Goal: Task Accomplishment & Management: Manage account settings

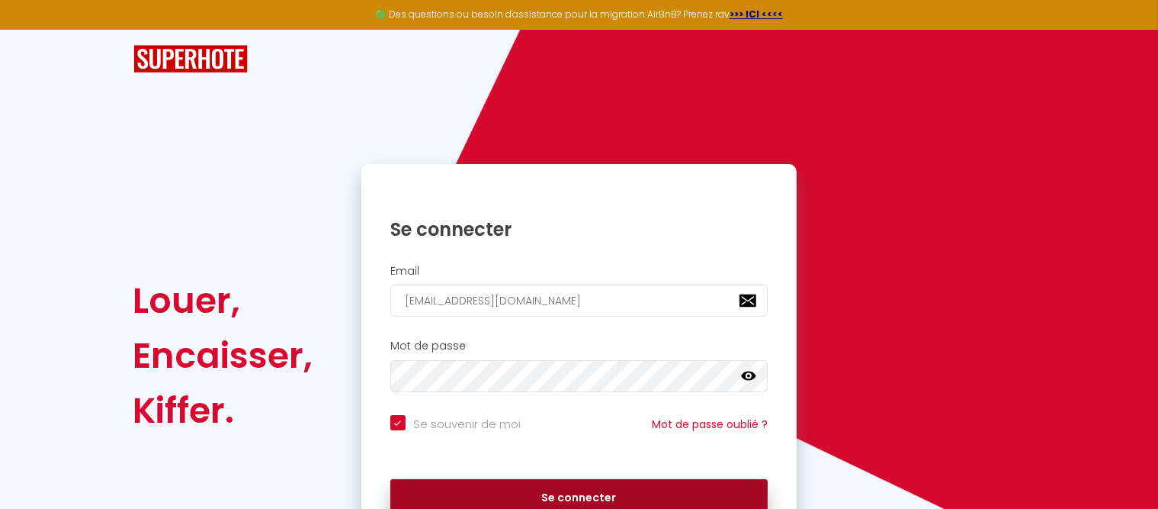
click at [564, 488] on button "Se connecter" at bounding box center [579, 498] width 378 height 38
checkbox input "true"
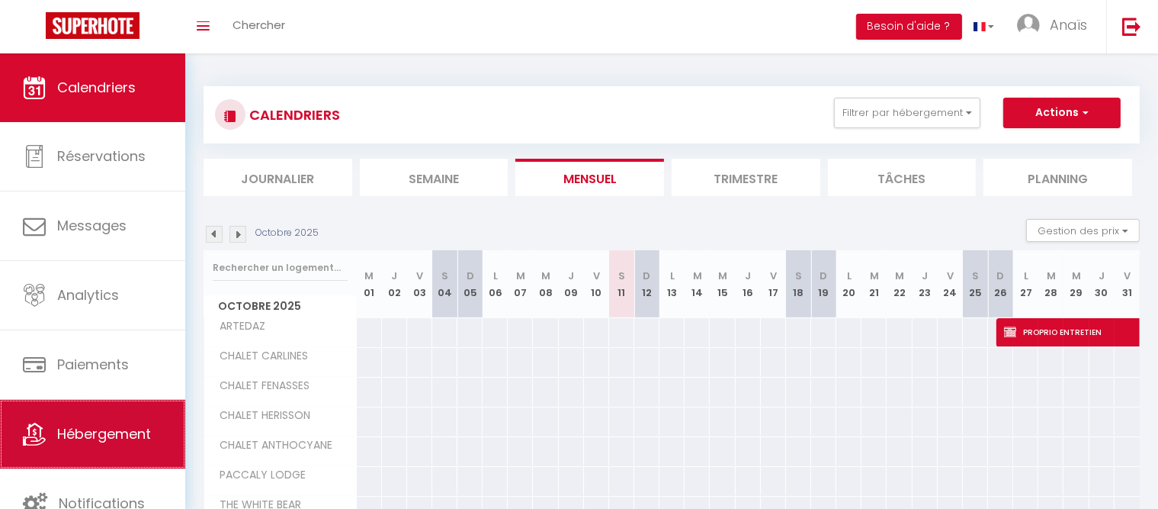
click at [130, 432] on span "Hébergement" at bounding box center [104, 433] width 94 height 19
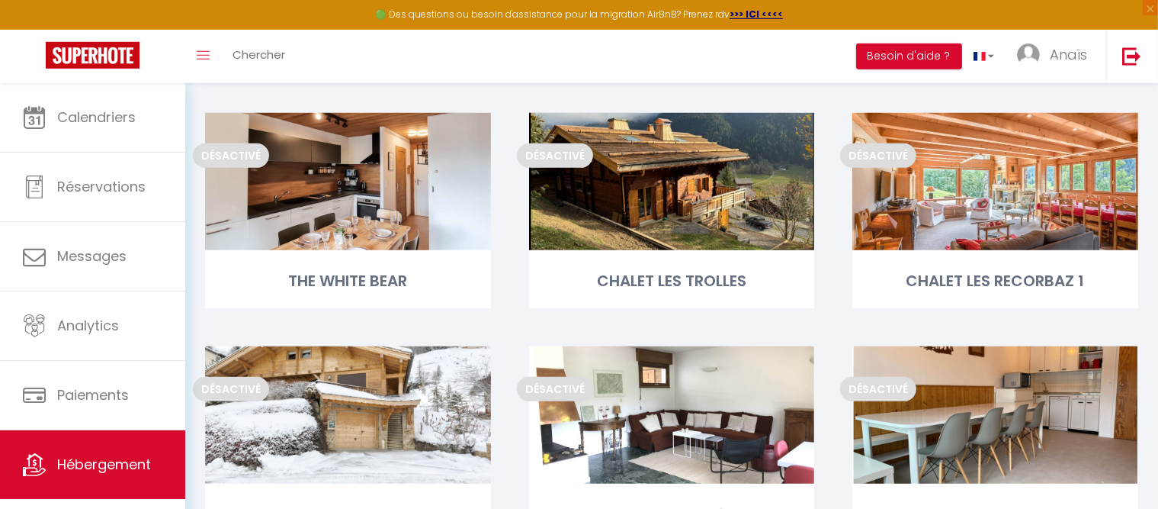
scroll to position [612, 0]
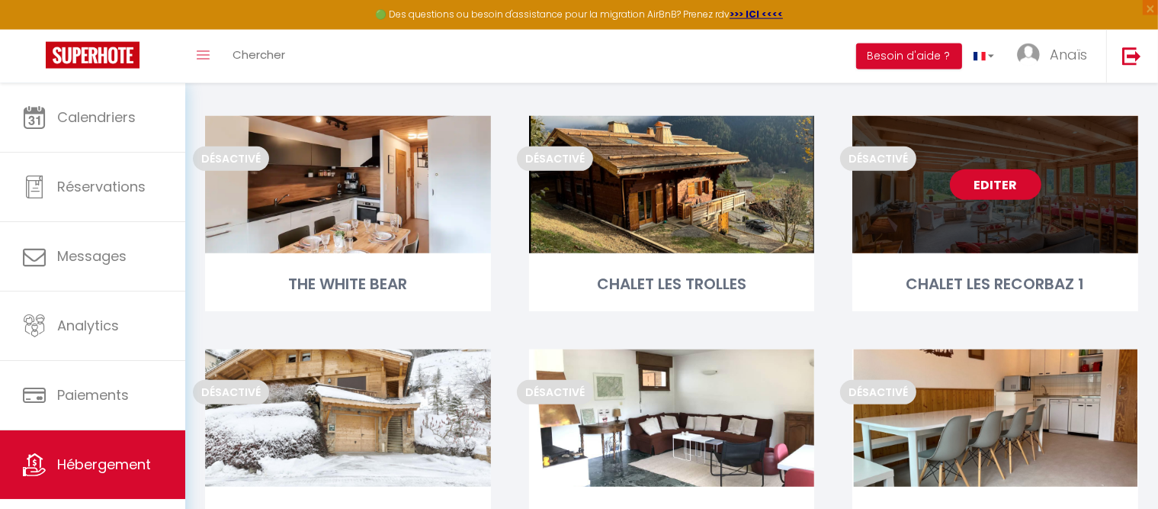
click at [1008, 194] on link "Editer" at bounding box center [996, 184] width 92 height 31
select select "3"
select select "2"
select select "1"
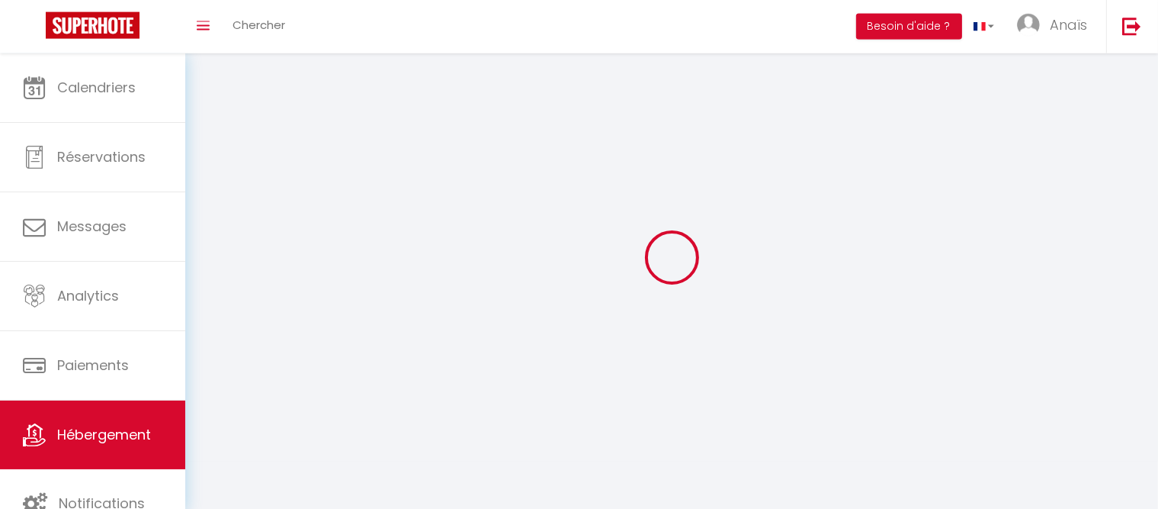
select select
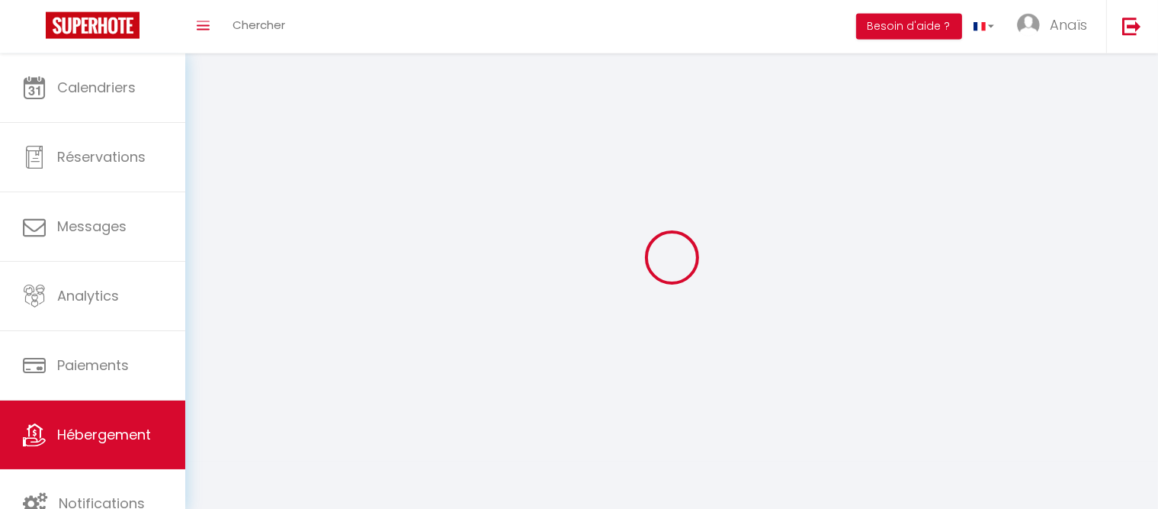
select select
checkbox input "false"
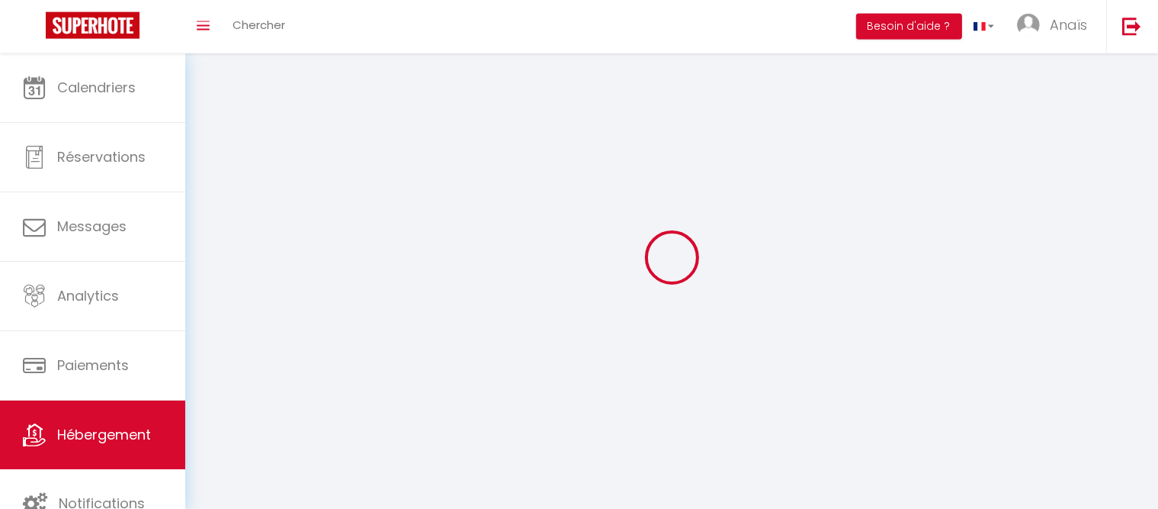
select select
select select "1"
select select "28"
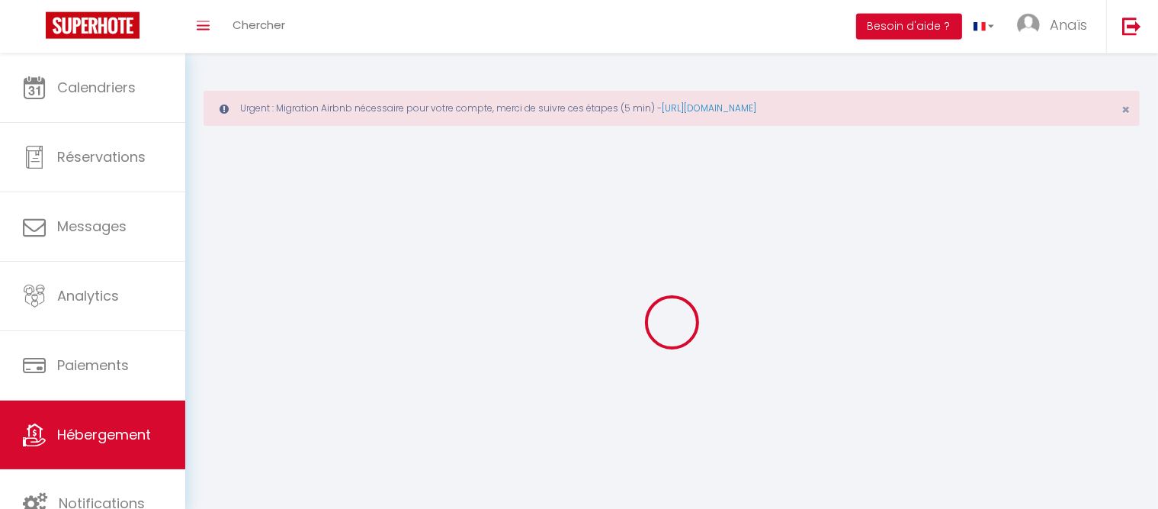
select select
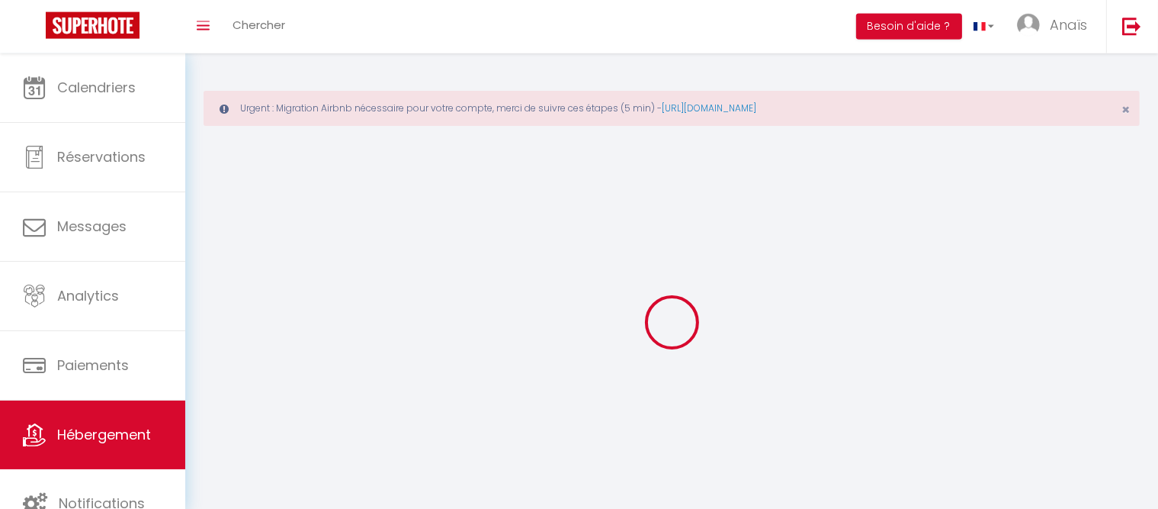
select select
checkbox input "false"
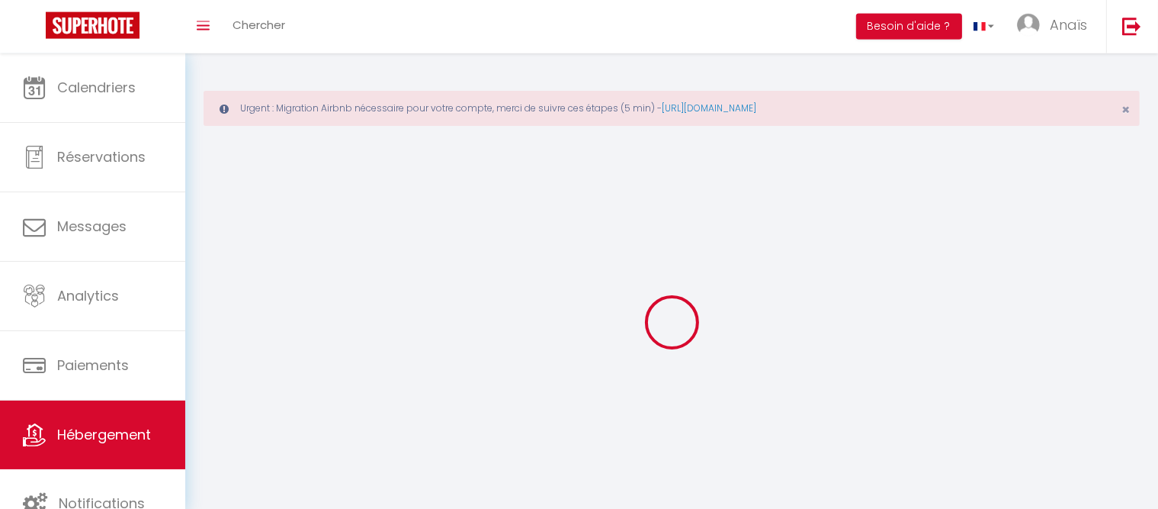
select select
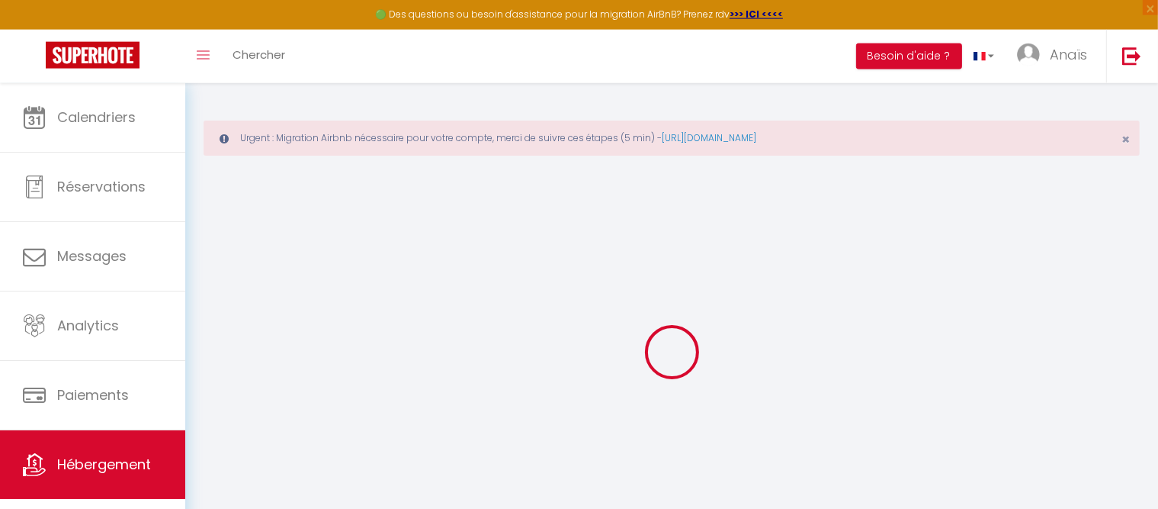
select select
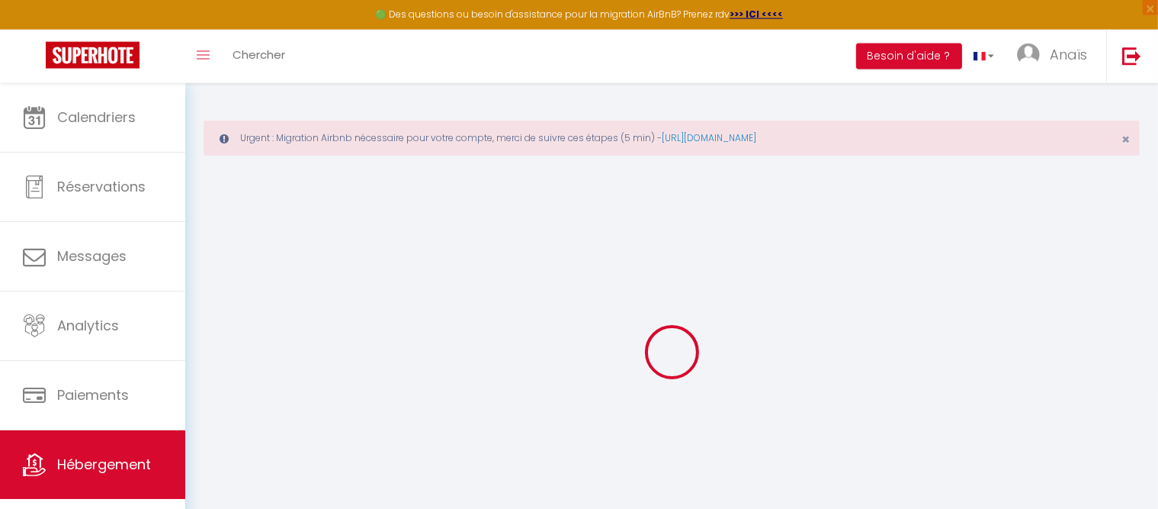
select select
checkbox input "false"
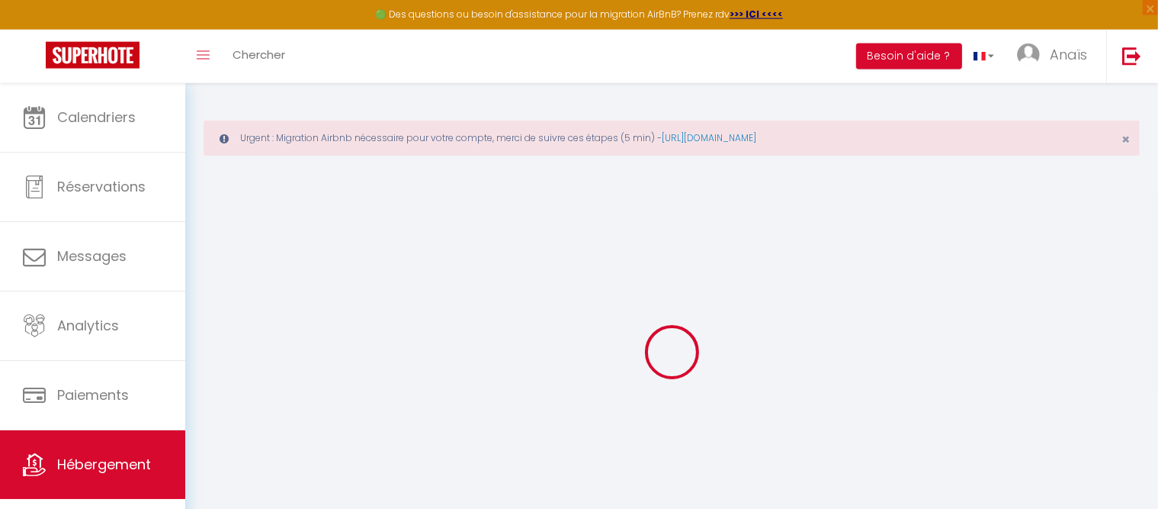
select select
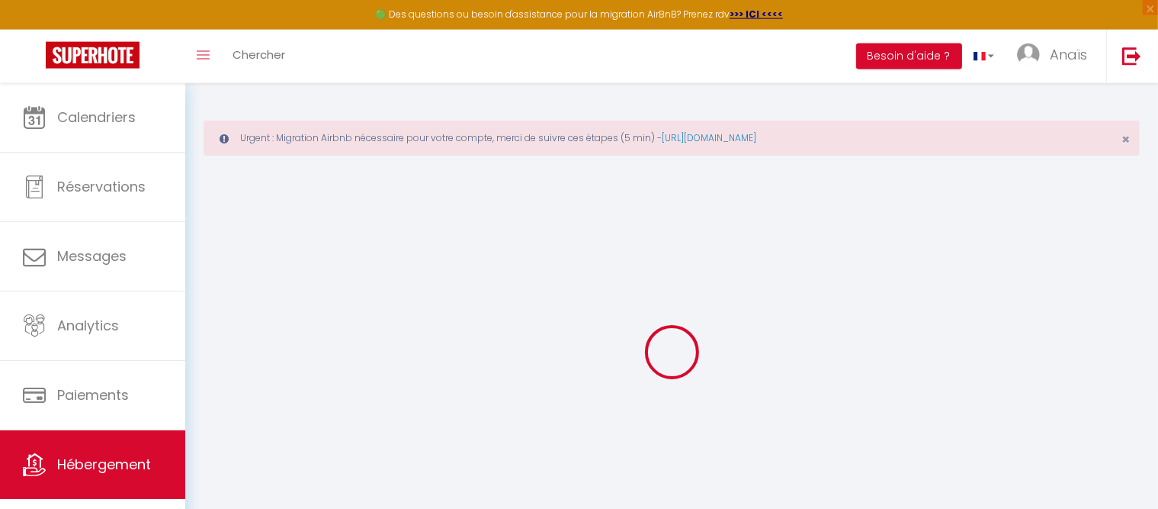
select select
checkbox input "false"
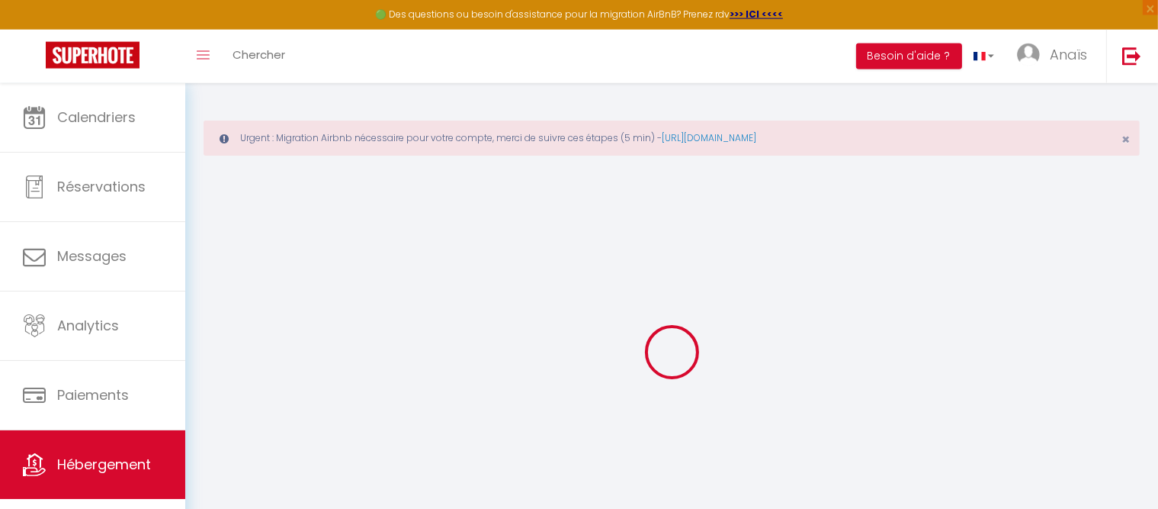
checkbox input "false"
select select
type input "CHALET LES RECORBAZ 1"
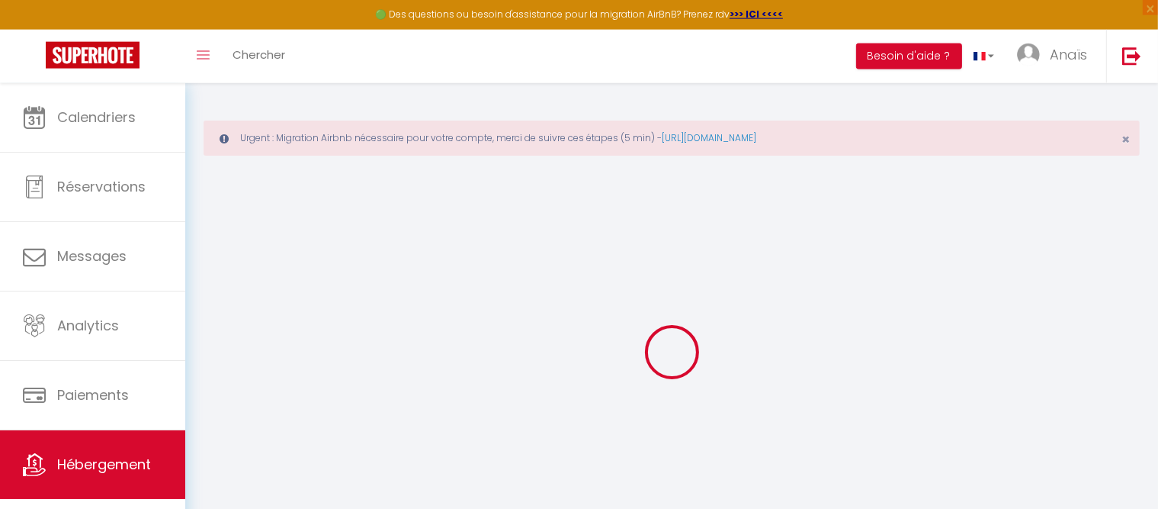
select select "houses"
select select "10"
select select "4"
select select "3"
select select
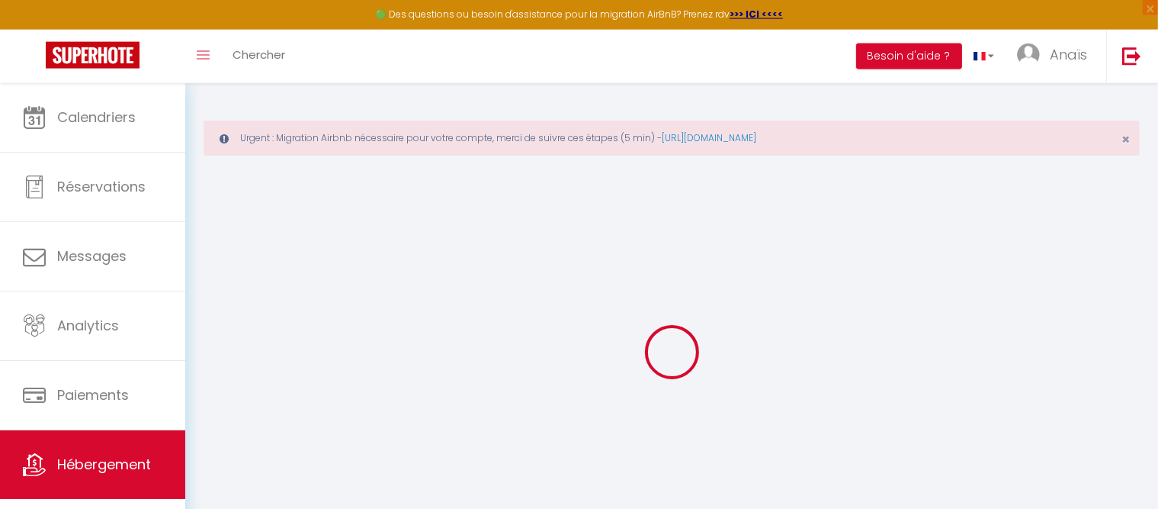
select select
type input "[STREET_ADDRESS]"
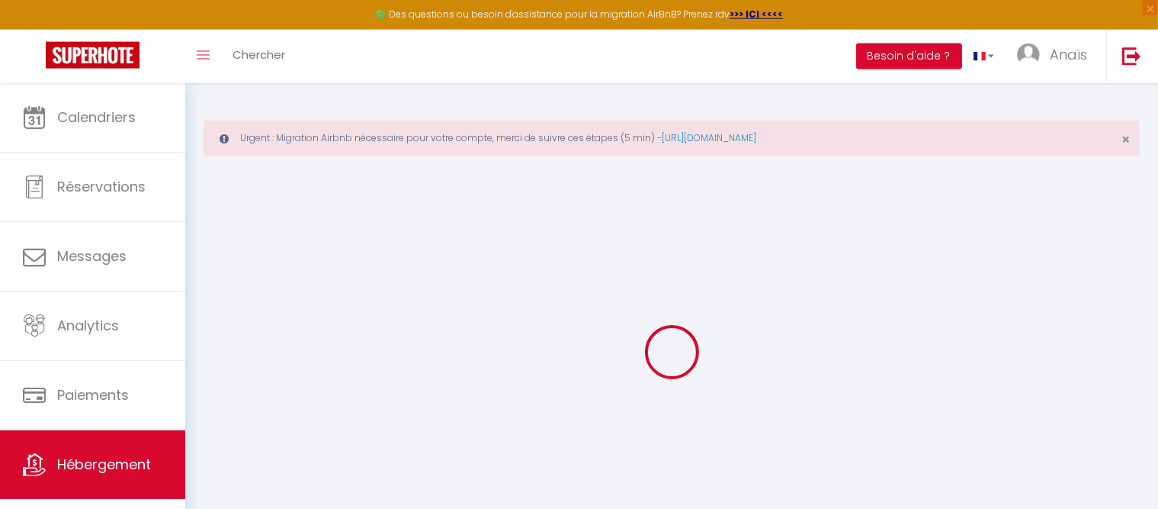
type input "74220"
type input "LA CLUSAZ"
type input "[EMAIL_ADDRESS][DOMAIN_NAME]"
select select
checkbox input "false"
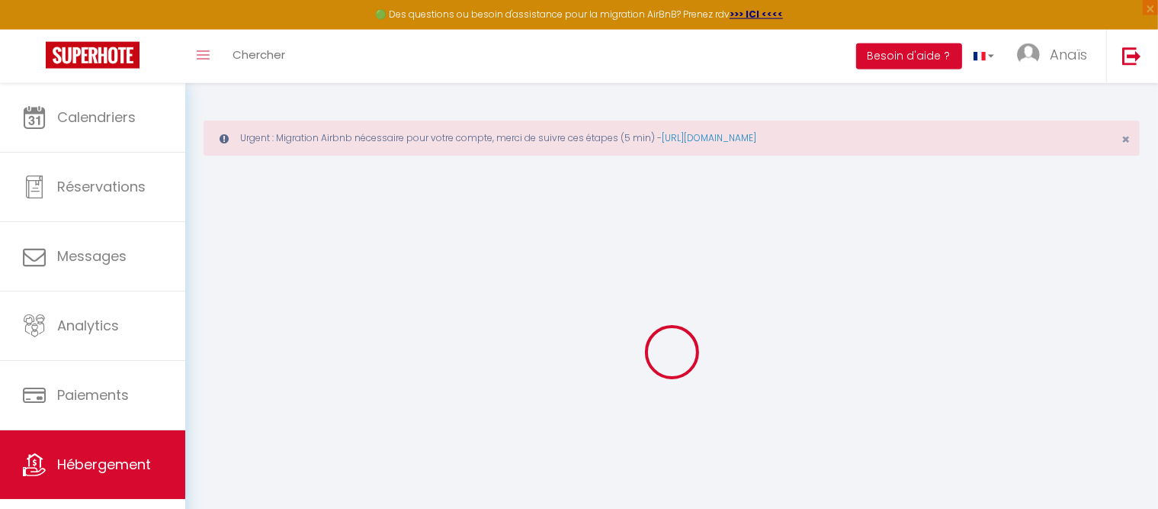
checkbox input "false"
type input "0"
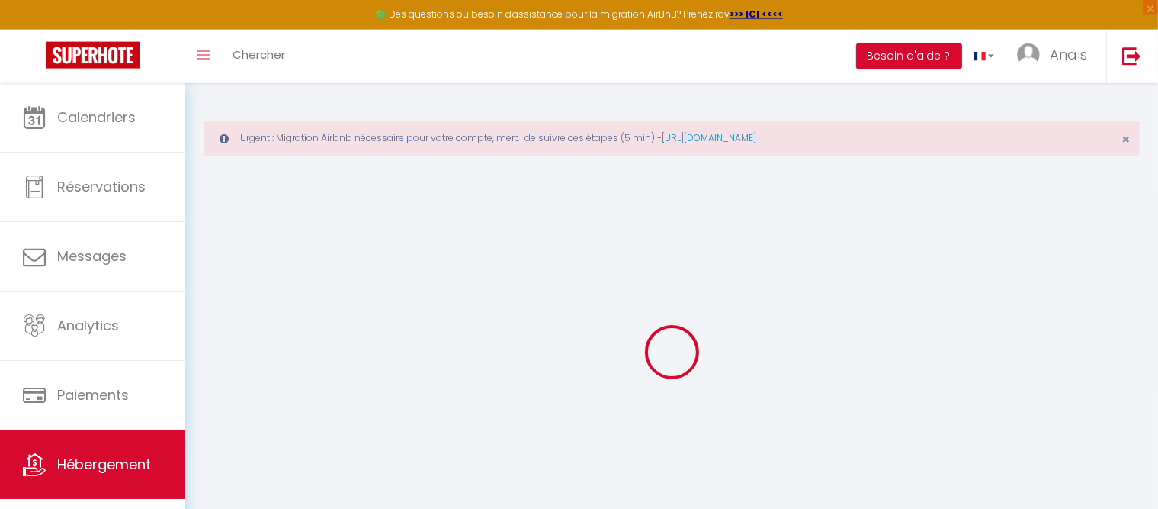
select select
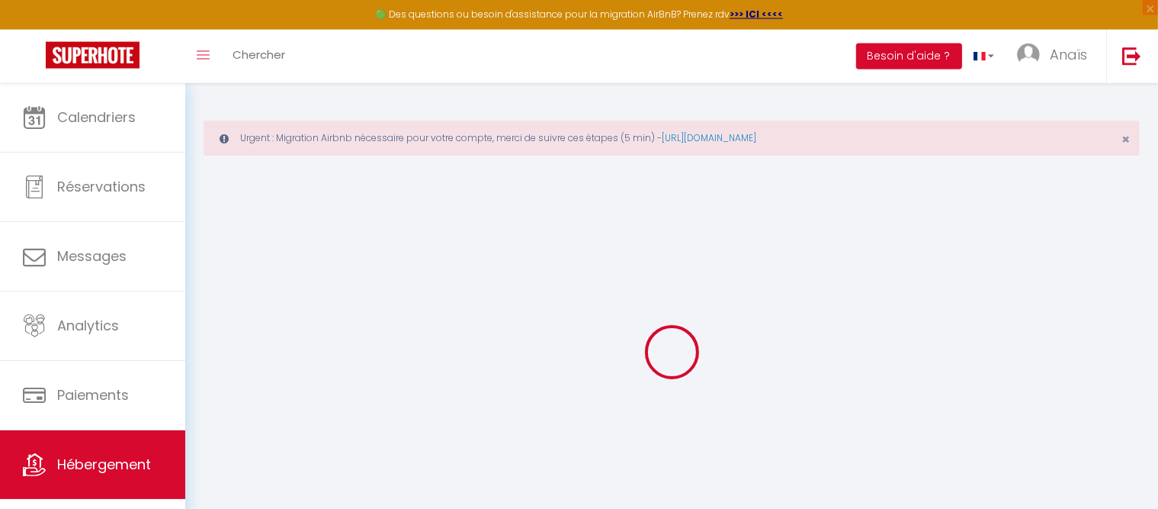
select select
checkbox input "false"
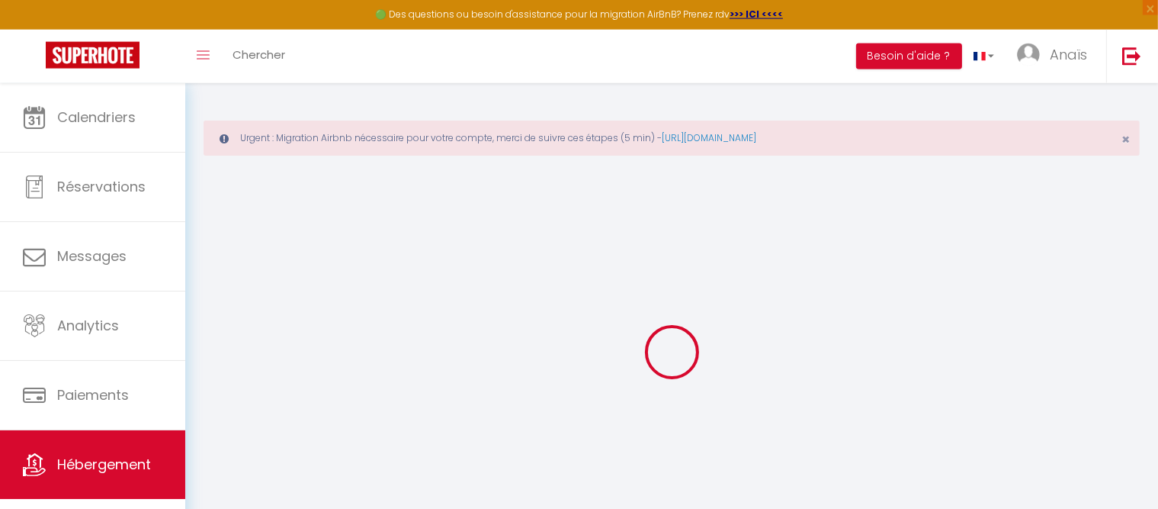
select select
checkbox input "false"
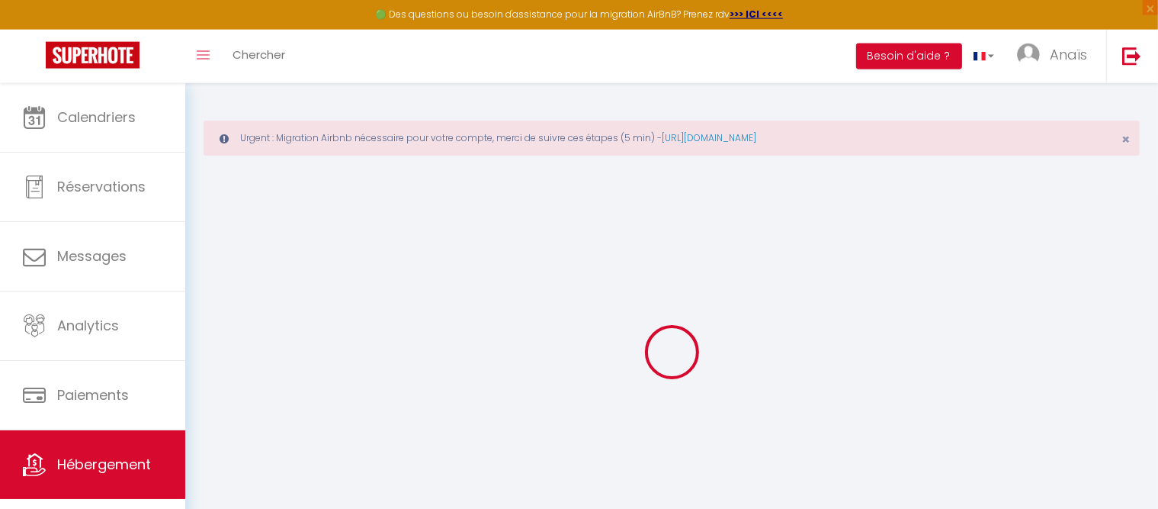
select select "15:00"
select select "23:45"
select select "11:00"
select select "30"
select select "120"
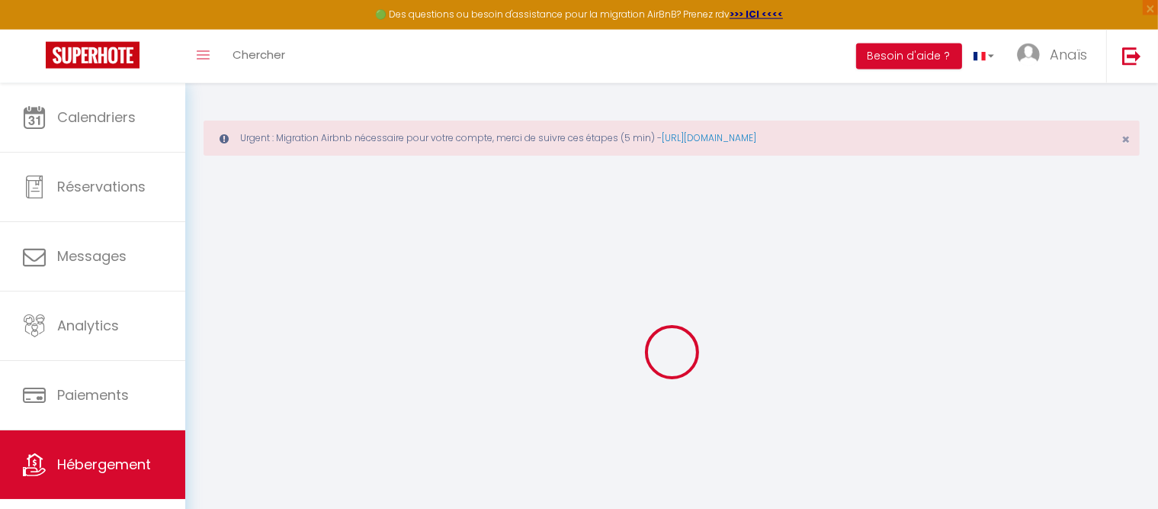
select select
checkbox input "false"
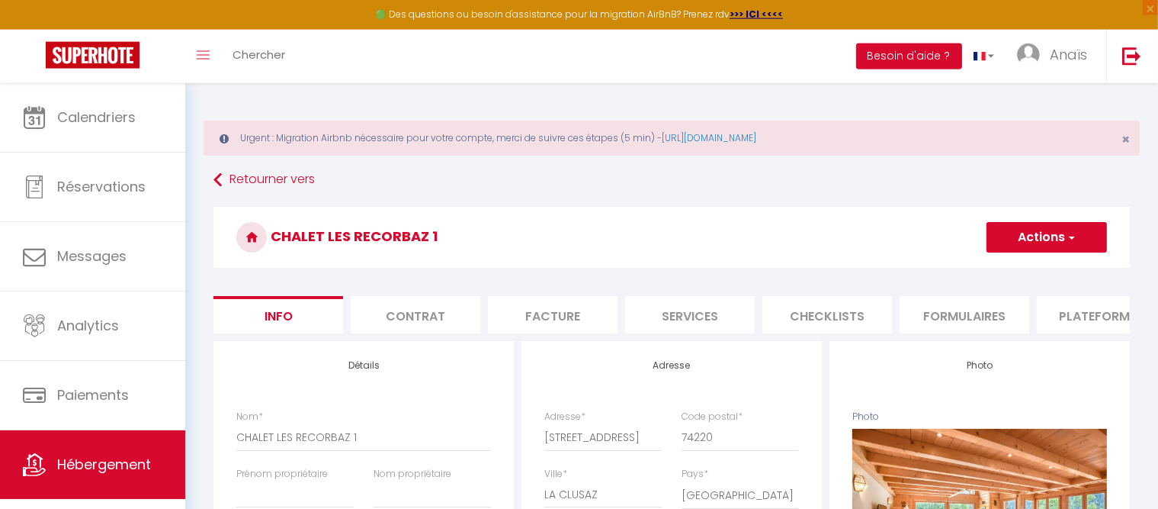
select select
checkbox input "false"
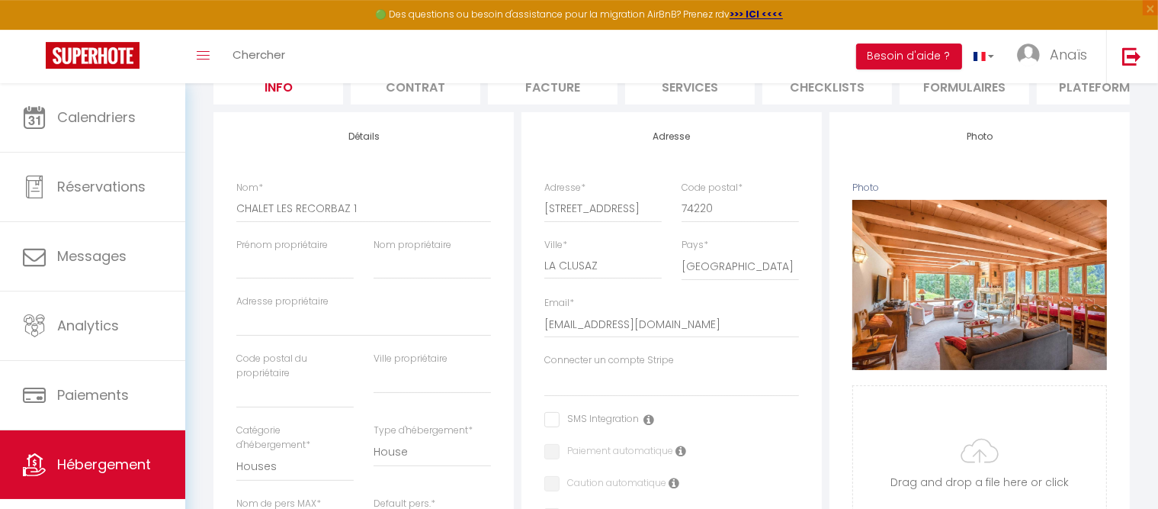
scroll to position [238, 0]
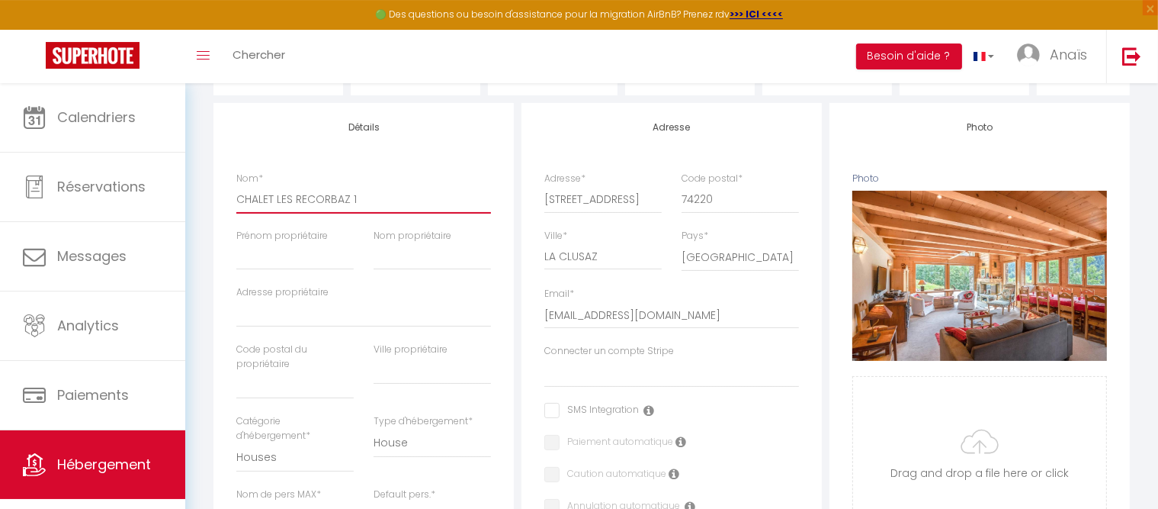
drag, startPoint x: 376, startPoint y: 209, endPoint x: 211, endPoint y: 196, distance: 165.2
click at [236, 196] on input "CHALET LES RECORBAZ 1" at bounding box center [363, 198] width 255 height 27
drag, startPoint x: 548, startPoint y: 212, endPoint x: 712, endPoint y: 211, distance: 164.7
click at [662, 211] on input "[STREET_ADDRESS]" at bounding box center [603, 198] width 117 height 27
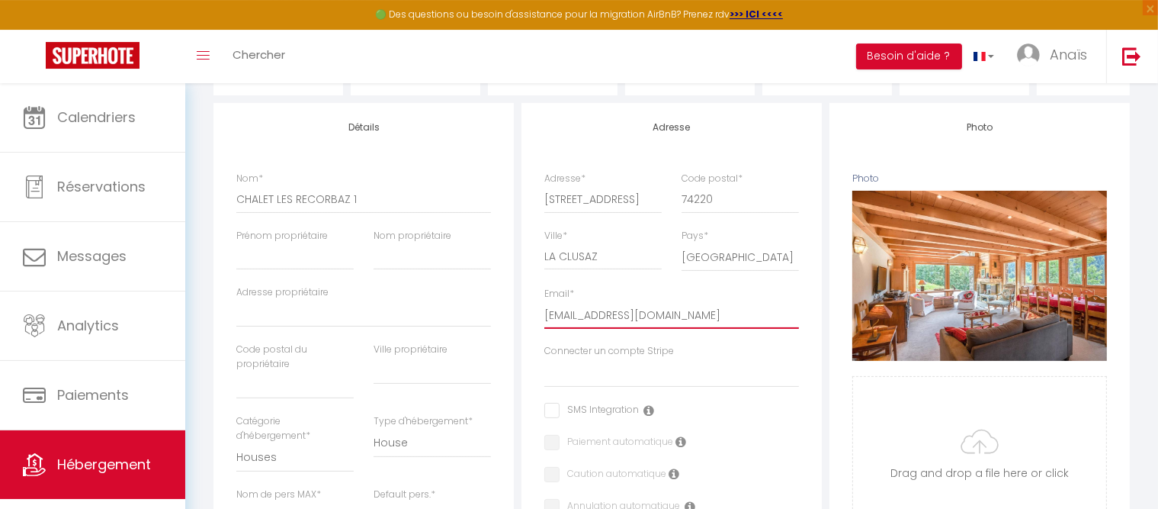
drag, startPoint x: 770, startPoint y: 327, endPoint x: 509, endPoint y: 317, distance: 261.8
click at [545, 317] on input "[EMAIL_ADDRESS][DOMAIN_NAME]" at bounding box center [672, 314] width 255 height 27
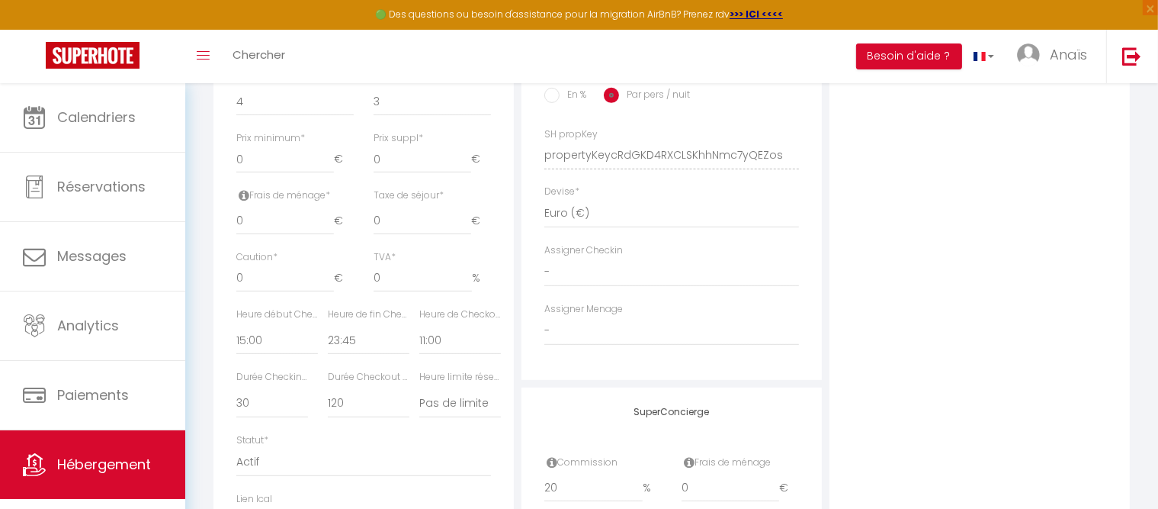
scroll to position [712, 0]
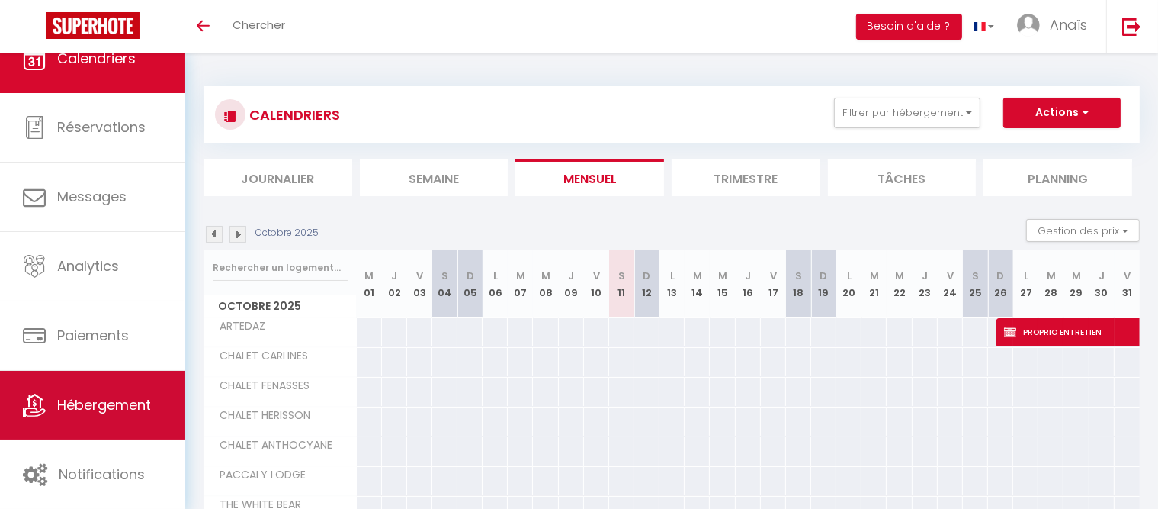
click at [133, 394] on link "Hébergement" at bounding box center [92, 405] width 185 height 69
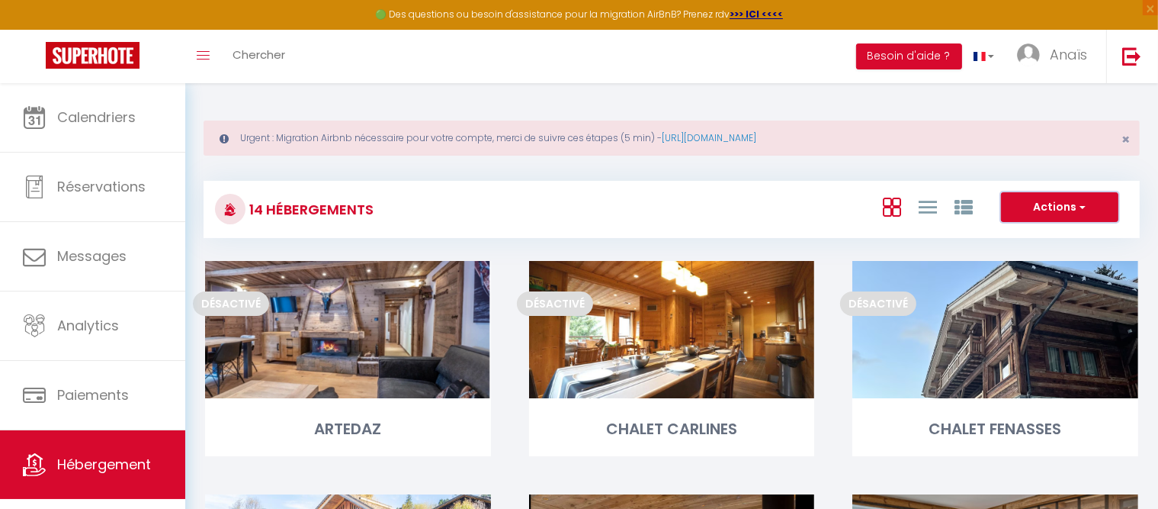
click at [1073, 200] on button "Actions" at bounding box center [1059, 207] width 117 height 31
click at [1030, 240] on li "Créer un Hébergement" at bounding box center [1048, 238] width 140 height 17
select select "3"
select select "2"
select select "1"
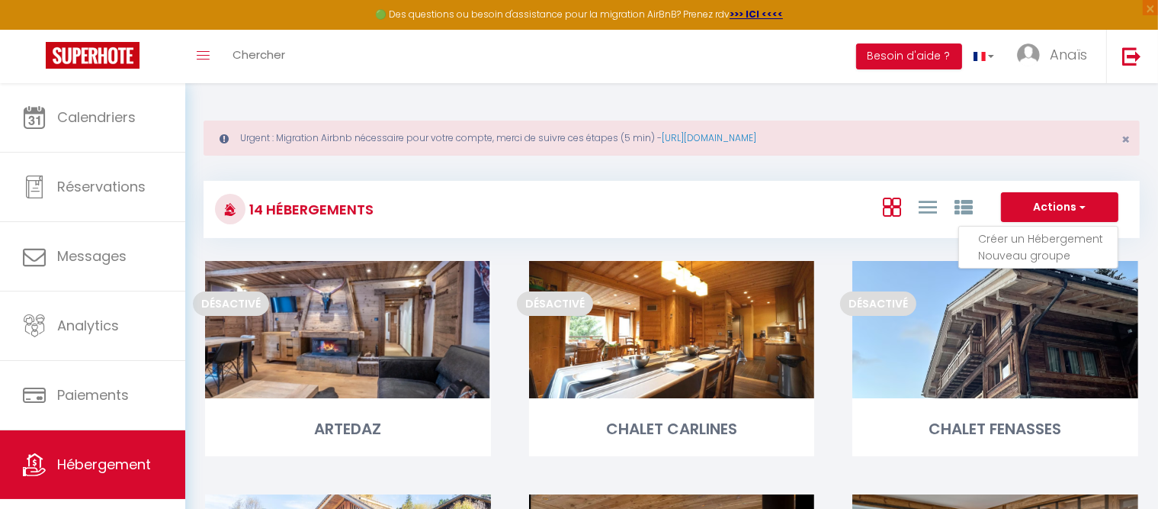
select select "1"
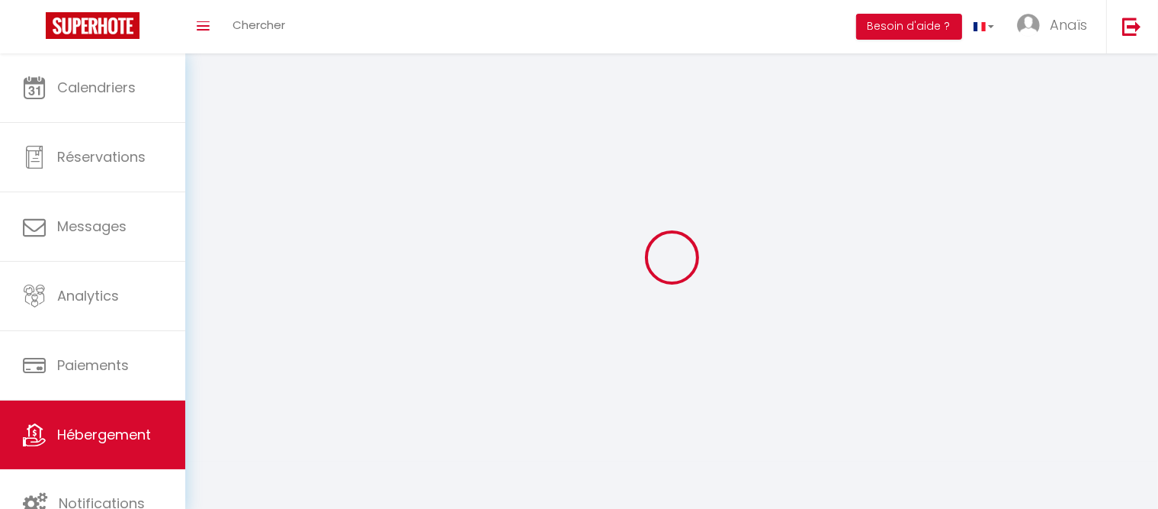
select select
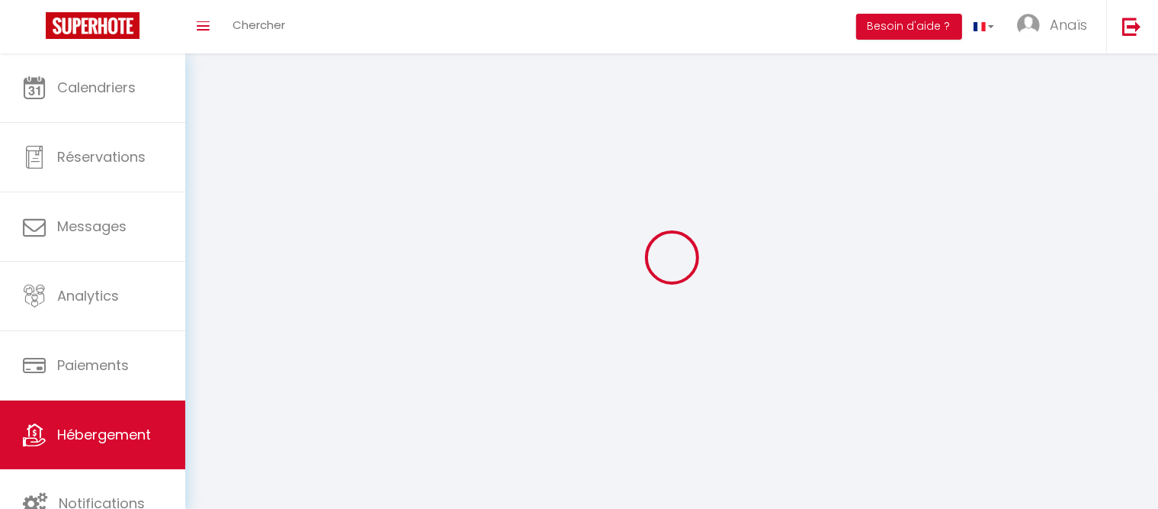
select select
checkbox input "false"
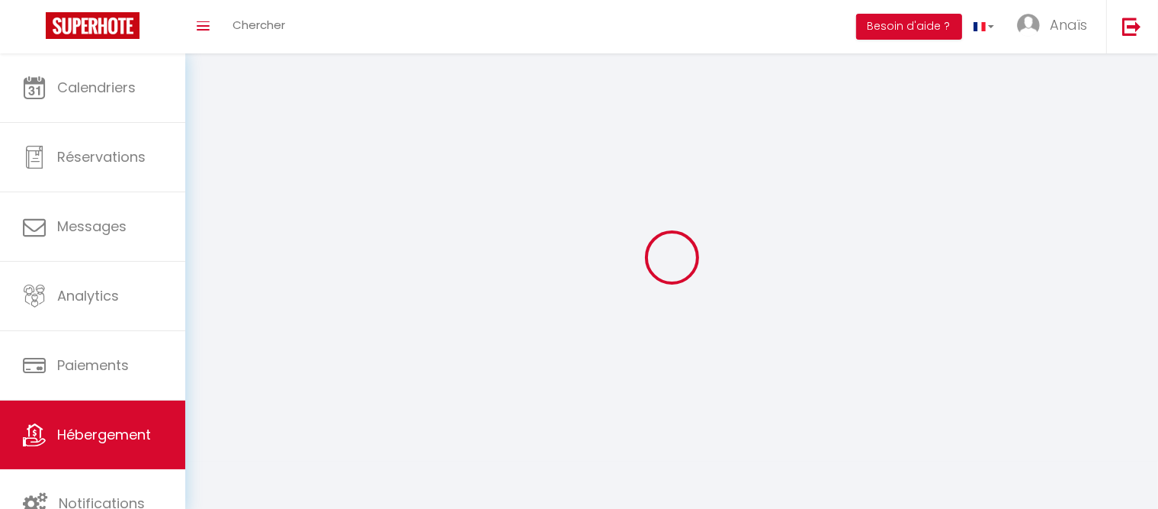
checkbox input "false"
select select
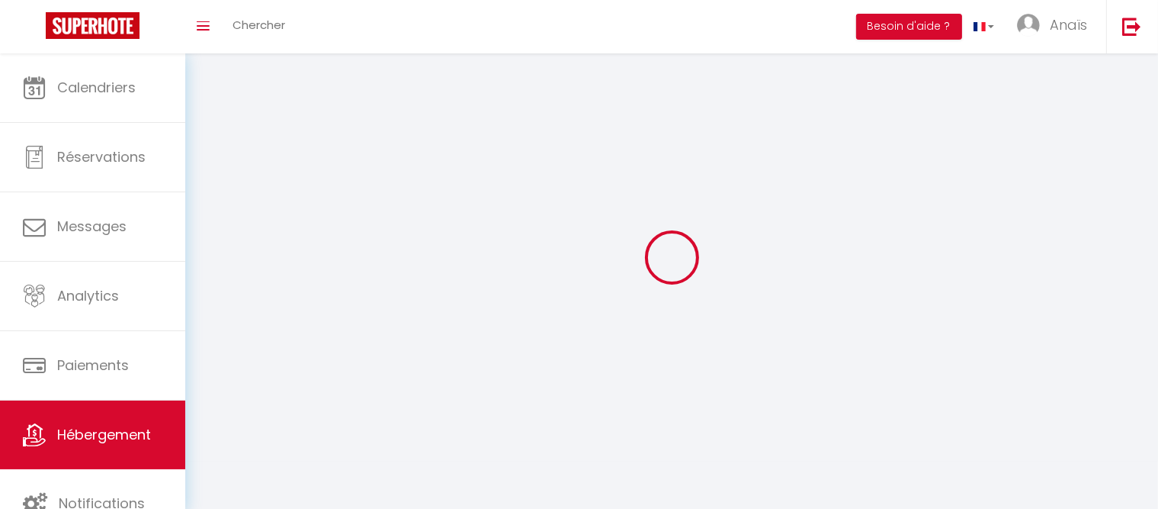
select select
checkbox input "false"
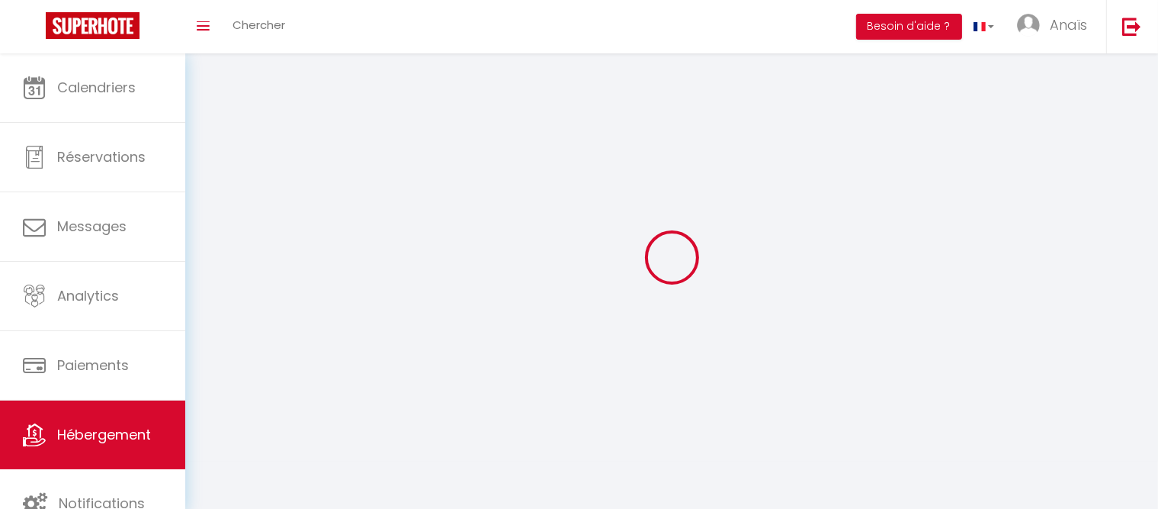
checkbox input "false"
select select
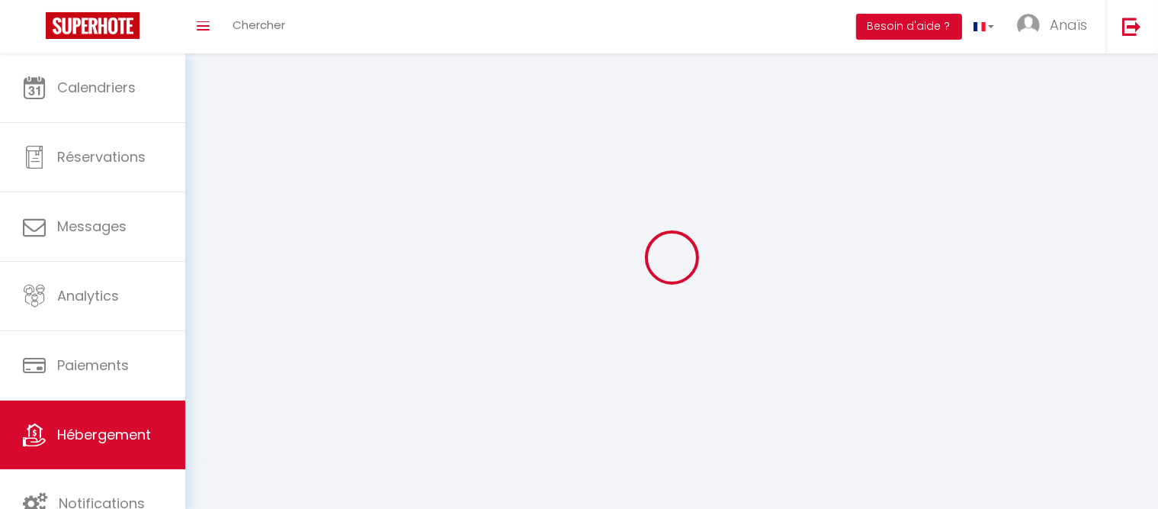
select select "28"
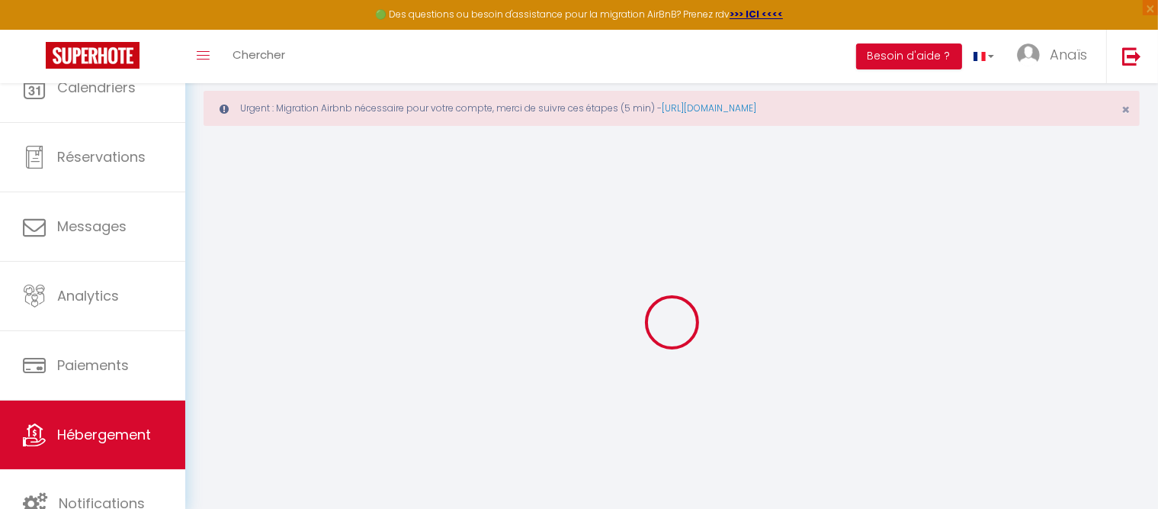
select select
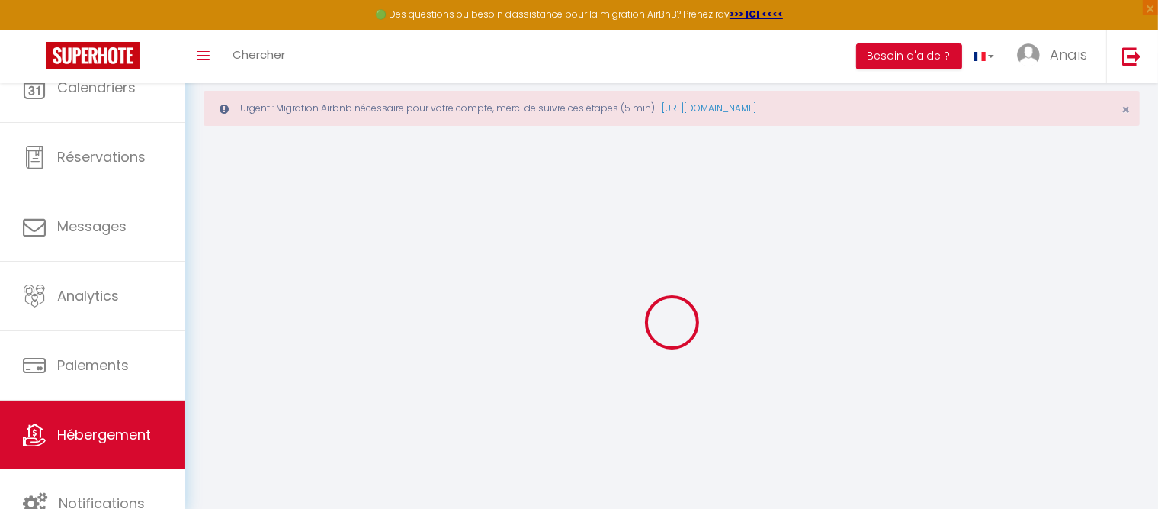
select select
checkbox input "false"
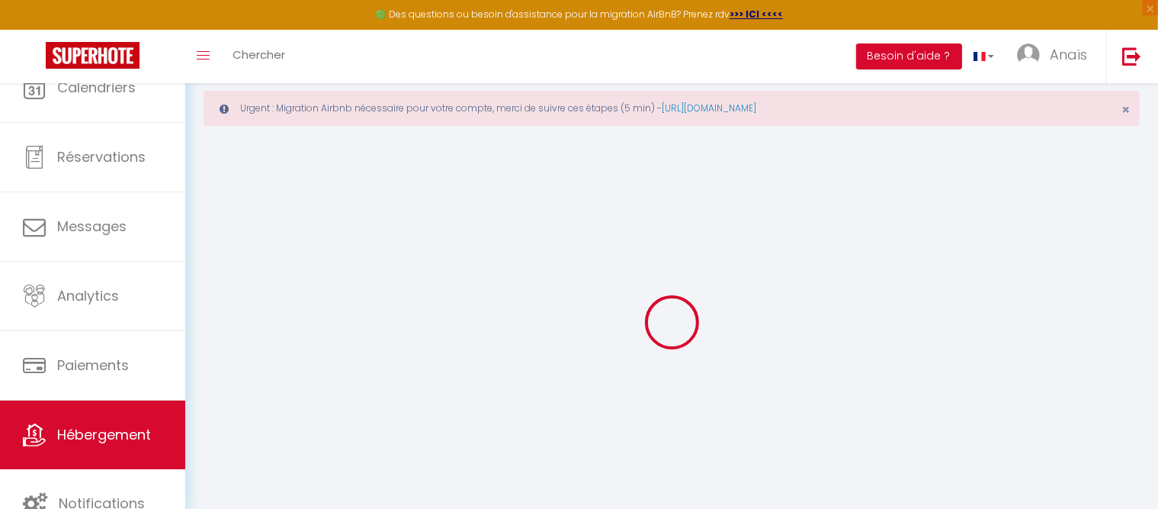
select select
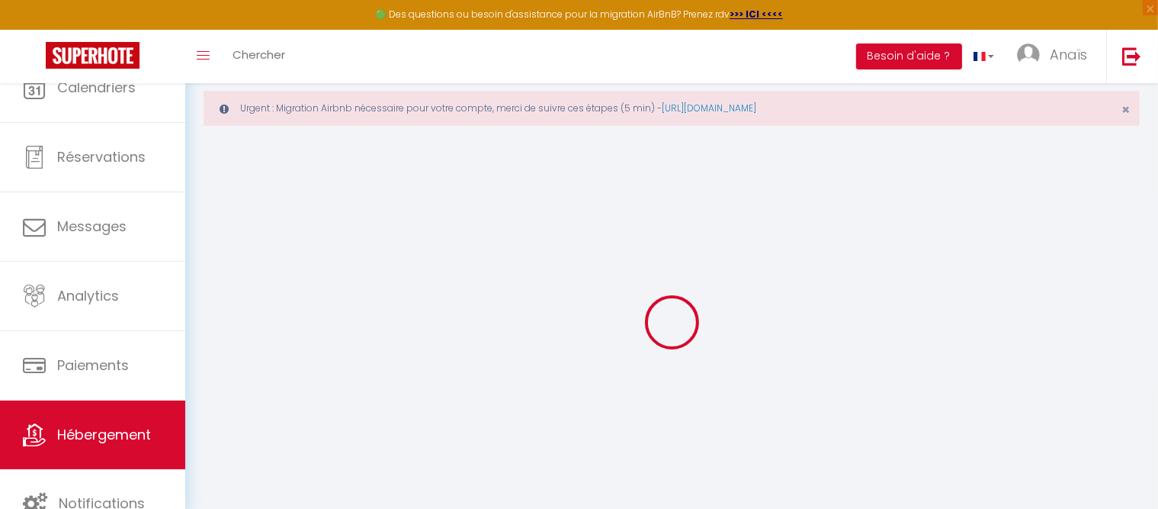
select select
checkbox input "false"
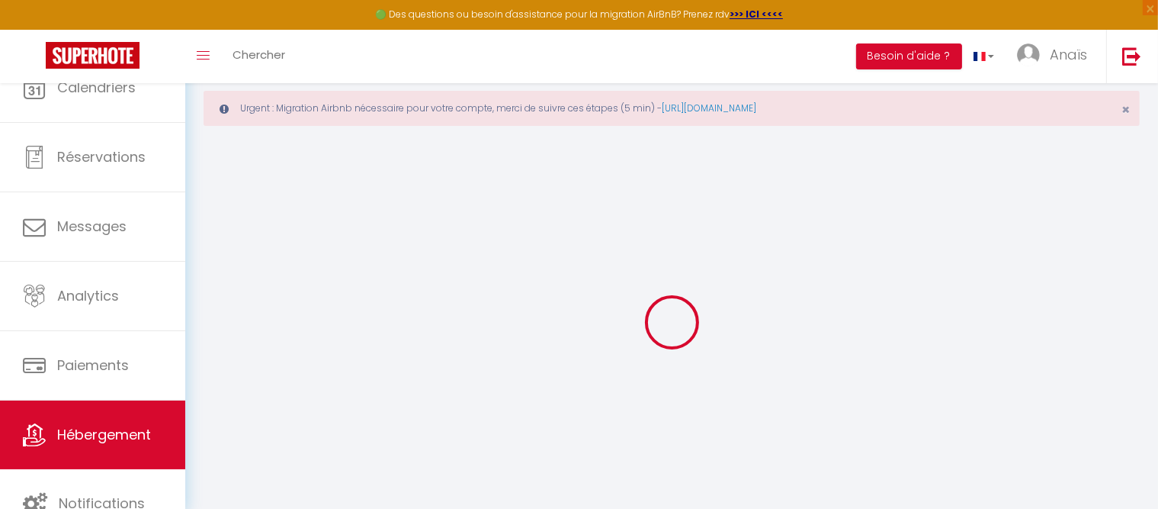
checkbox input "false"
select select
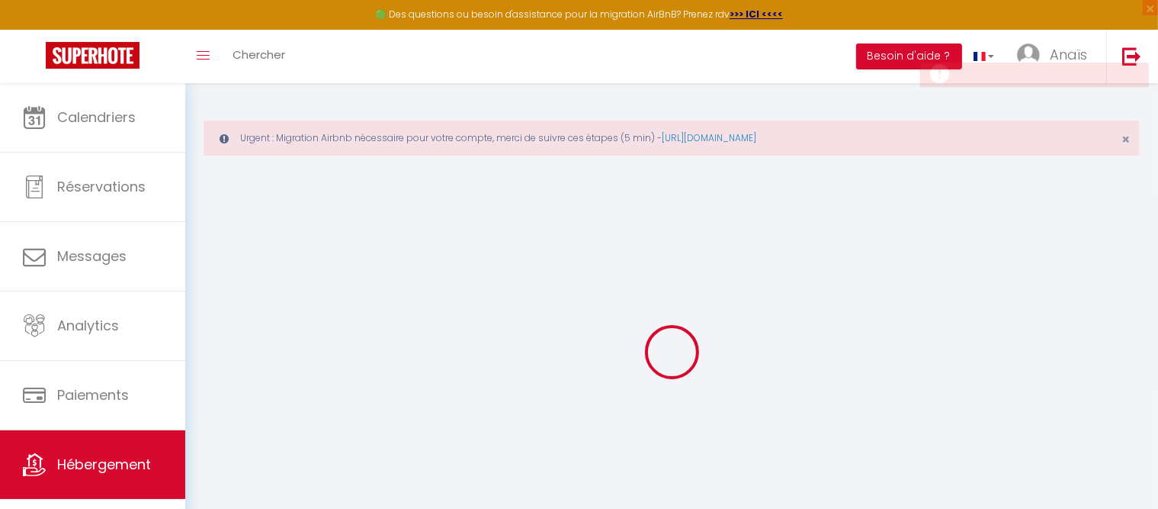
select select
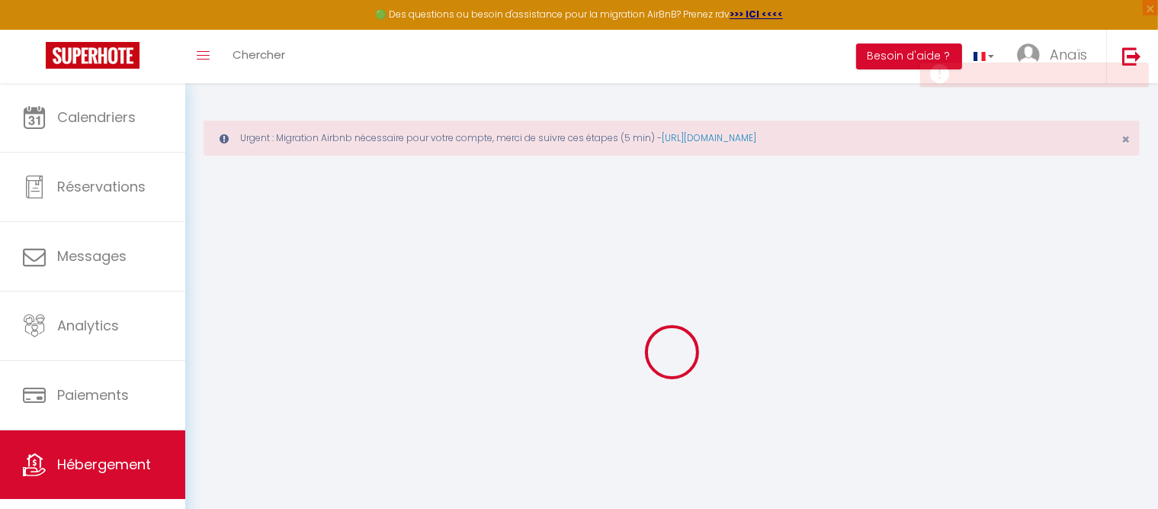
select select
checkbox input "false"
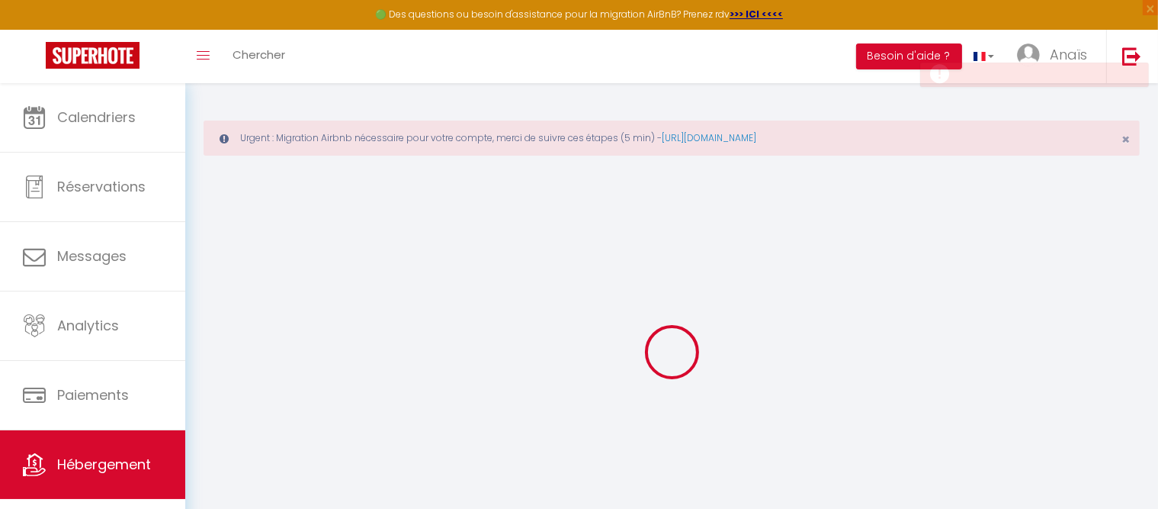
select select
checkbox input "false"
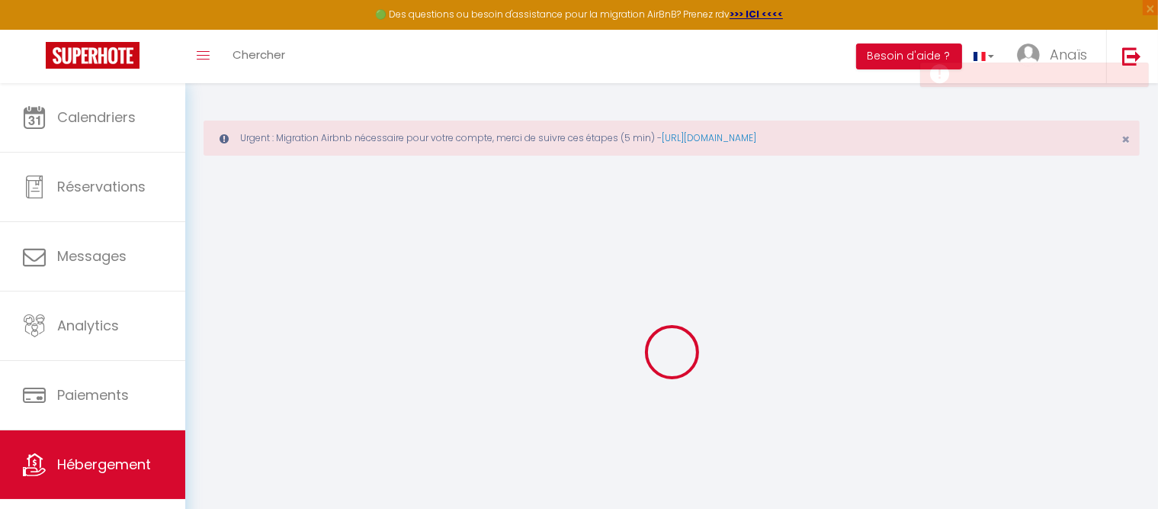
checkbox input "false"
select select
select select "15:00"
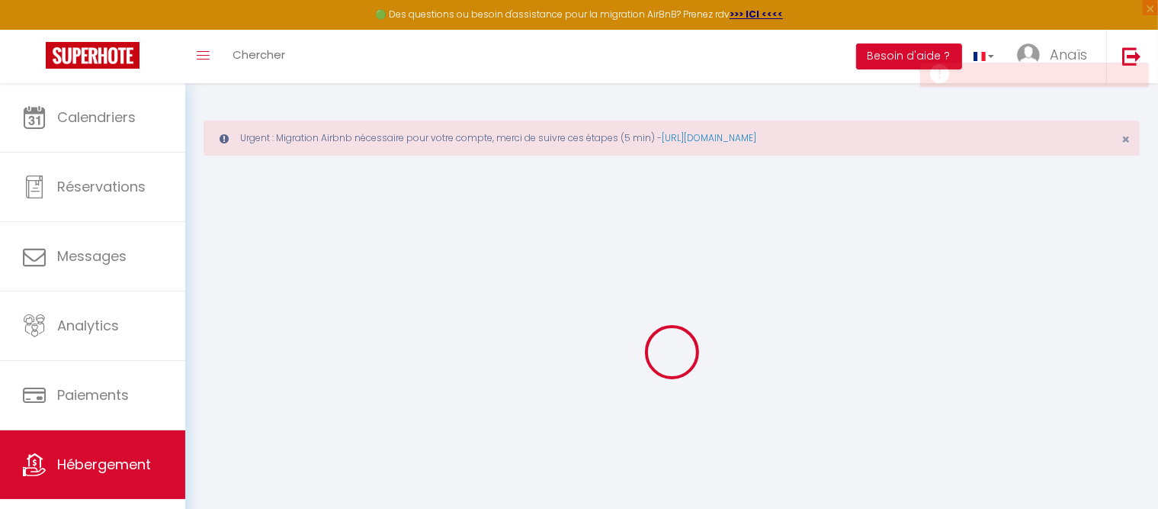
select select "23:45"
select select "11:00"
select select "30"
select select "120"
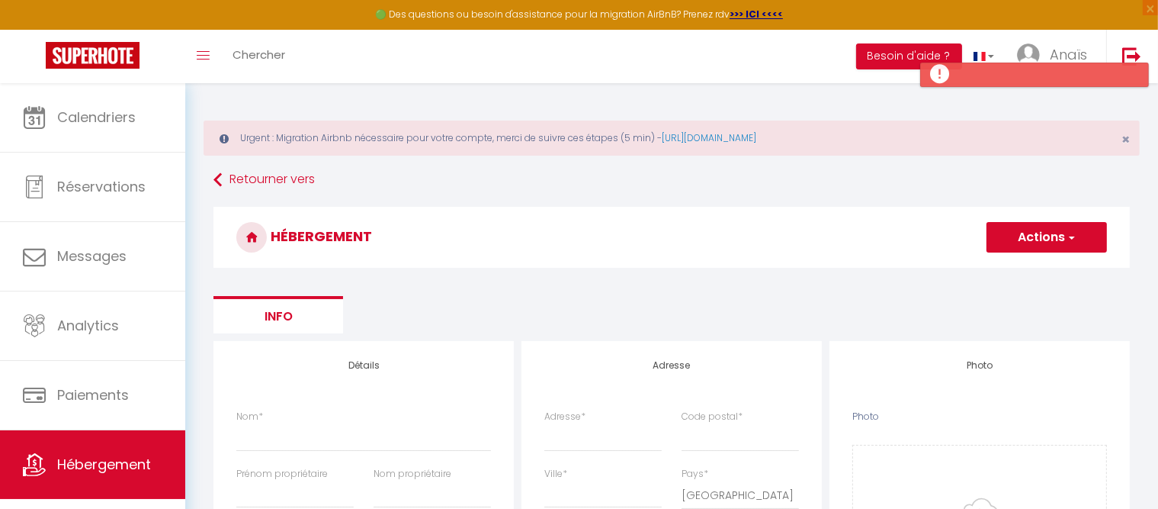
select select
checkbox input "false"
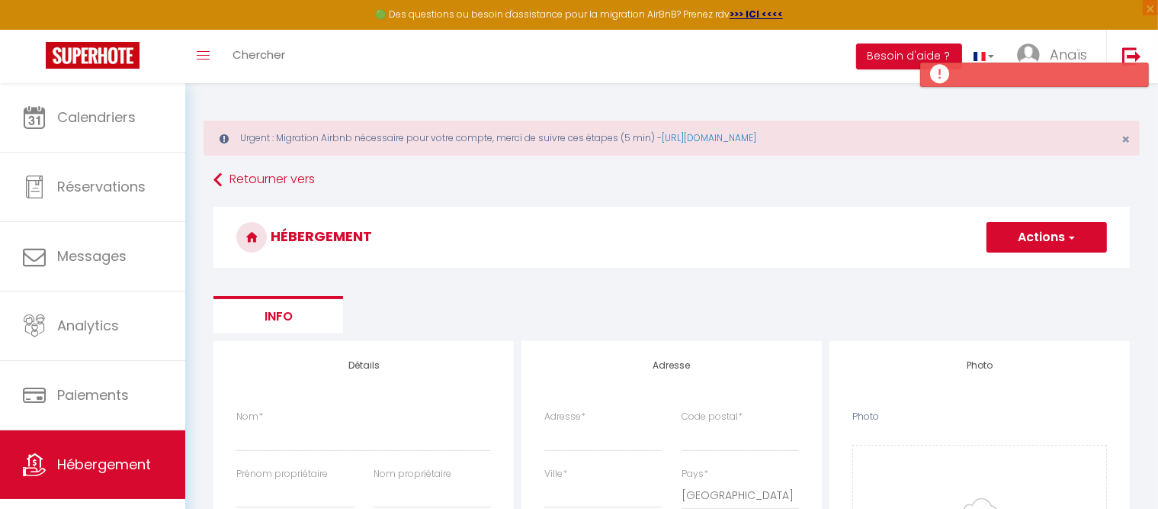
select select
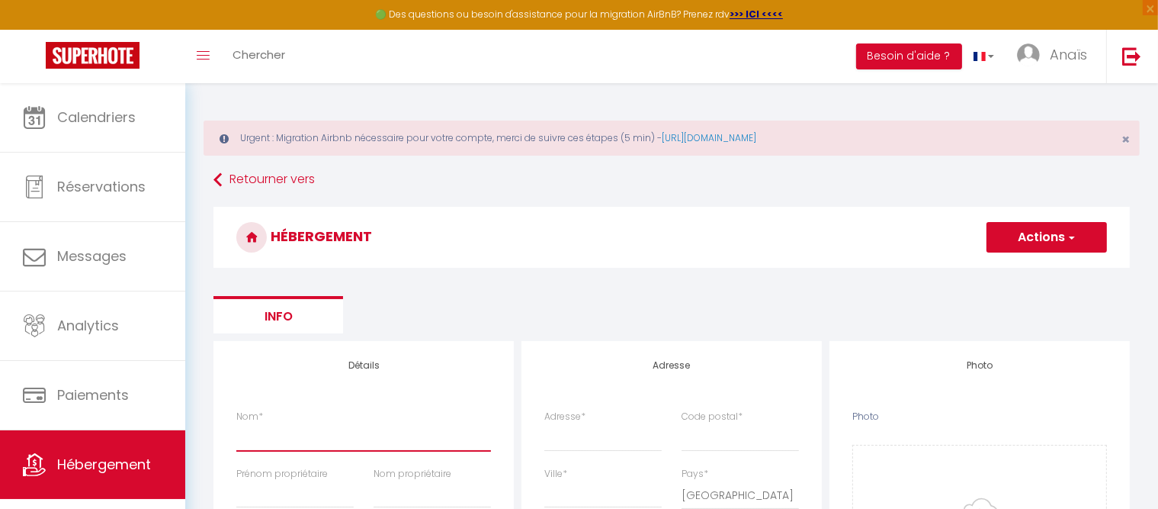
click at [315, 432] on input "Nom *" at bounding box center [363, 436] width 255 height 27
paste input "CHALET LES RECORBAZ 1"
type input "CHALET LES RECORBAZ 1"
select select
checkbox input "false"
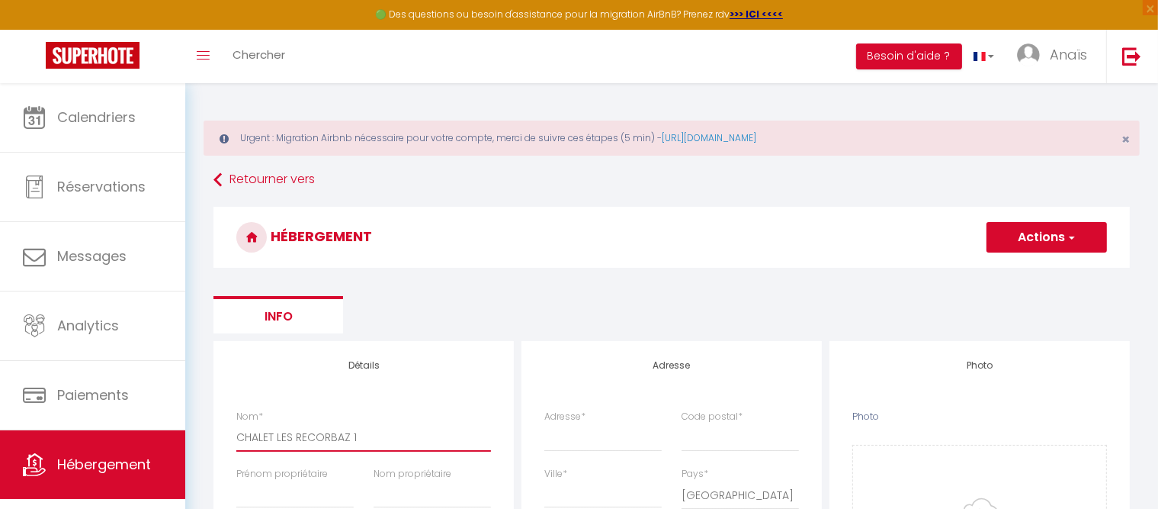
checkbox input "false"
select select
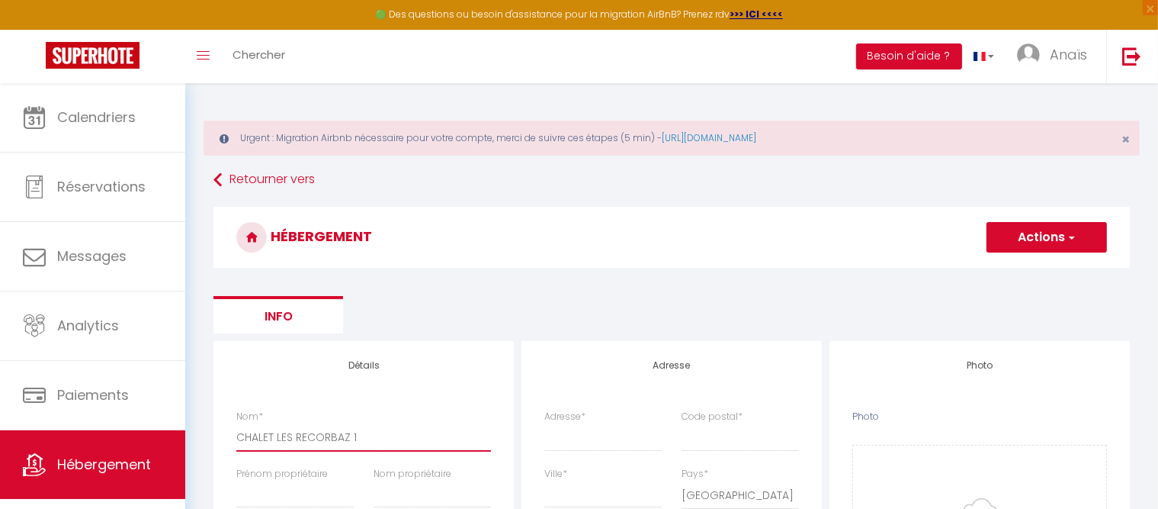
type input "CHALET LES RECORBAZ"
select select
checkbox input "false"
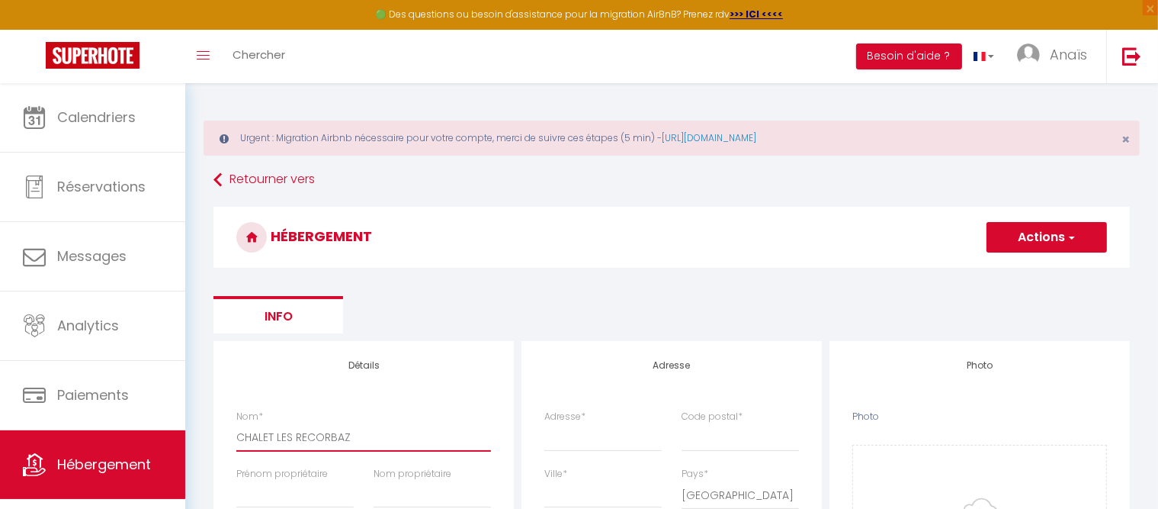
checkbox input "false"
select select
type input "CHALET LES RECORBAZ 2"
select select
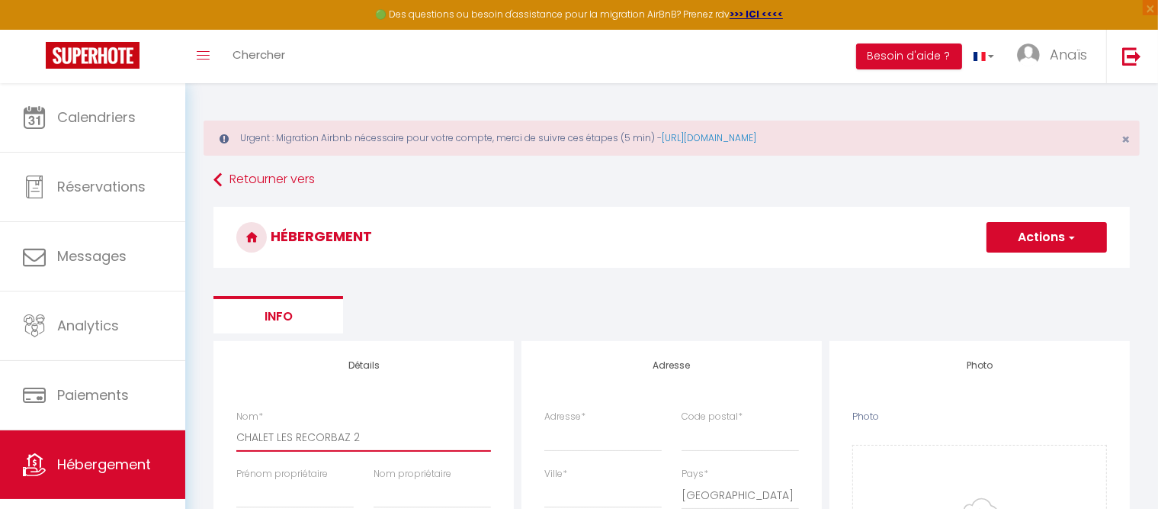
checkbox input "false"
select select
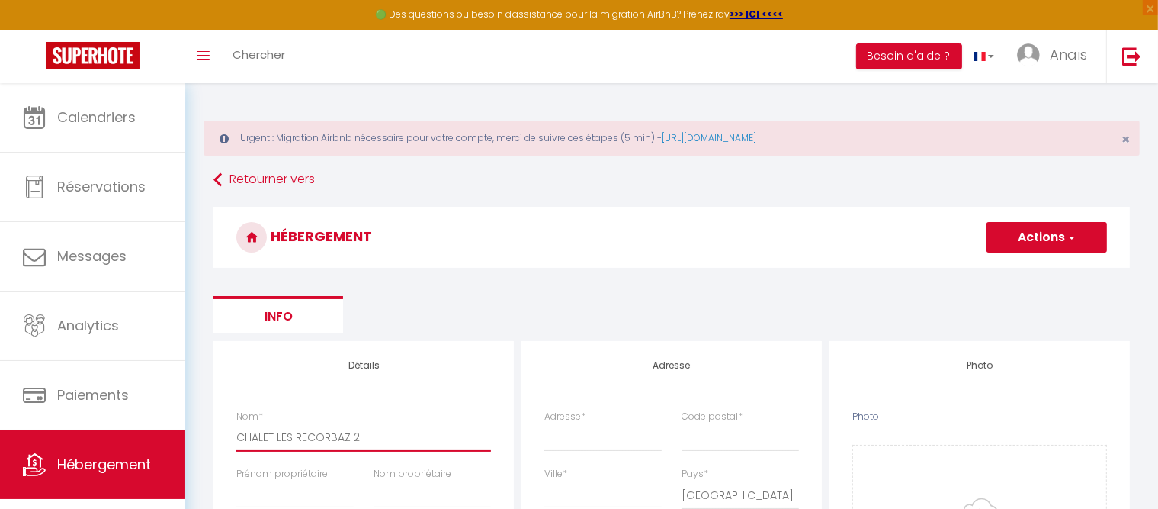
select select
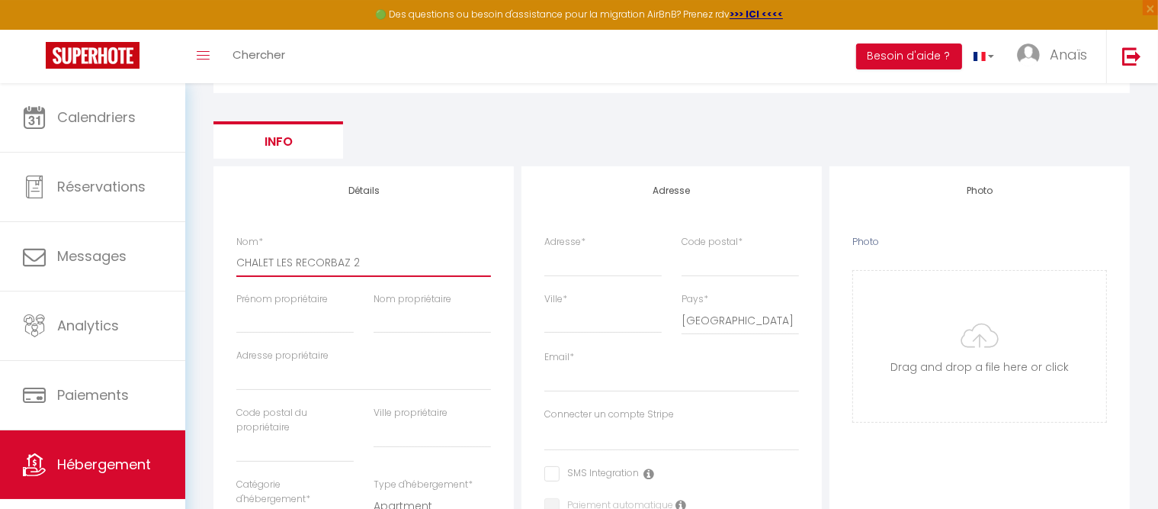
scroll to position [175, 0]
type input "CHALET LES RECORBAZ 2"
click at [563, 270] on input "Adresse *" at bounding box center [603, 261] width 117 height 27
paste input "[STREET_ADDRESS]"
type input "[STREET_ADDRESS]"
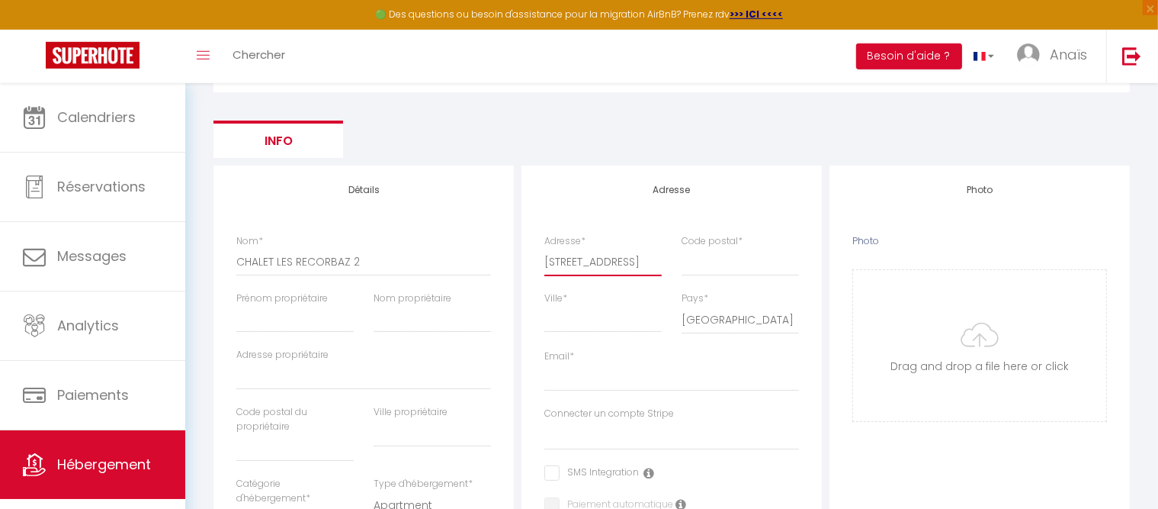
select select
checkbox input "false"
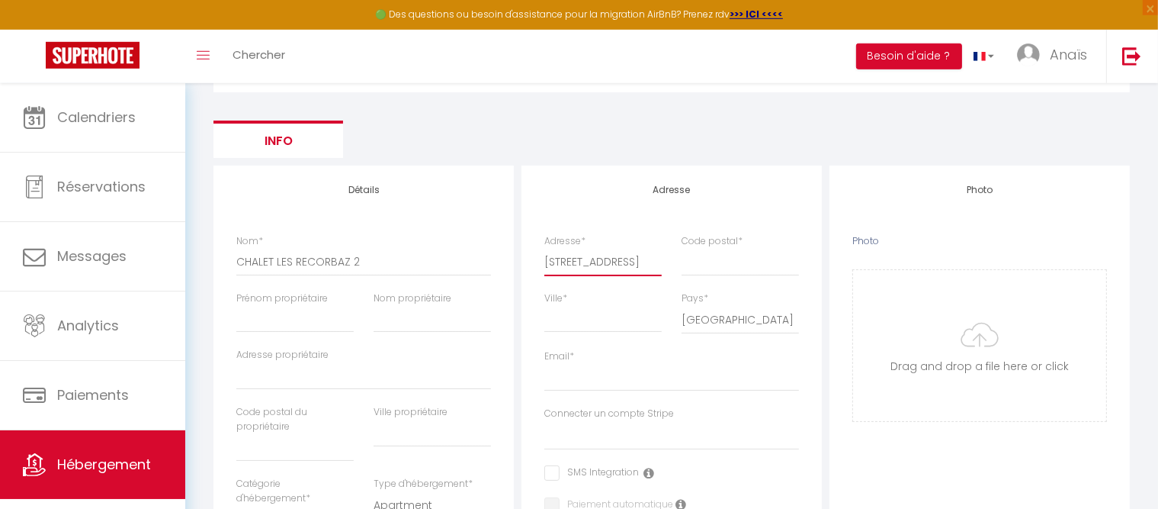
select select
type input "[STREET_ADDRESS]"
click at [725, 266] on input "Code postal *" at bounding box center [740, 261] width 117 height 27
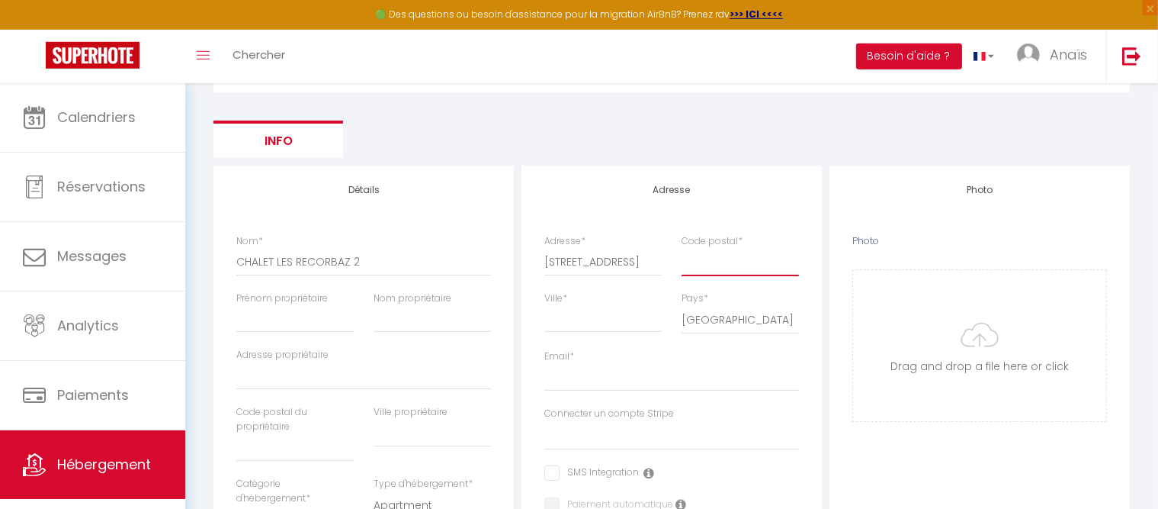
type input "7"
select select
checkbox input "false"
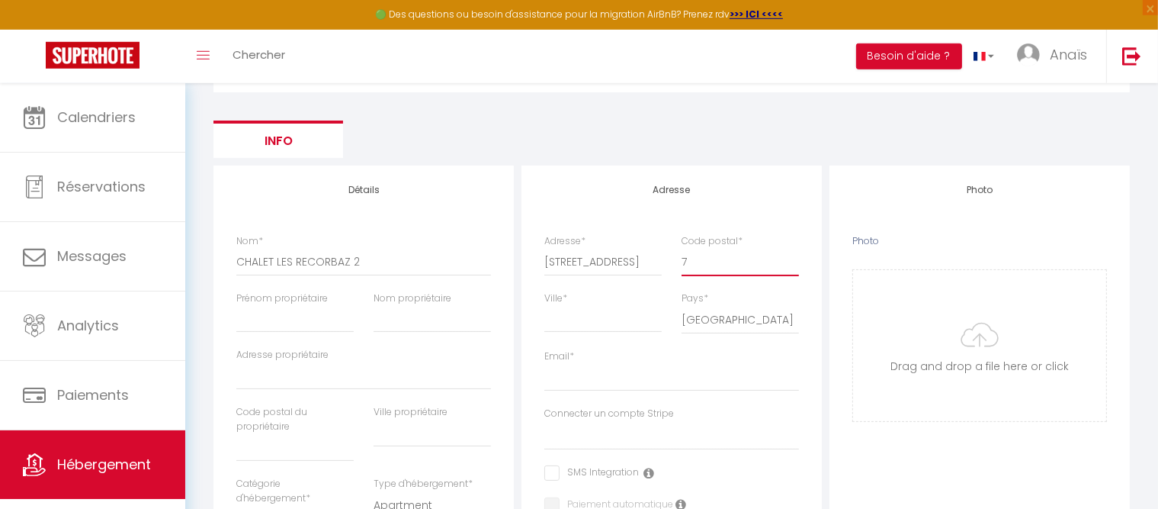
checkbox input "false"
select select
type input "74"
select select
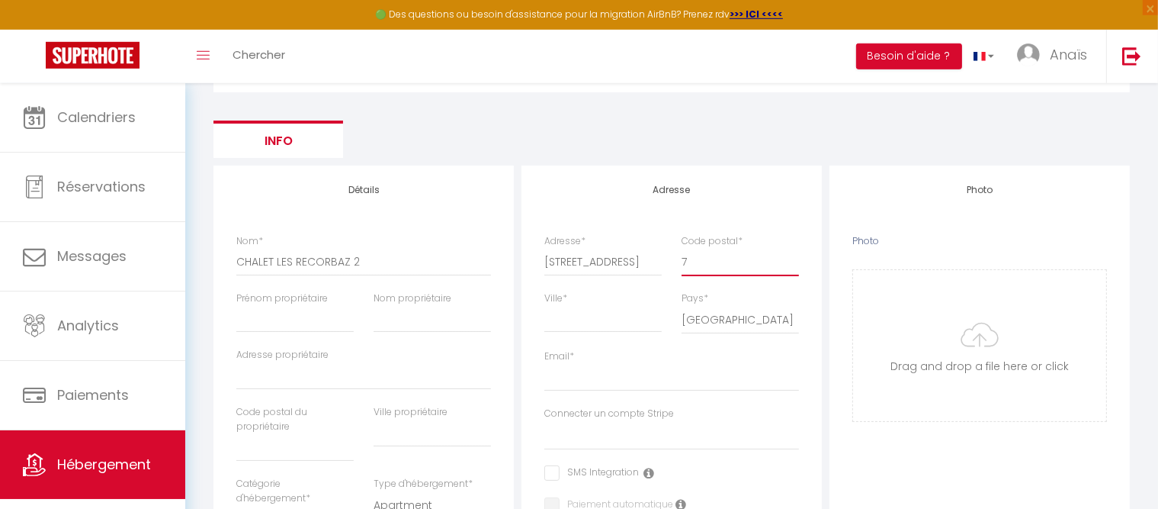
checkbox input "false"
select select
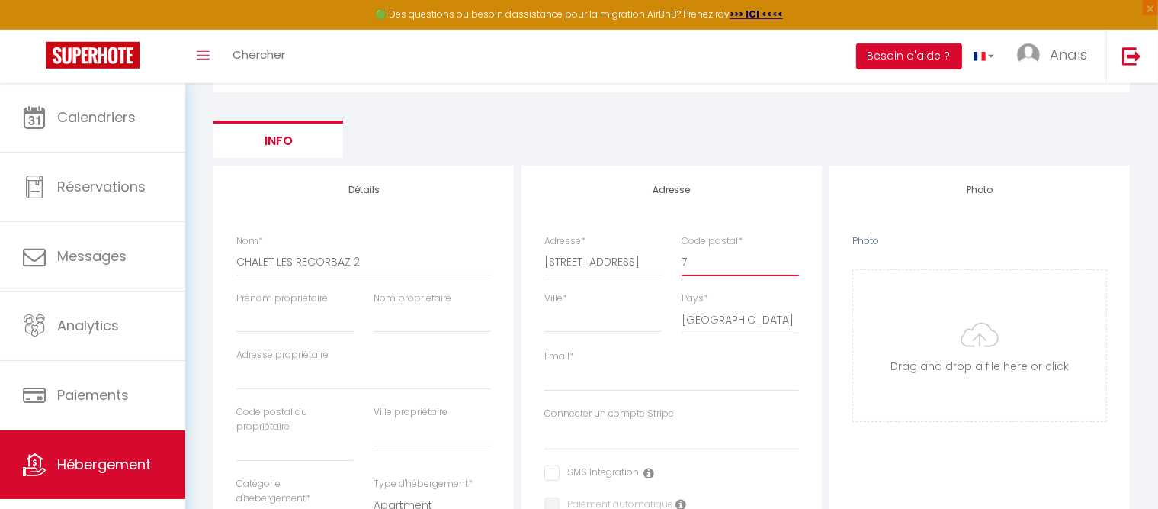
select select
type input "742"
select select
checkbox input "false"
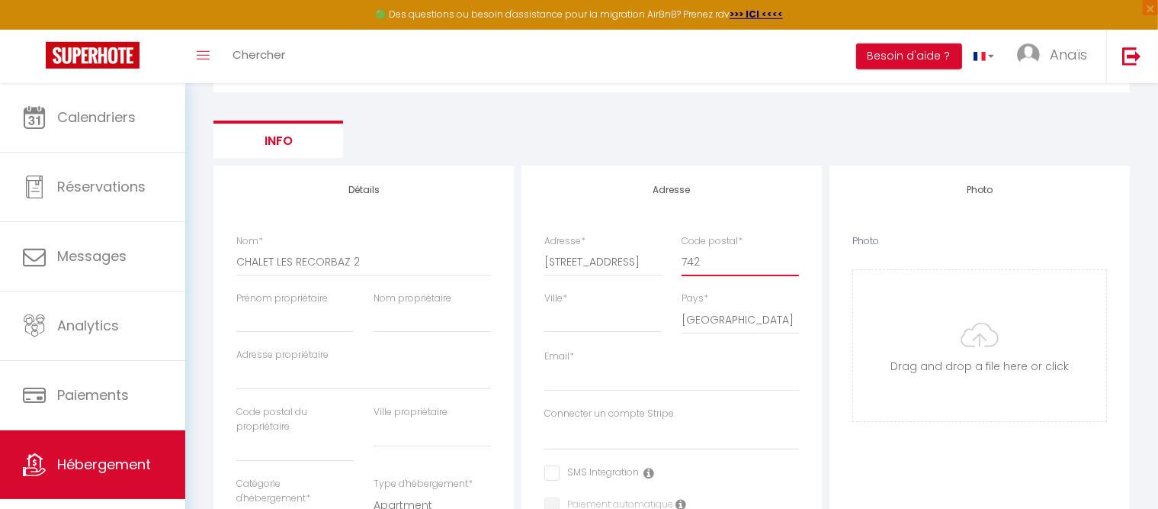
checkbox input "false"
select select
type input "7422"
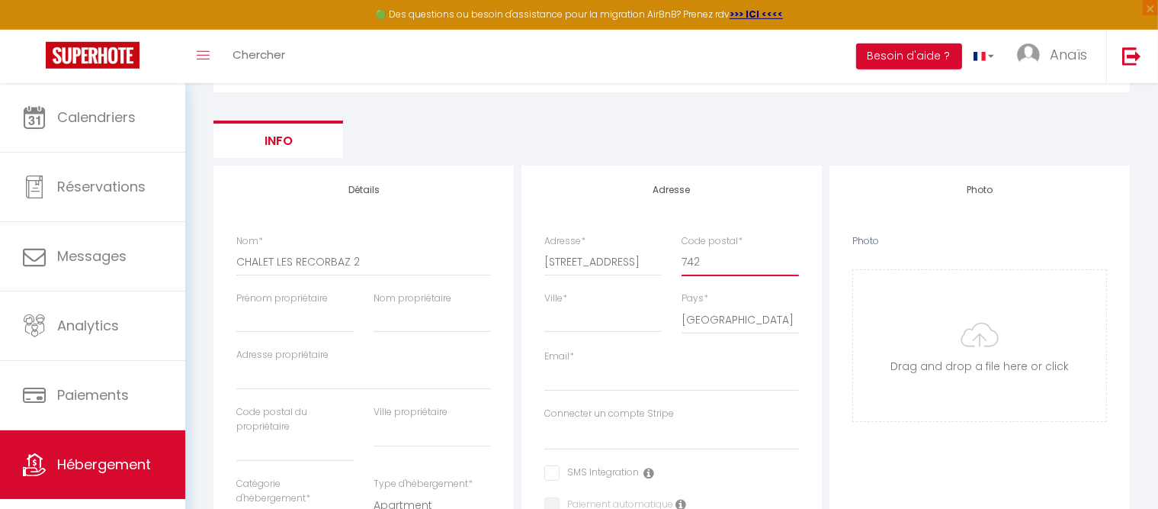
select select
checkbox input "false"
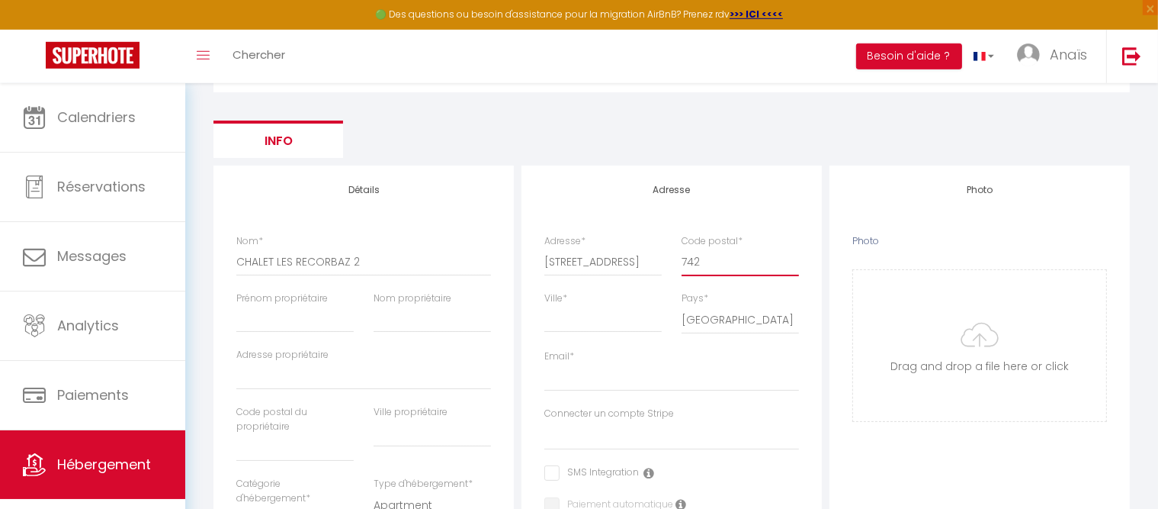
select select
type input "74220"
select select
checkbox input "false"
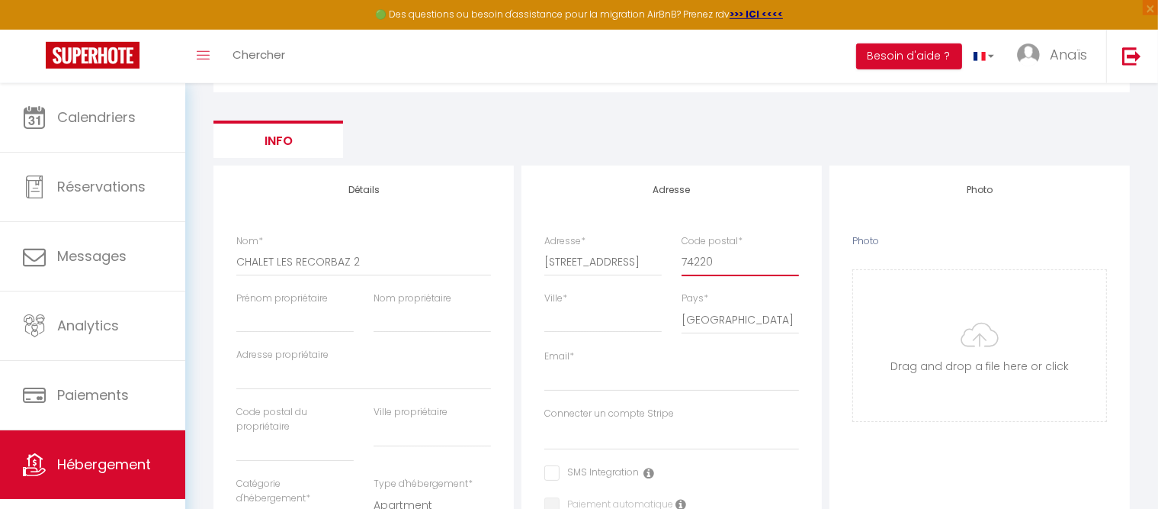
checkbox input "false"
select select
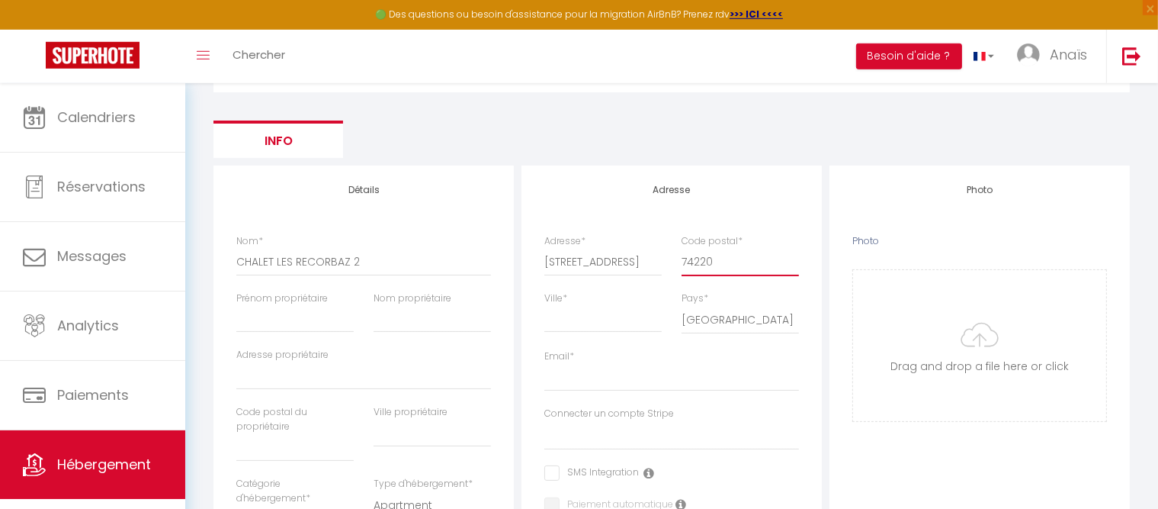
type input "74220"
click at [611, 324] on input "Ville *" at bounding box center [603, 318] width 117 height 27
type input "L"
select select
checkbox input "false"
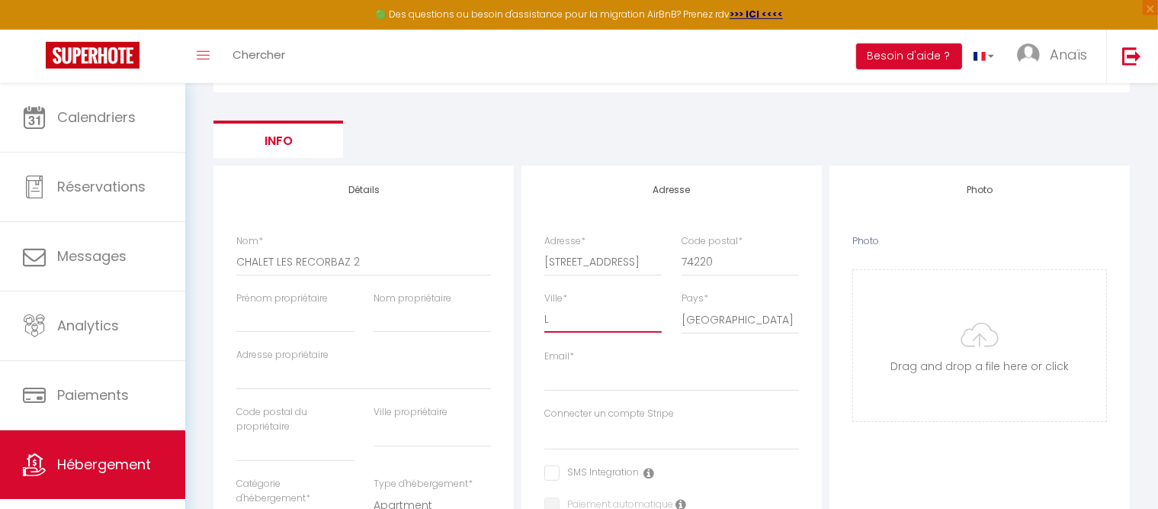
checkbox input "false"
select select
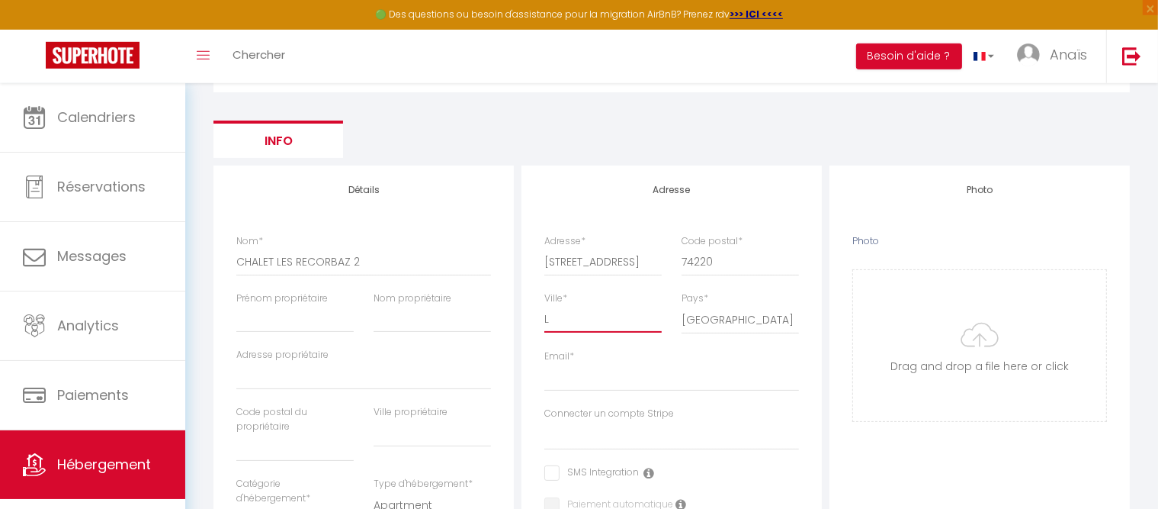
type input "LA"
select select
checkbox input "false"
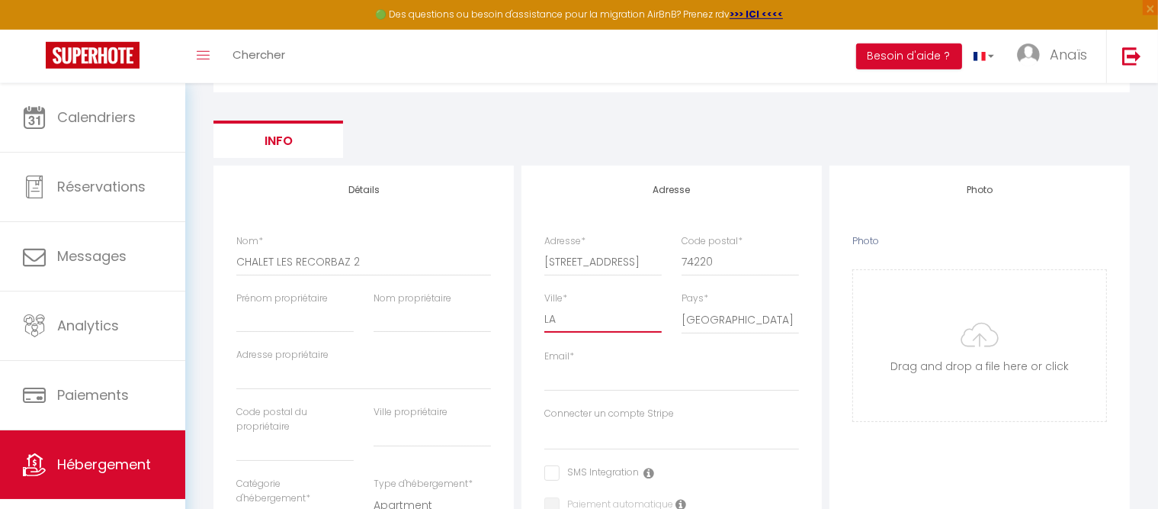
checkbox input "false"
select select
type input "LA"
select select
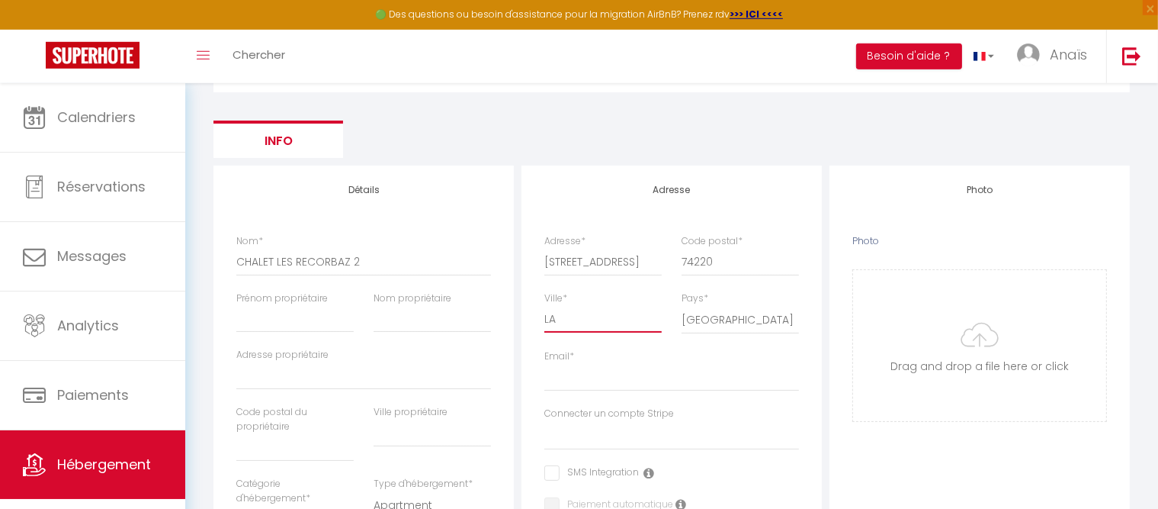
checkbox input "false"
select select
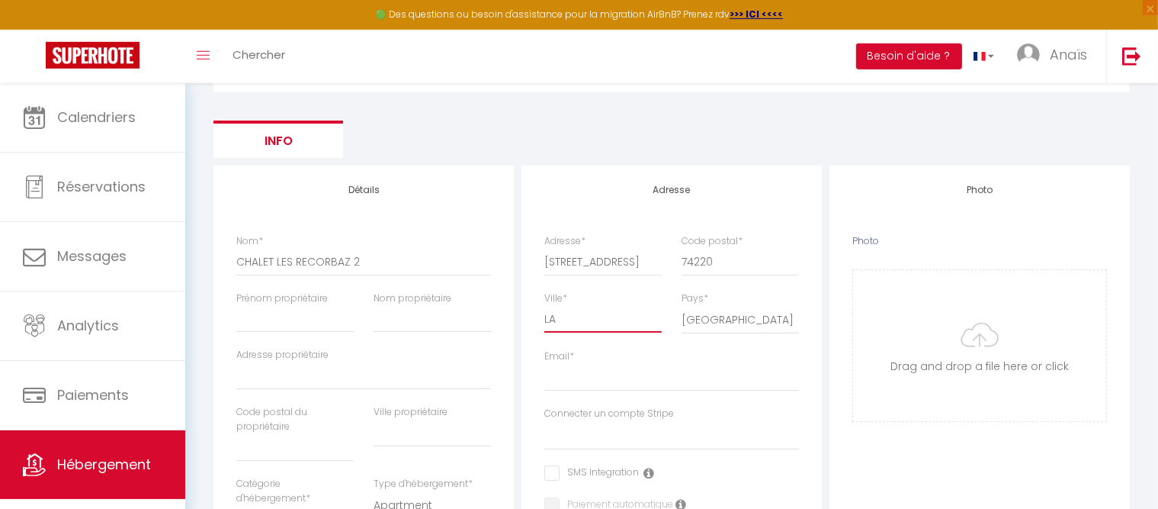
select select
type input "LA C"
select select
checkbox input "false"
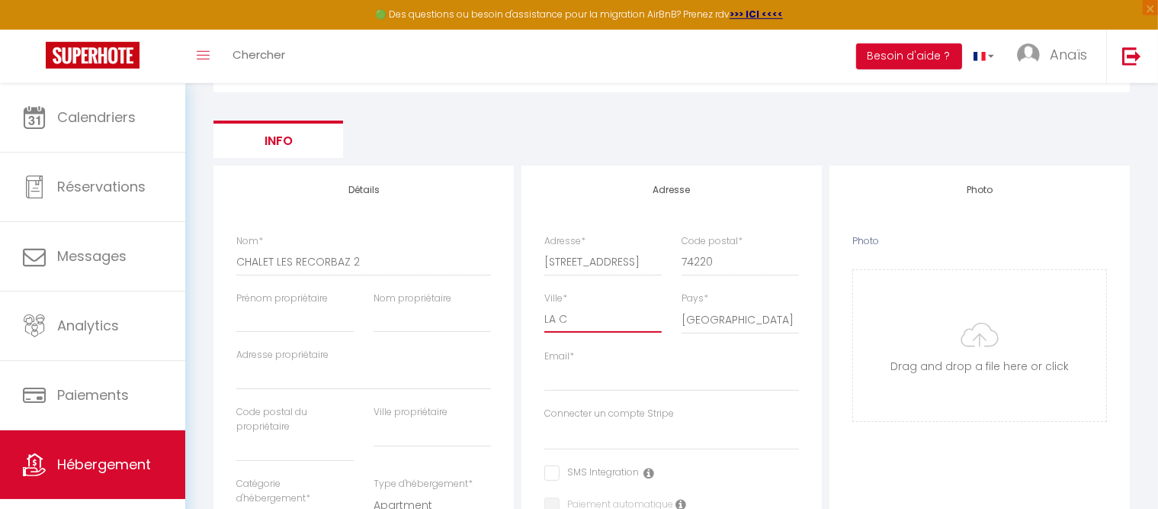
checkbox input "false"
select select
type input "LA CL"
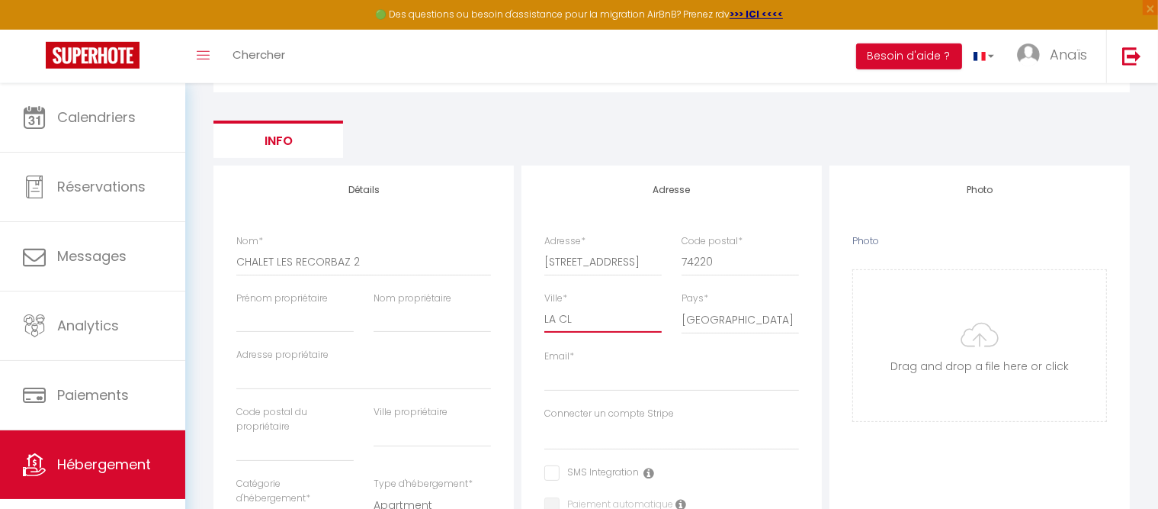
select select
checkbox input "false"
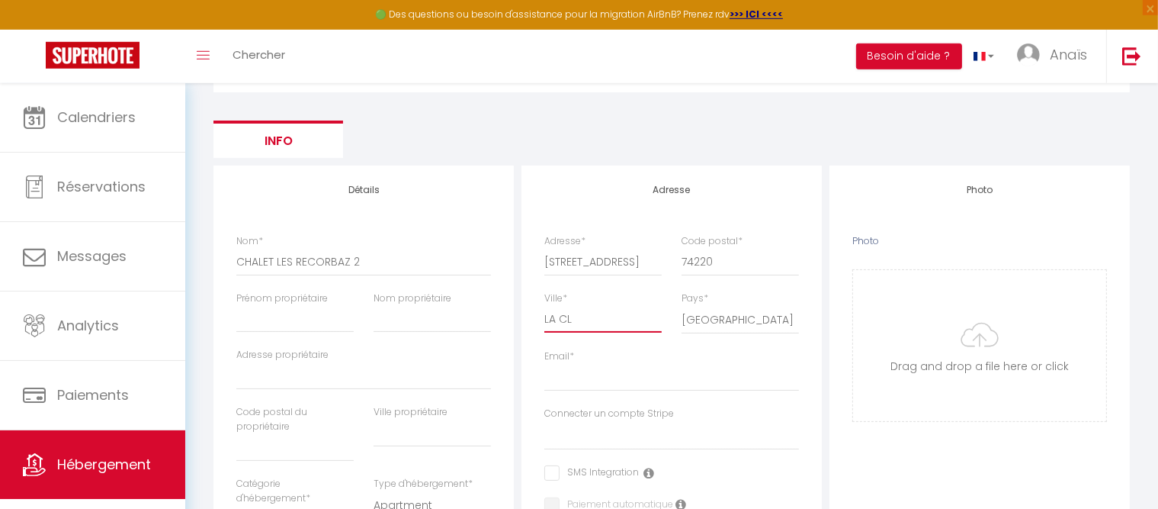
select select
click at [560, 391] on div "Email *" at bounding box center [672, 377] width 275 height 57
click at [560, 384] on input "Email *" at bounding box center [672, 377] width 255 height 27
paste input "[EMAIL_ADDRESS][DOMAIN_NAME]"
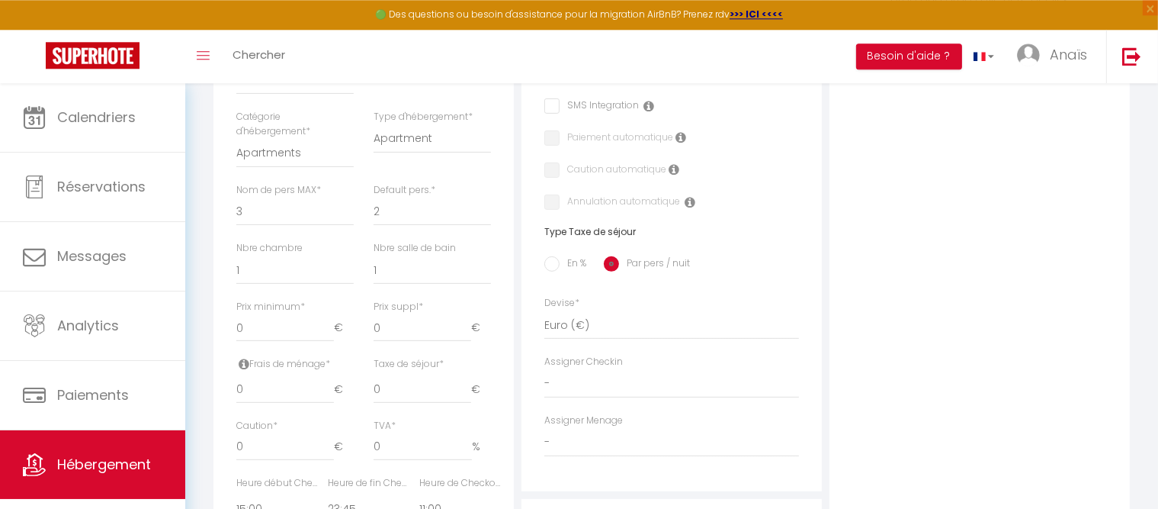
scroll to position [543, 0]
click at [236, 196] on select "1 2 3 4 5 6 7 8 9 10 11 12 13 14" at bounding box center [294, 210] width 117 height 29
click option "10" at bounding box center [0, 0] width 0 height 0
click at [374, 196] on select "1 2 3 4 5 6 7 8 9 10 11 12 13 14" at bounding box center [432, 210] width 117 height 29
click option "1" at bounding box center [0, 0] width 0 height 0
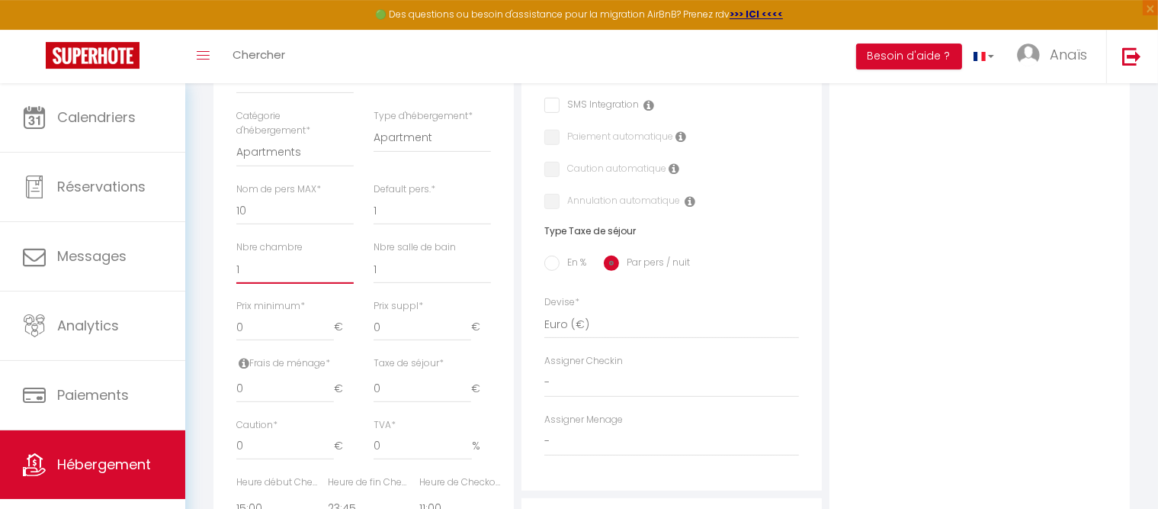
click at [236, 255] on select "0 1 2 3 4 5 6 7 8 9 10 11 12 13" at bounding box center [294, 269] width 117 height 29
click option "4" at bounding box center [0, 0] width 0 height 0
click at [374, 255] on select "0 1 2 3 4 5 6 7 8 9 10 11 12 13" at bounding box center [432, 269] width 117 height 29
click option "3" at bounding box center [0, 0] width 0 height 0
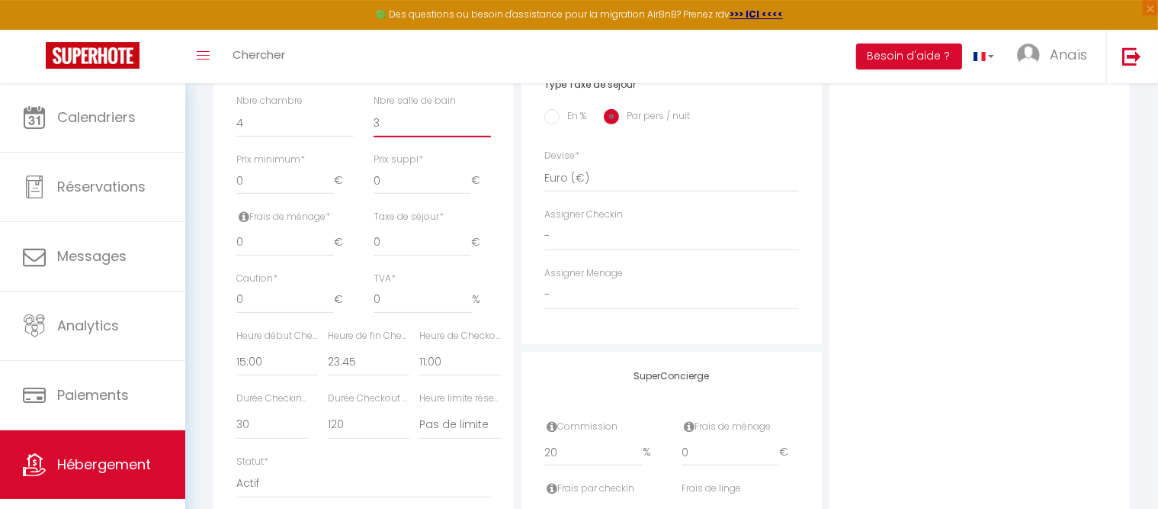
scroll to position [696, 0]
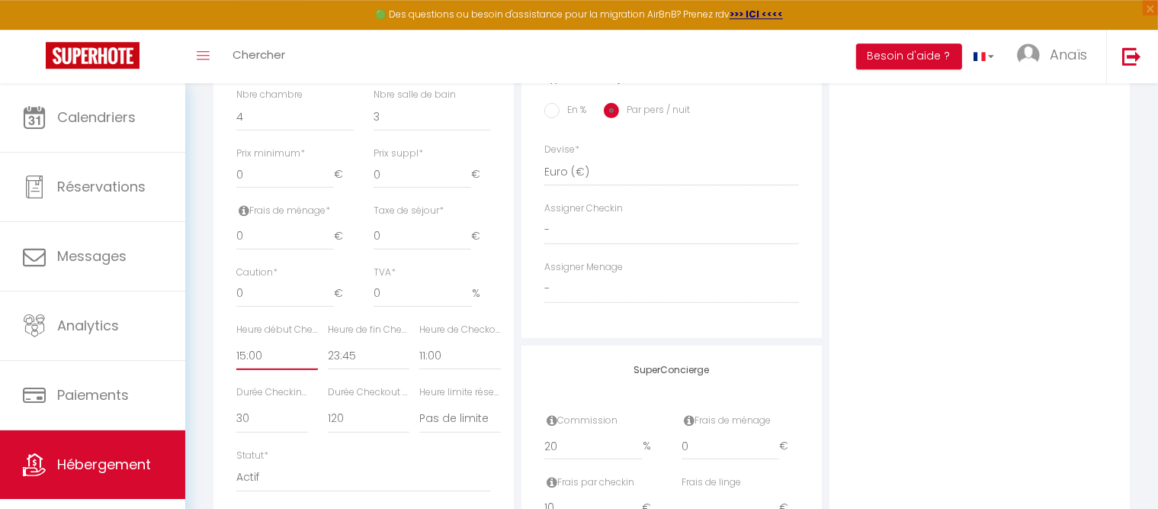
click at [236, 341] on select "00:00 00:15 00:30 00:45 01:00 01:15 01:30 01:45 02:00 02:15 02:30 02:45 03:00" at bounding box center [277, 355] width 82 height 29
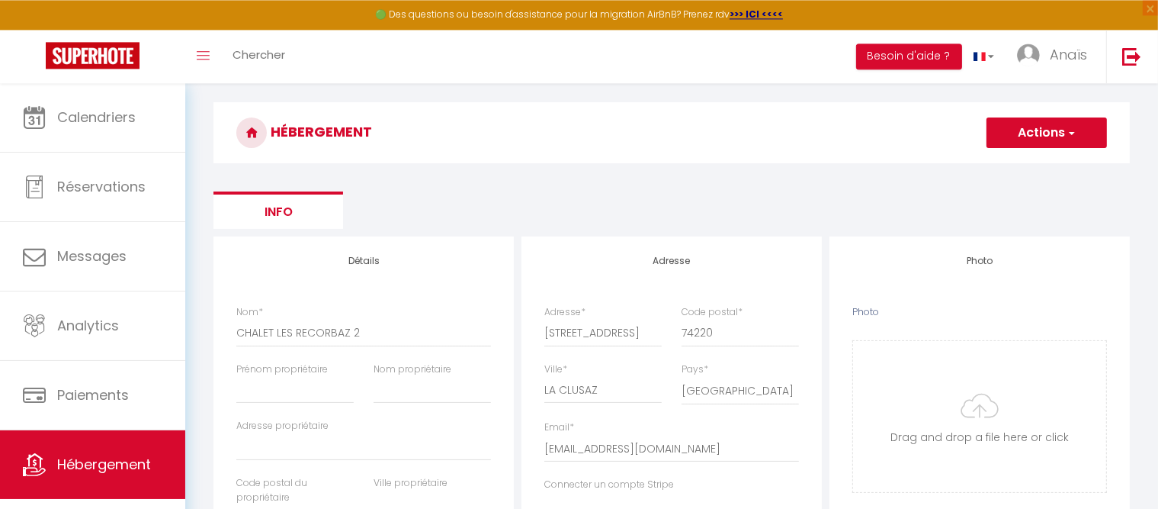
scroll to position [101, 0]
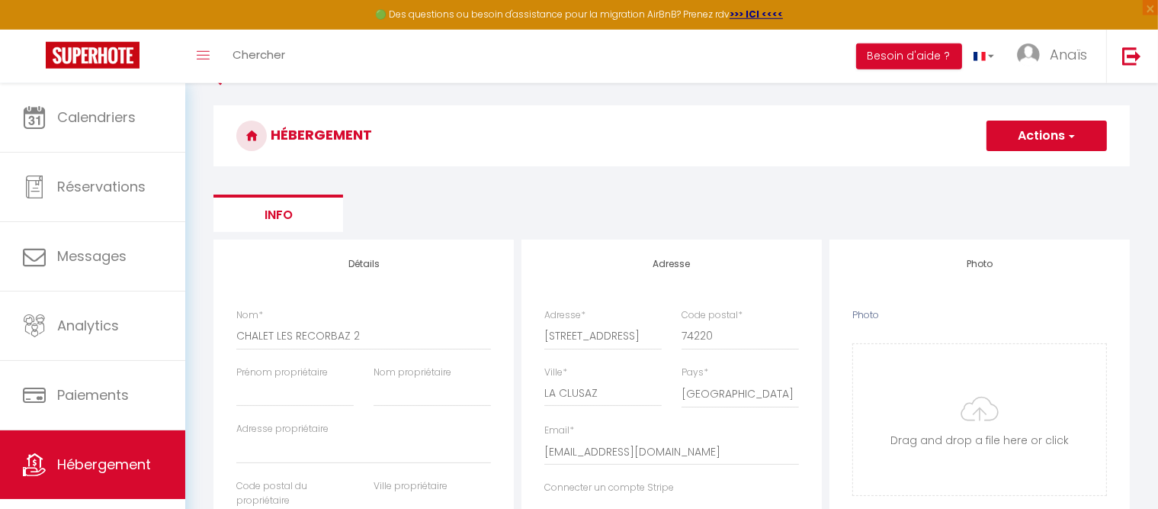
click at [1044, 142] on button "Actions" at bounding box center [1047, 135] width 120 height 31
click at [1037, 168] on input "Enregistrer" at bounding box center [1029, 169] width 56 height 15
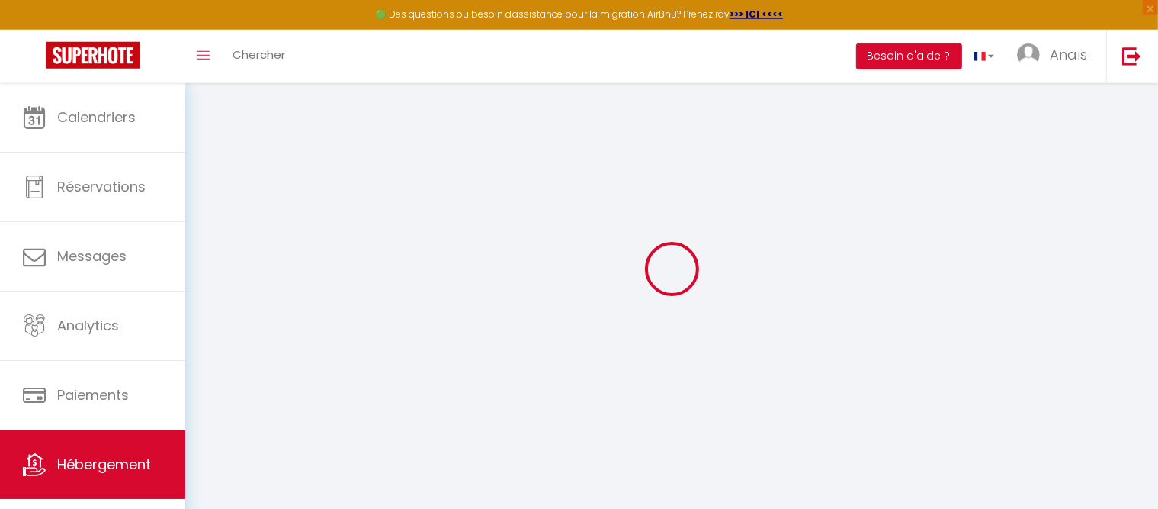
scroll to position [82, 0]
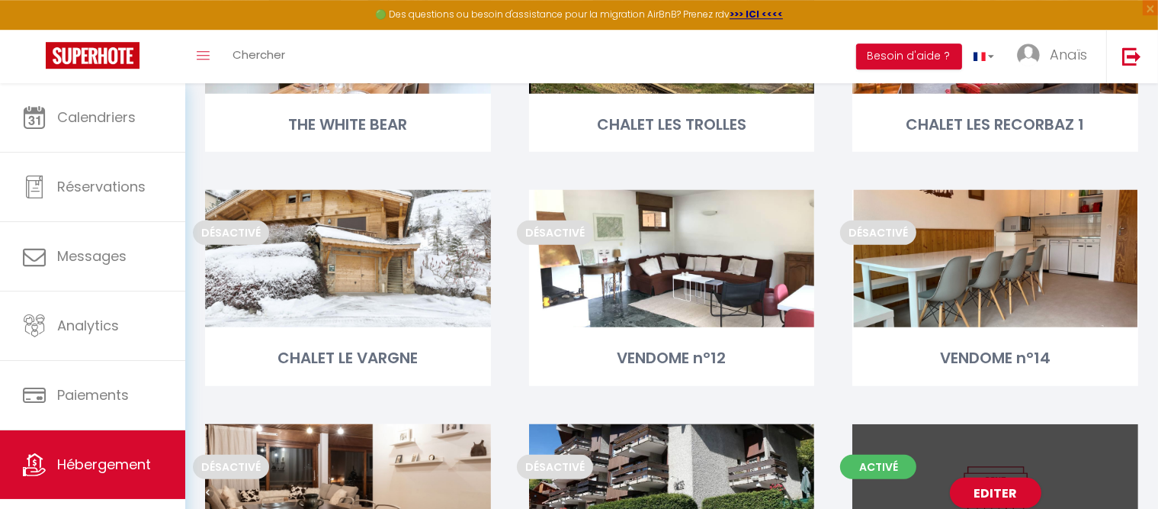
scroll to position [760, 0]
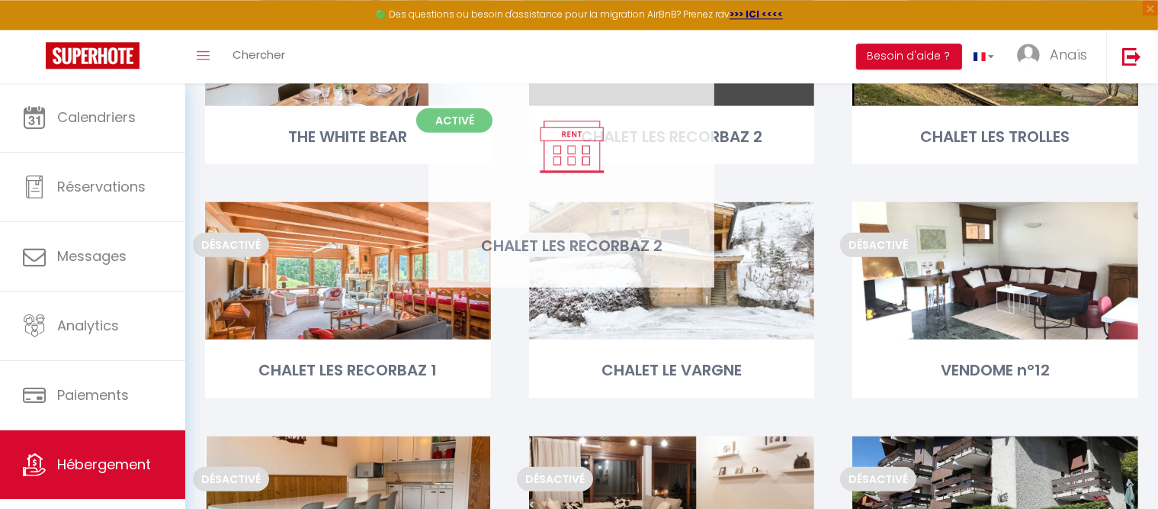
drag, startPoint x: 936, startPoint y: 468, endPoint x: 512, endPoint y: 110, distance: 555.2
click at [529, 106] on div "Editer" at bounding box center [672, 37] width 286 height 137
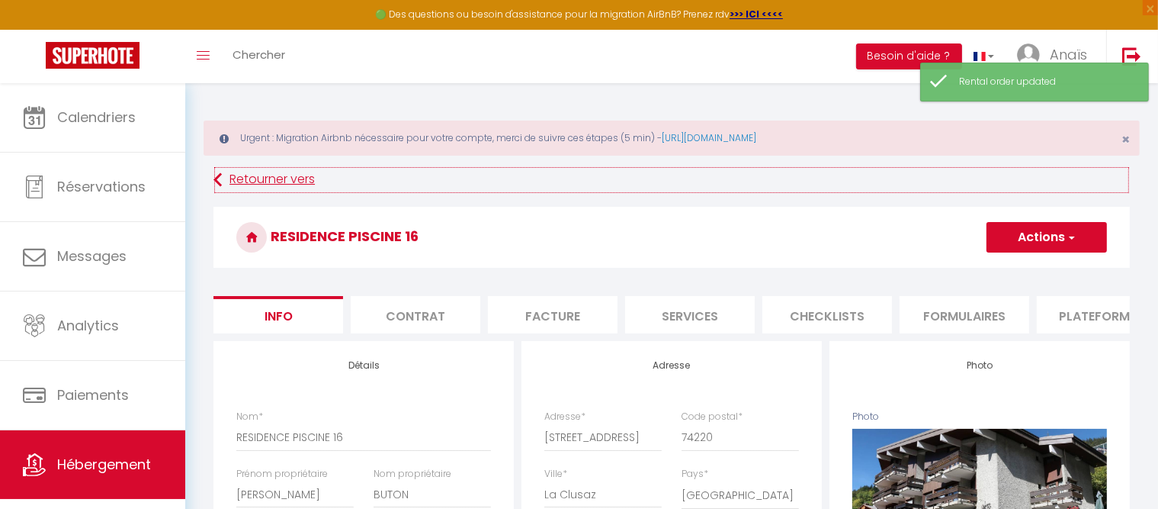
click at [296, 185] on link "Retourner vers" at bounding box center [672, 179] width 917 height 27
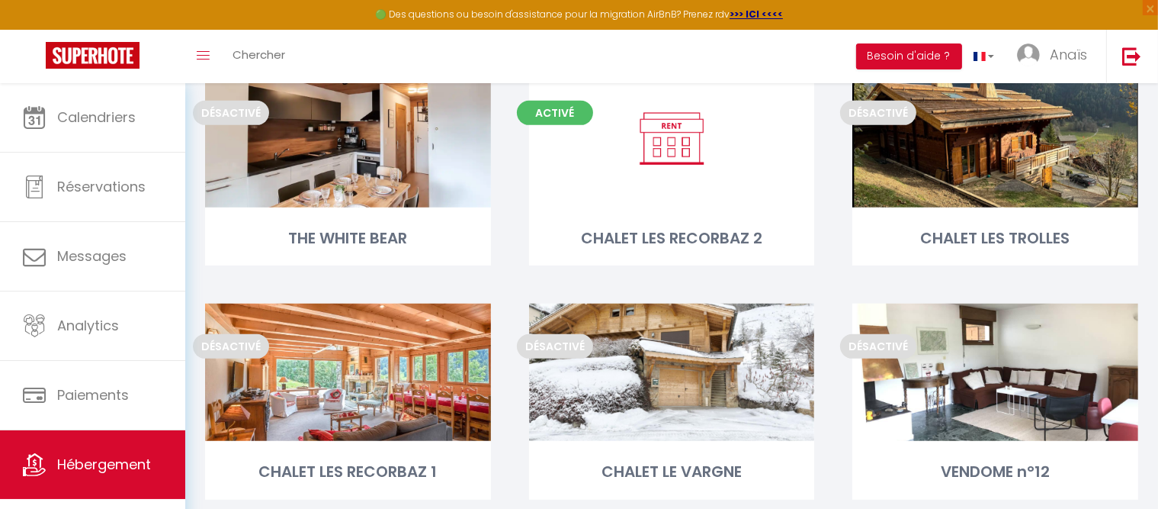
scroll to position [663, 0]
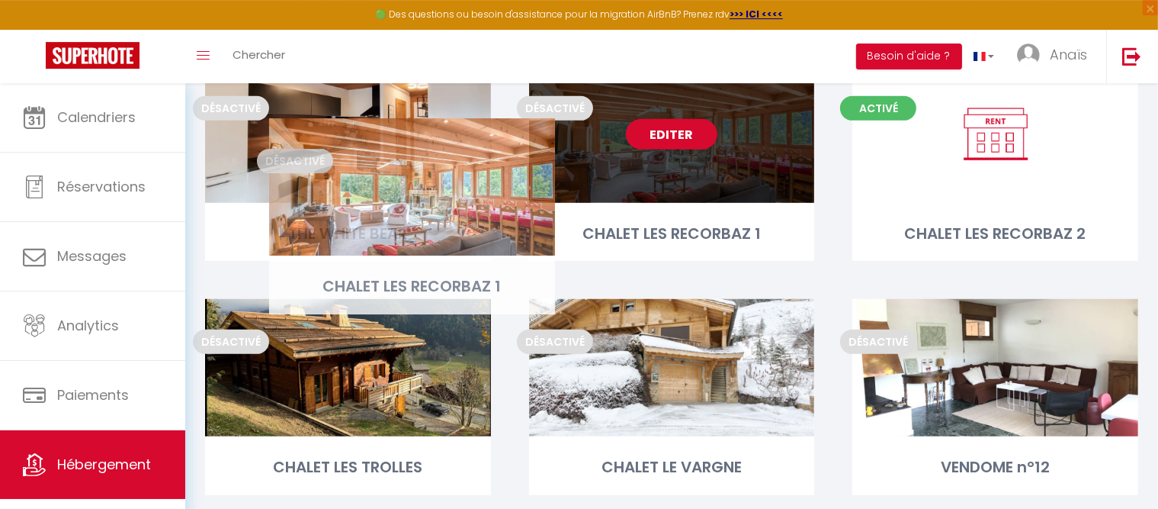
drag, startPoint x: 454, startPoint y: 403, endPoint x: 519, endPoint y: 217, distance: 197.0
click at [529, 203] on div "Editer" at bounding box center [672, 134] width 286 height 137
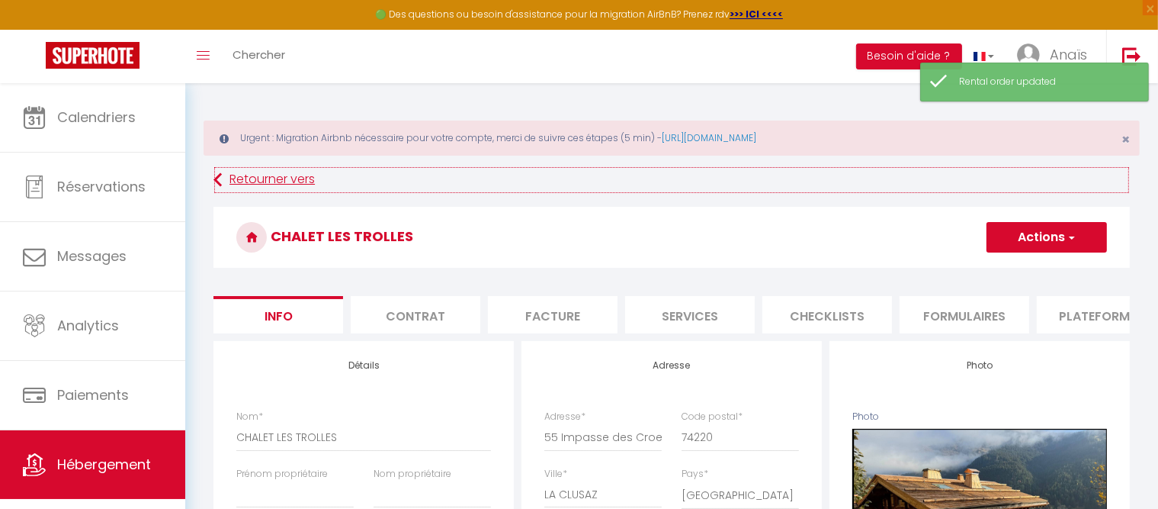
click at [230, 190] on link "Retourner vers" at bounding box center [672, 179] width 917 height 27
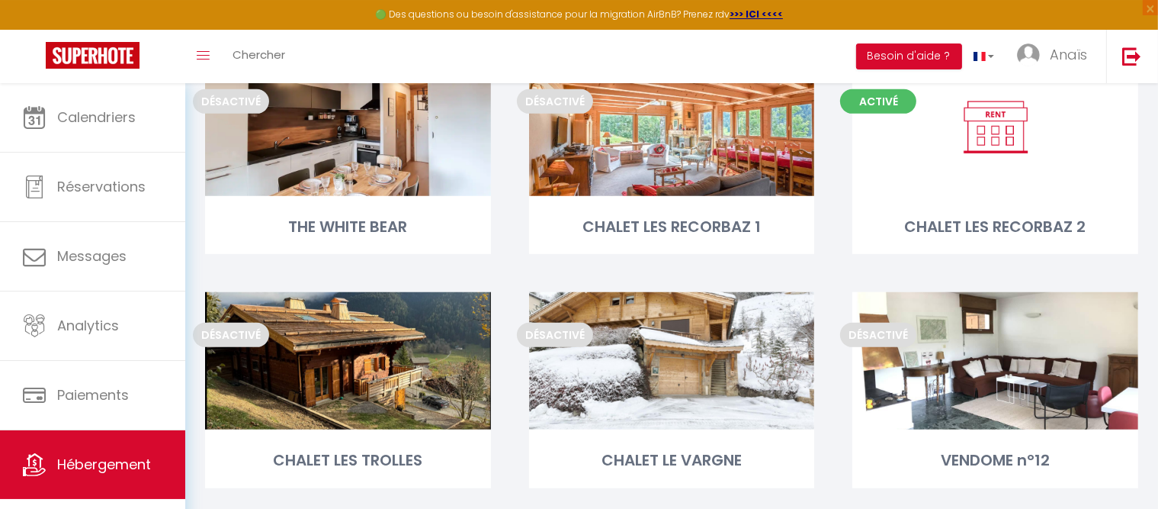
scroll to position [671, 0]
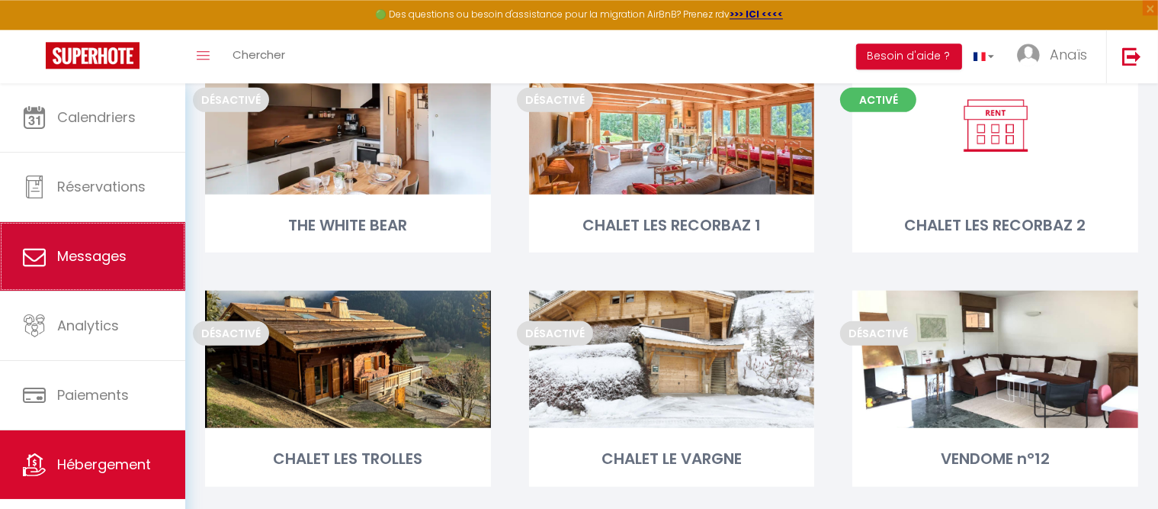
click at [63, 284] on link "Messages" at bounding box center [92, 256] width 185 height 69
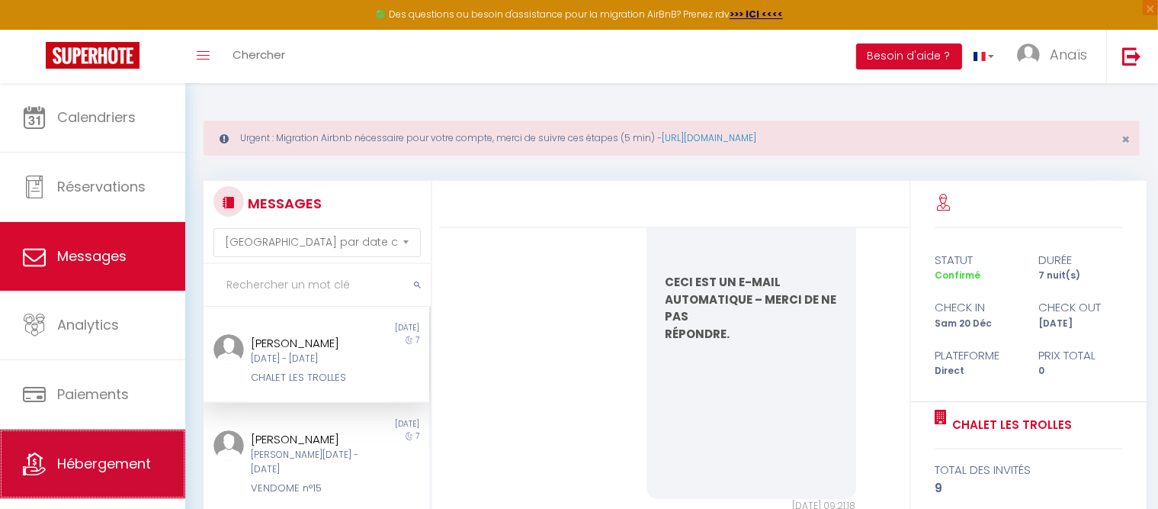
click at [120, 461] on span "Hébergement" at bounding box center [104, 463] width 94 height 19
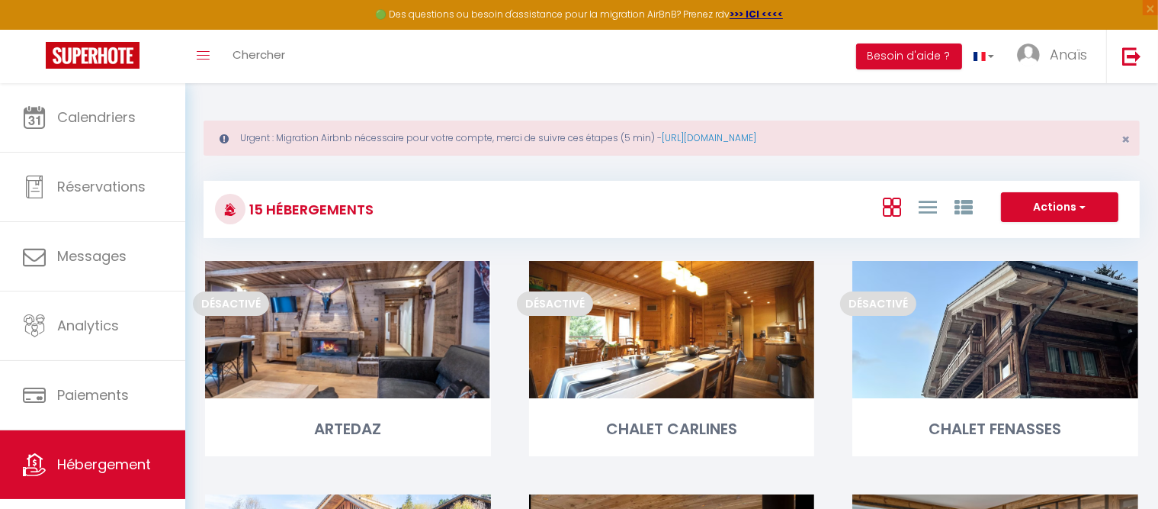
scroll to position [28, 0]
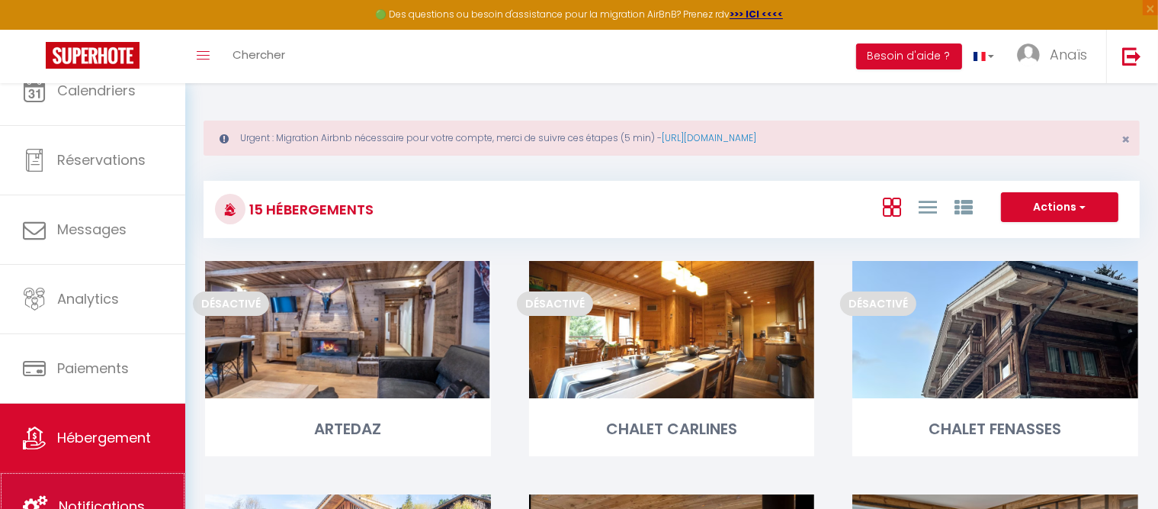
click at [131, 485] on link "Notifications" at bounding box center [92, 506] width 185 height 69
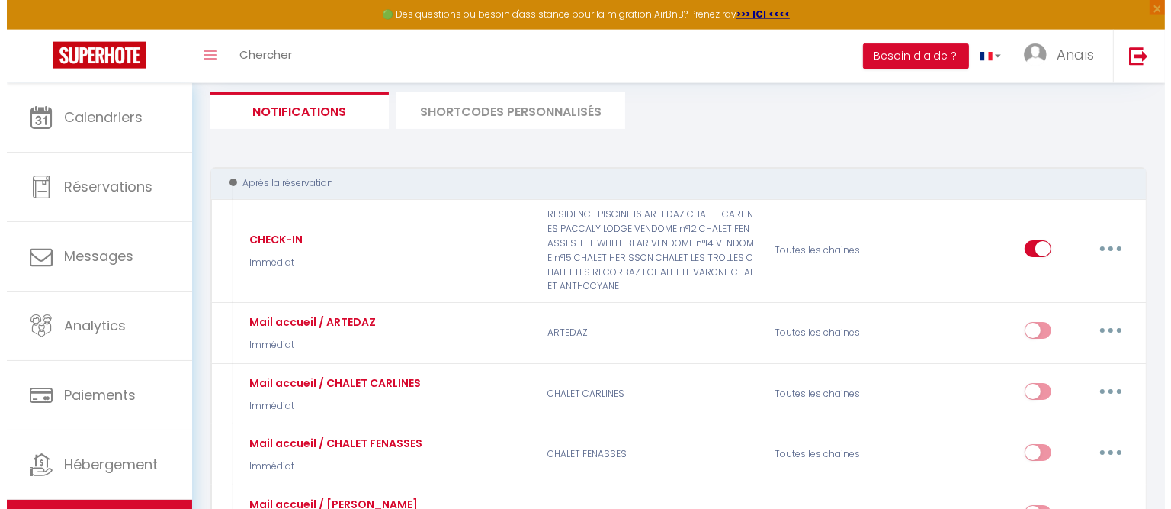
scroll to position [168, 0]
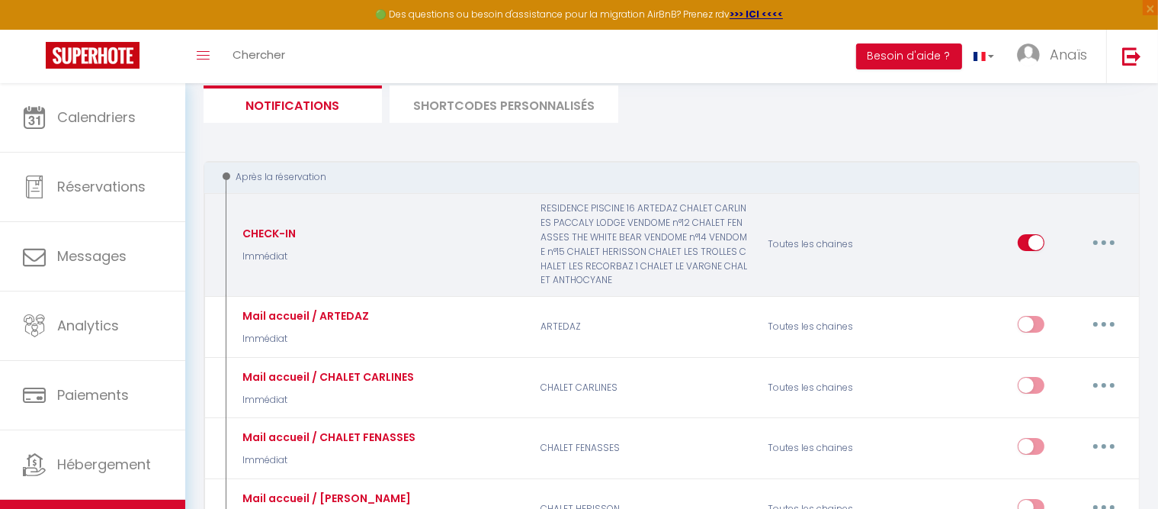
click at [1110, 234] on button "button" at bounding box center [1104, 242] width 43 height 24
click at [1049, 273] on link "Editer" at bounding box center [1064, 277] width 113 height 26
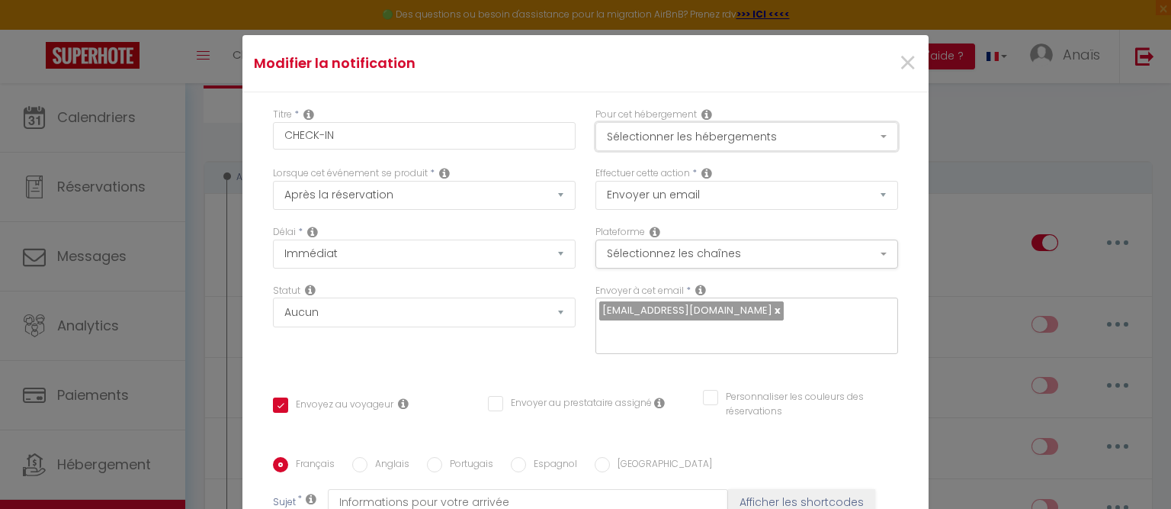
click at [717, 137] on button "Sélectionner les hébergements" at bounding box center [747, 136] width 303 height 29
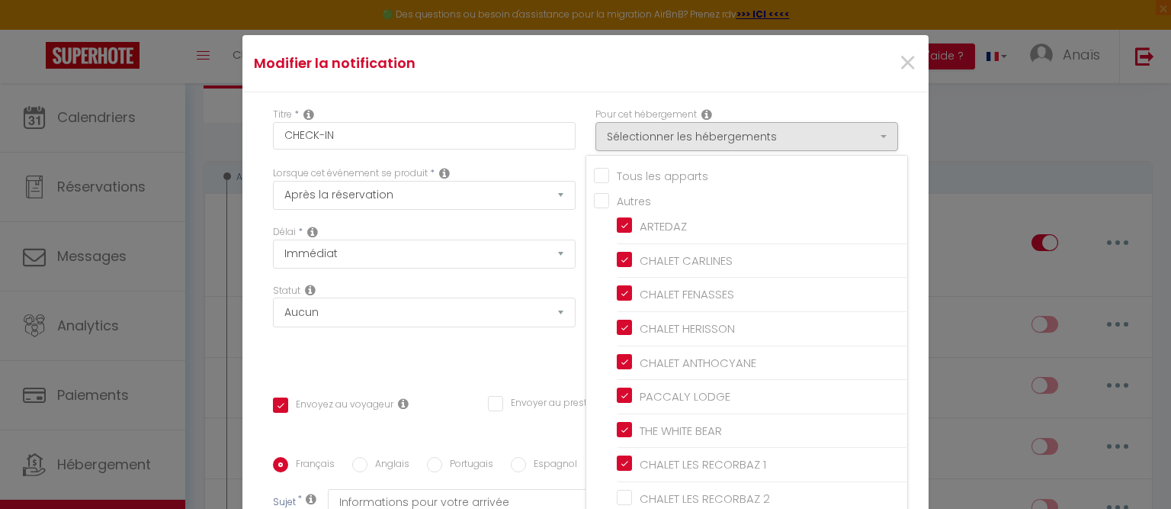
click at [594, 177] on input "Tous les apparts" at bounding box center [750, 174] width 313 height 15
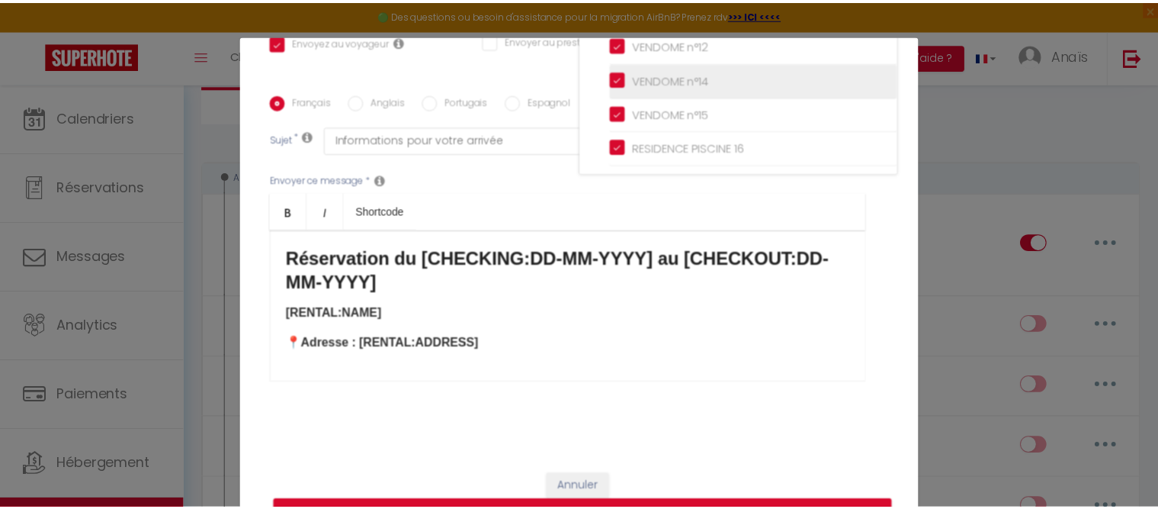
scroll to position [69, 0]
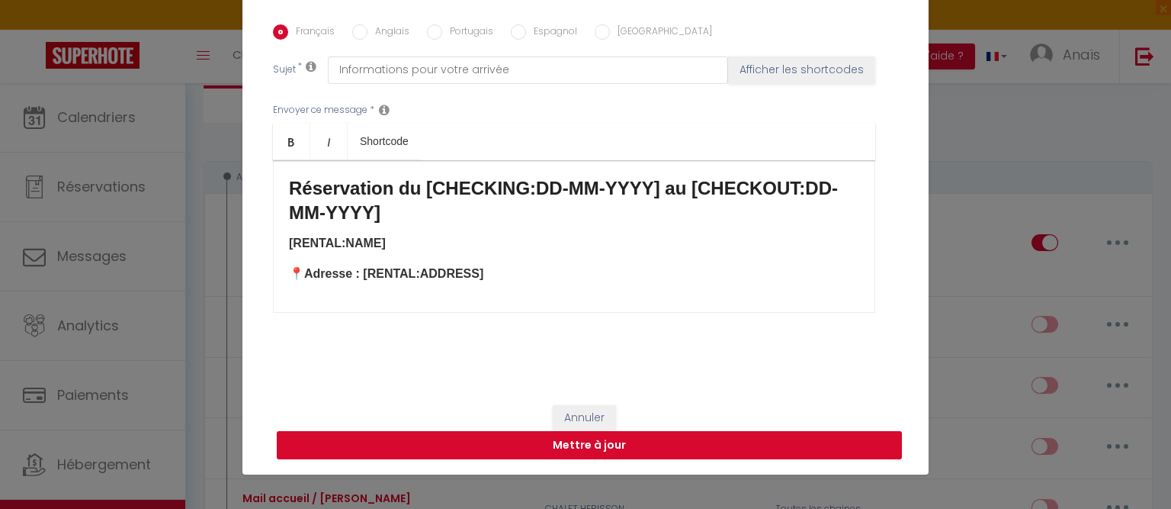
click at [712, 441] on button "Mettre à jour" at bounding box center [589, 445] width 625 height 29
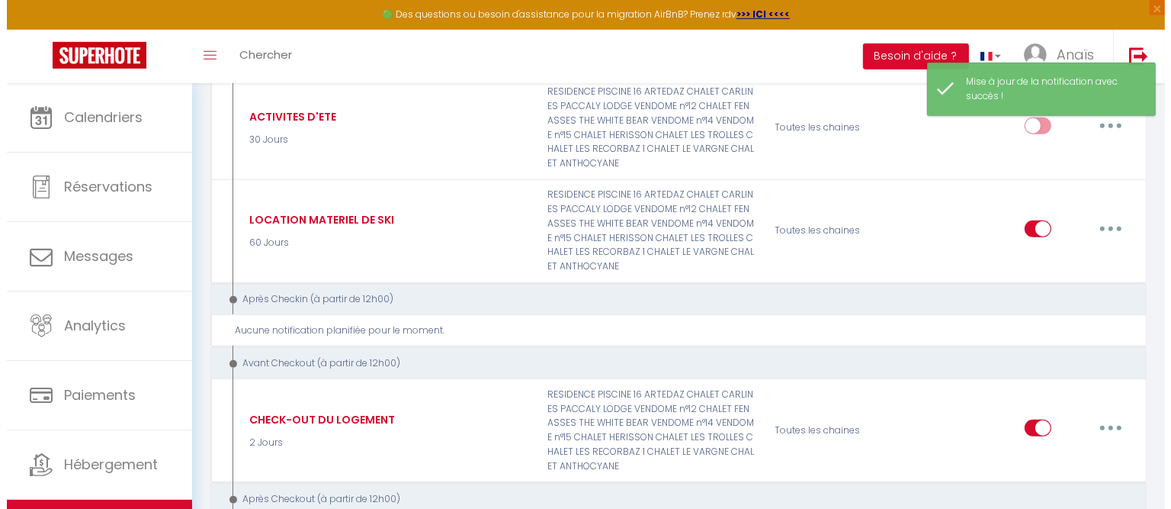
scroll to position [1110, 0]
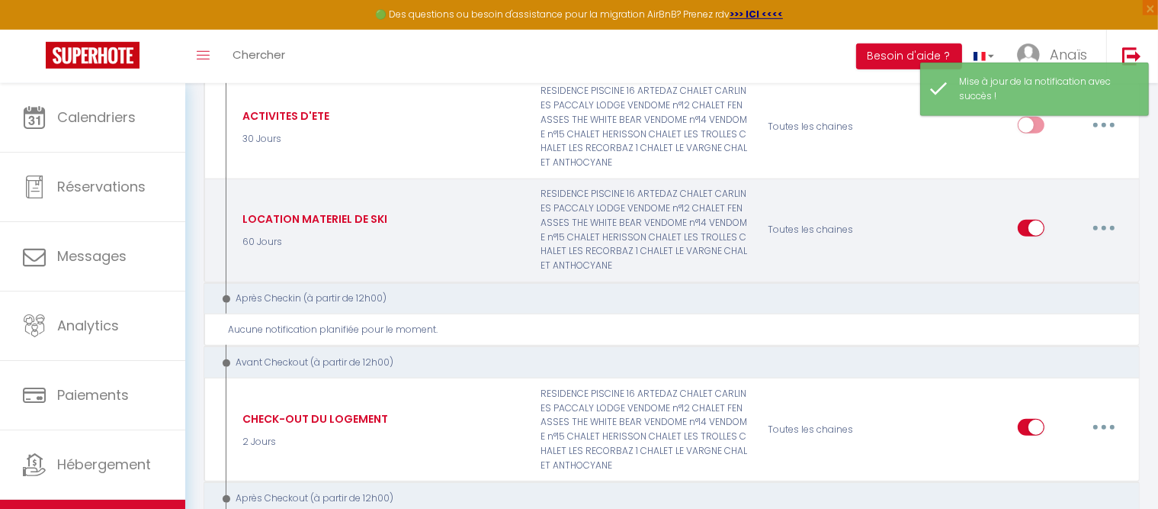
click at [1104, 216] on button "button" at bounding box center [1104, 228] width 43 height 24
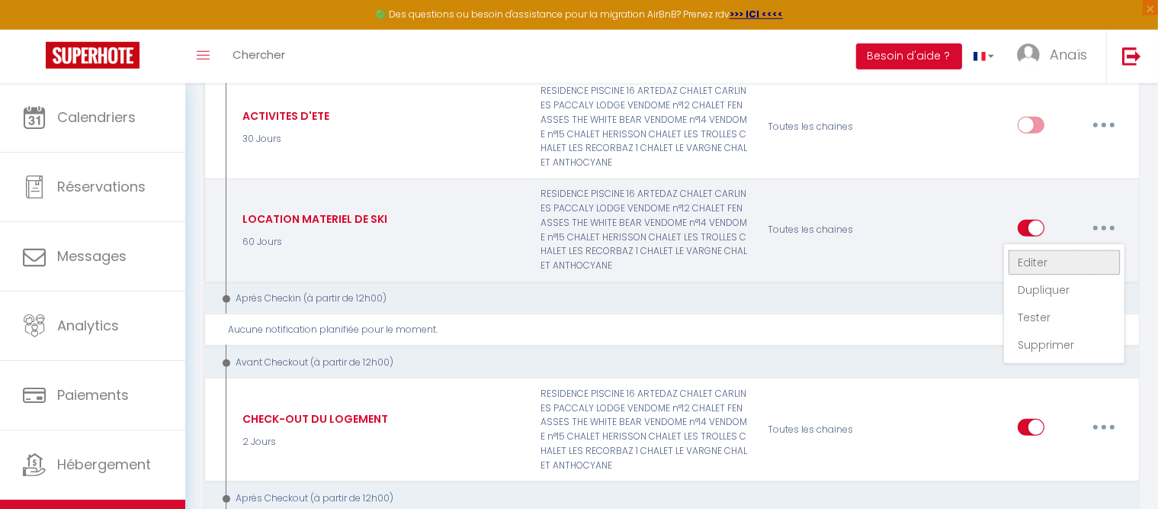
click at [1042, 249] on link "Editer" at bounding box center [1064, 262] width 113 height 26
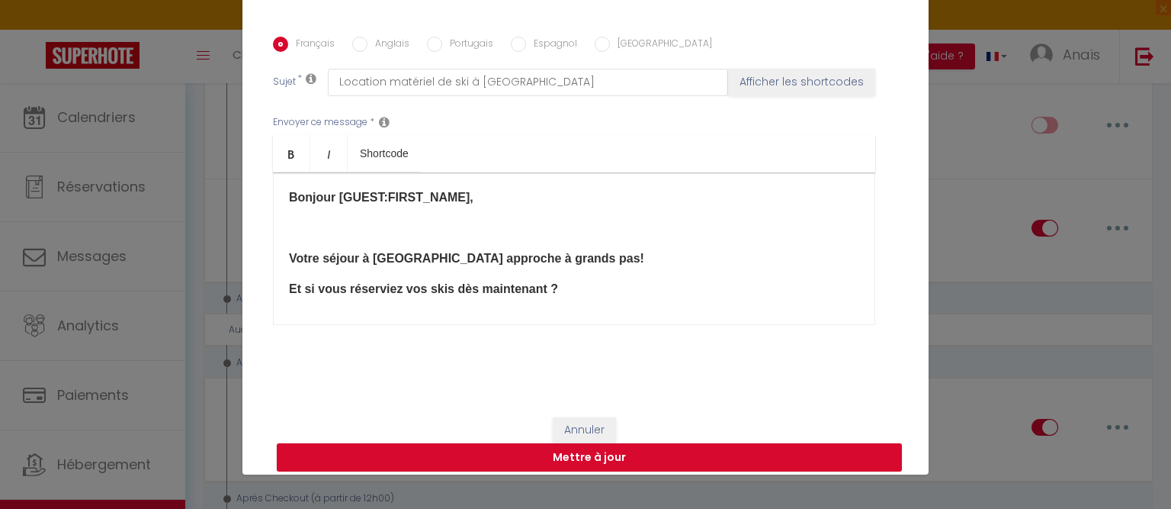
scroll to position [0, 0]
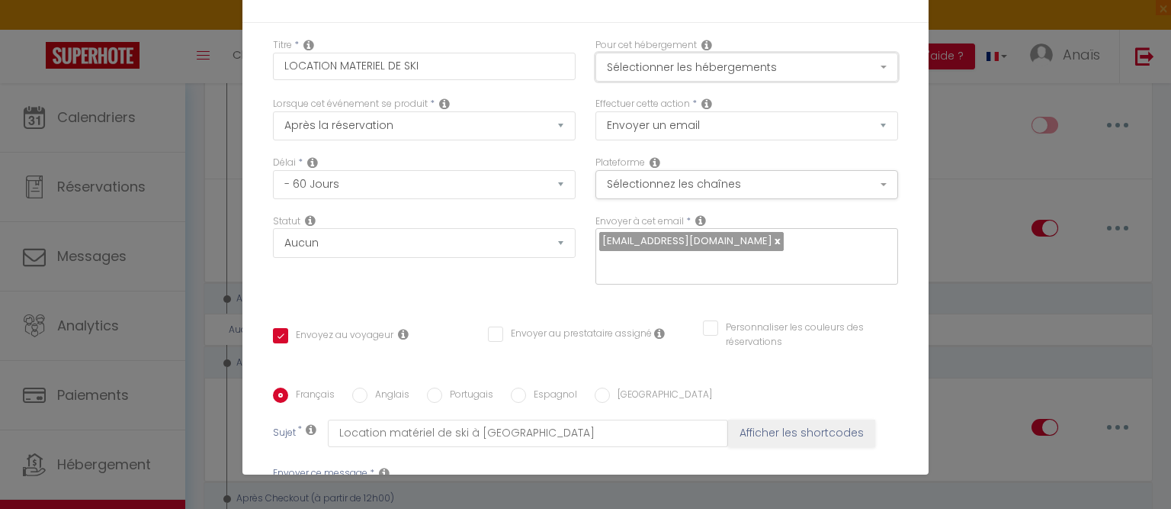
click at [712, 68] on button "Sélectionner les hébergements" at bounding box center [747, 67] width 303 height 29
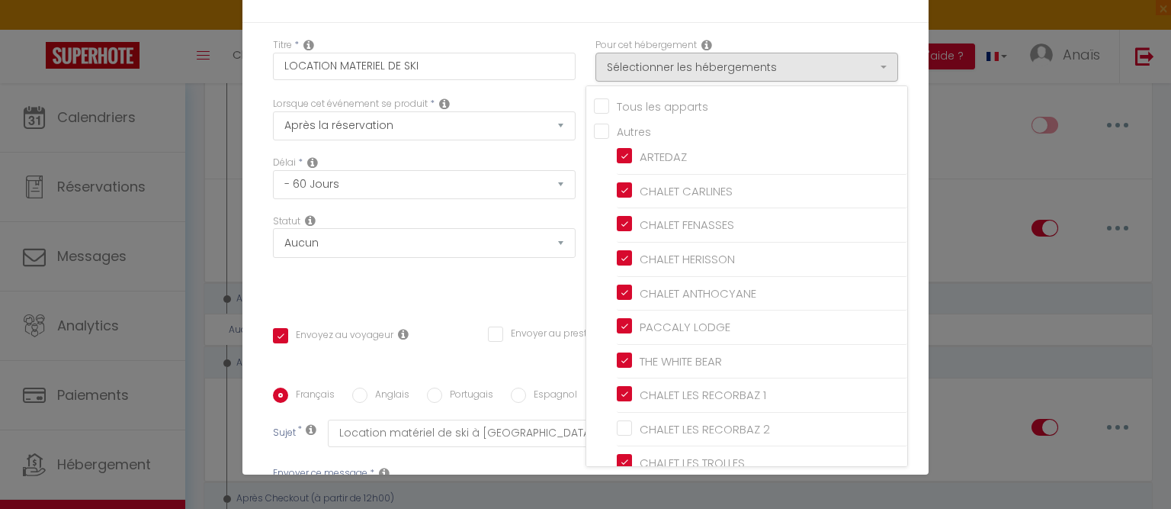
click at [594, 104] on input "Tous les apparts" at bounding box center [750, 105] width 313 height 15
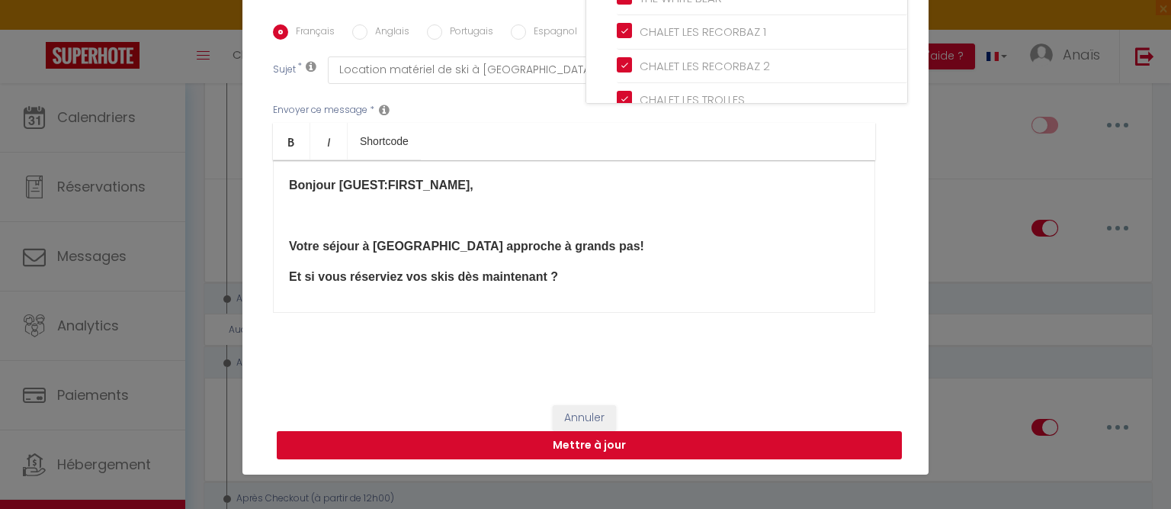
click at [686, 440] on button "Mettre à jour" at bounding box center [589, 445] width 625 height 29
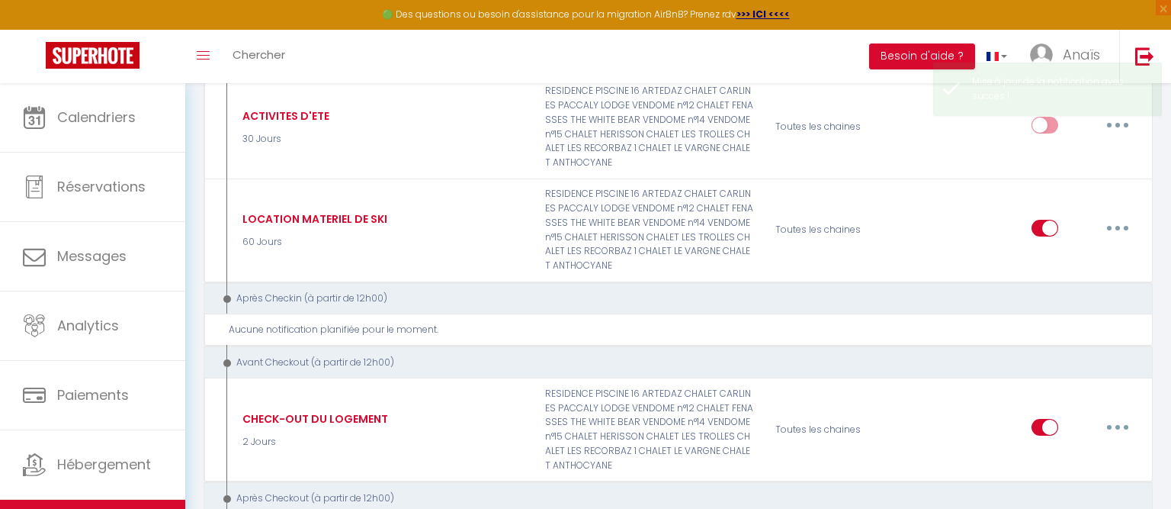
scroll to position [0, 0]
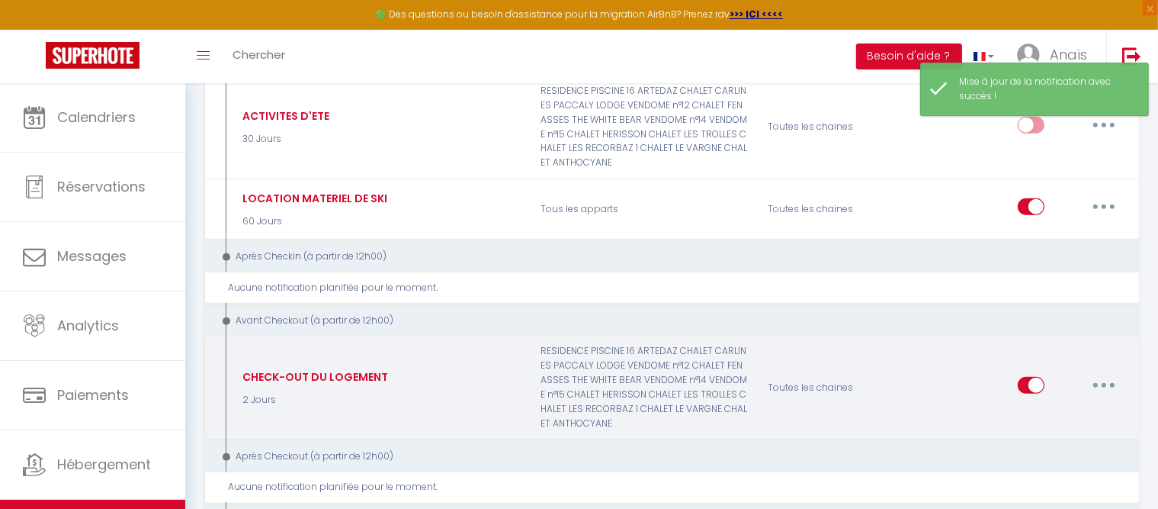
click at [1121, 373] on button "button" at bounding box center [1104, 385] width 43 height 24
click at [1047, 408] on link "Editer" at bounding box center [1064, 420] width 113 height 26
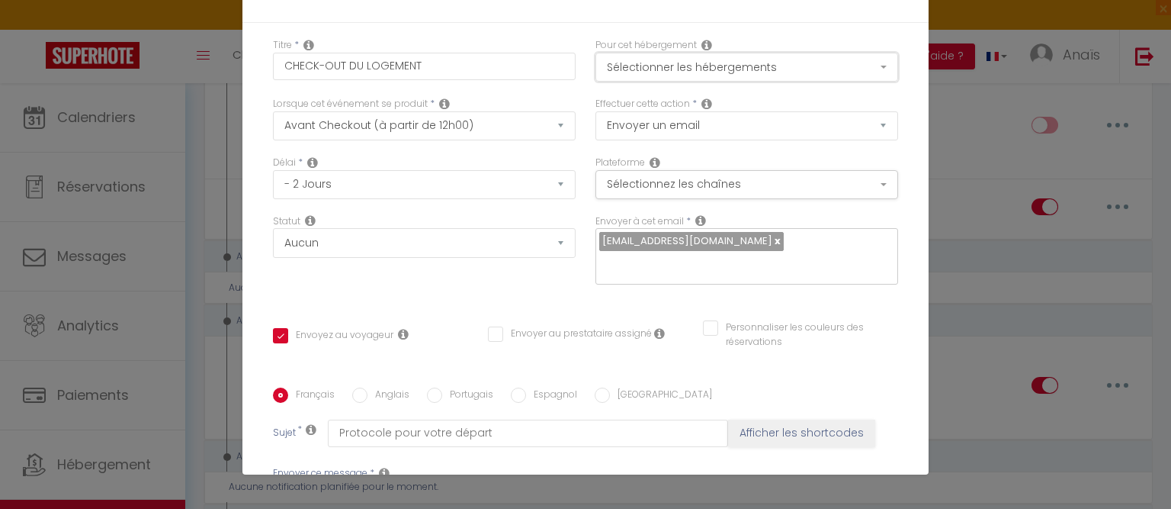
click at [660, 72] on button "Sélectionner les hébergements" at bounding box center [747, 67] width 303 height 29
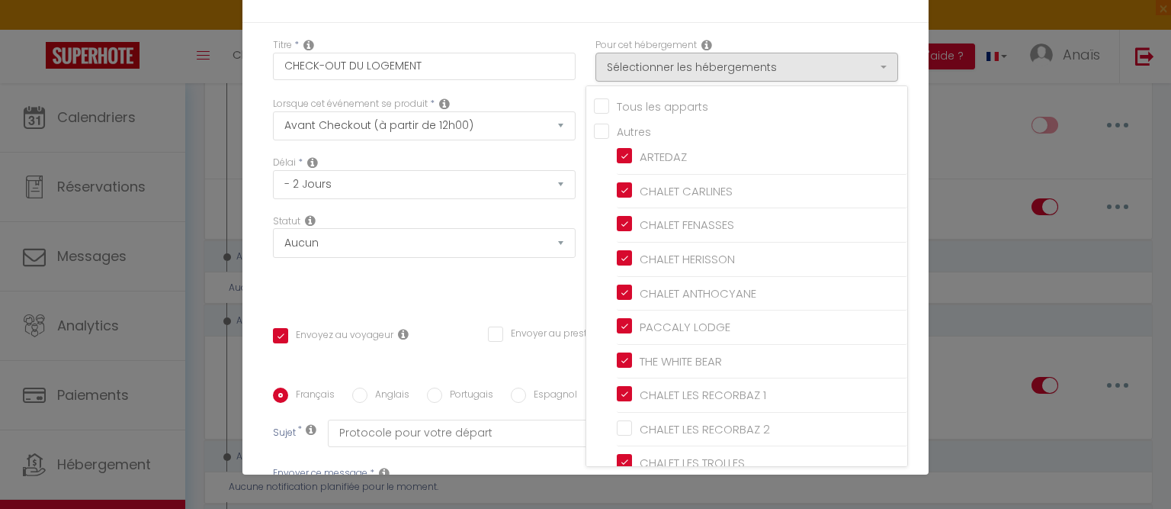
click at [595, 107] on input "Tous les apparts" at bounding box center [750, 105] width 313 height 15
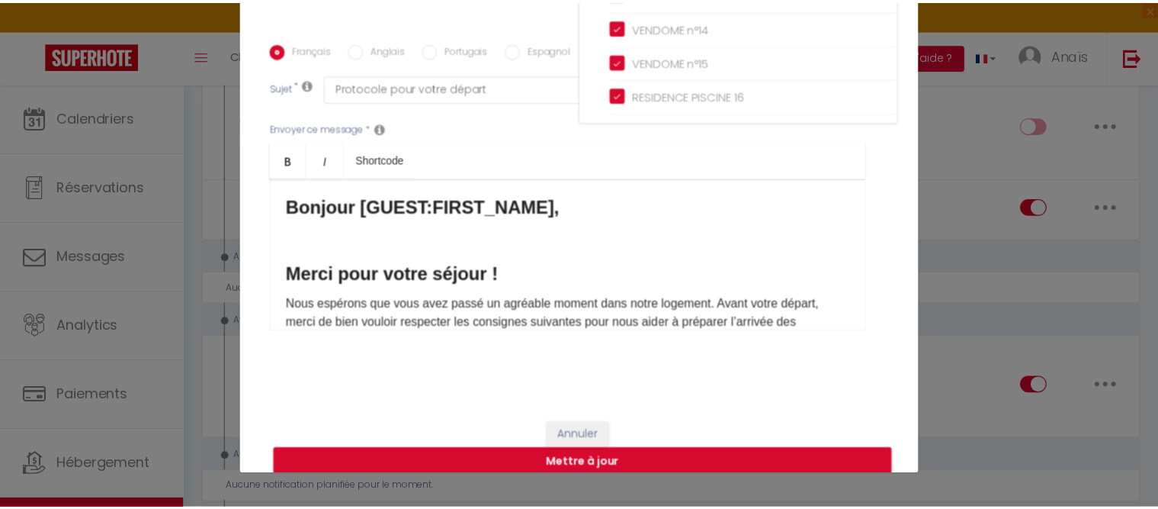
scroll to position [366, 0]
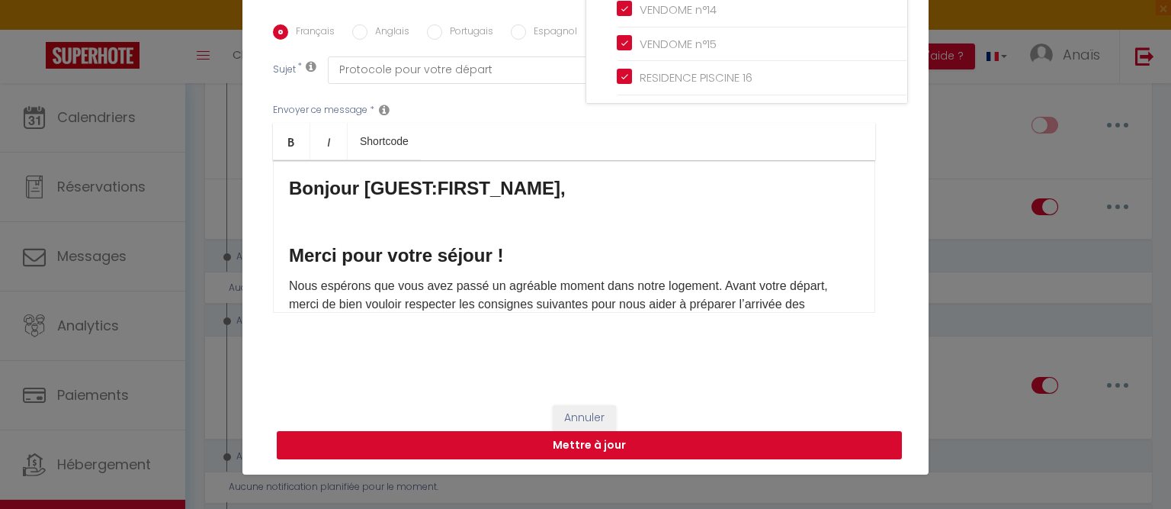
click at [664, 442] on button "Mettre à jour" at bounding box center [589, 445] width 625 height 29
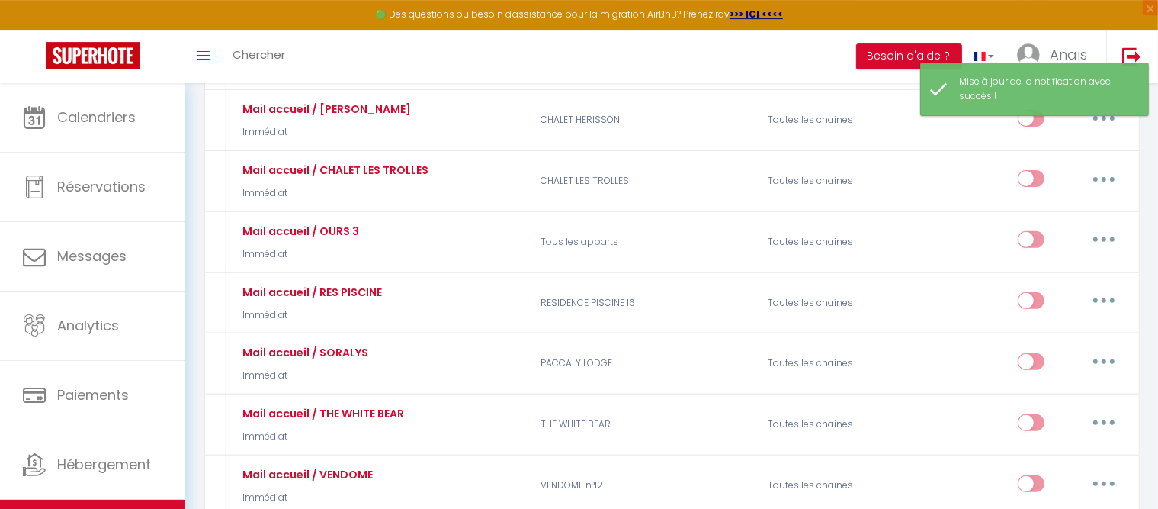
scroll to position [0, 0]
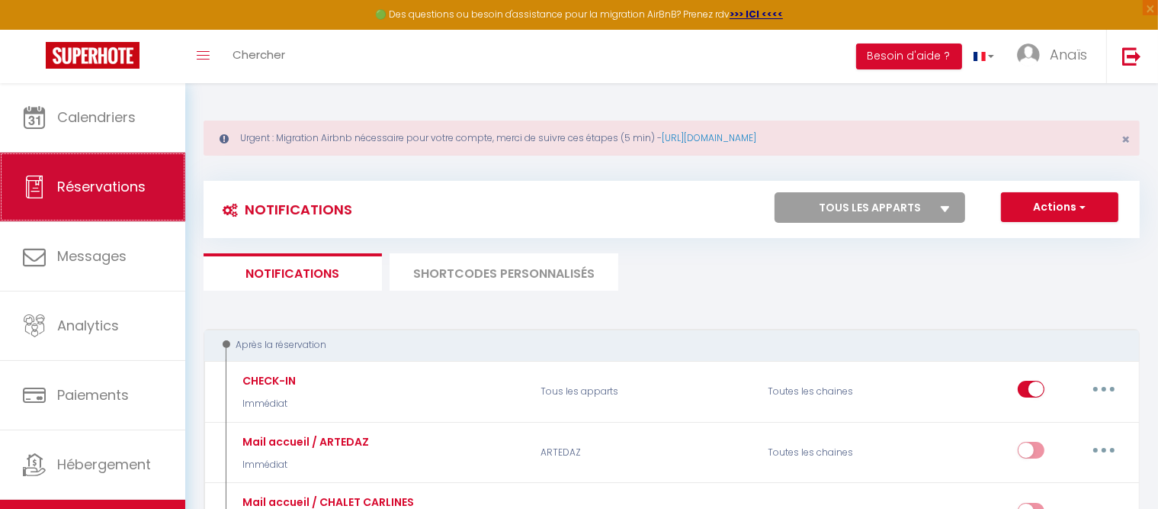
click at [88, 162] on link "Réservations" at bounding box center [92, 187] width 185 height 69
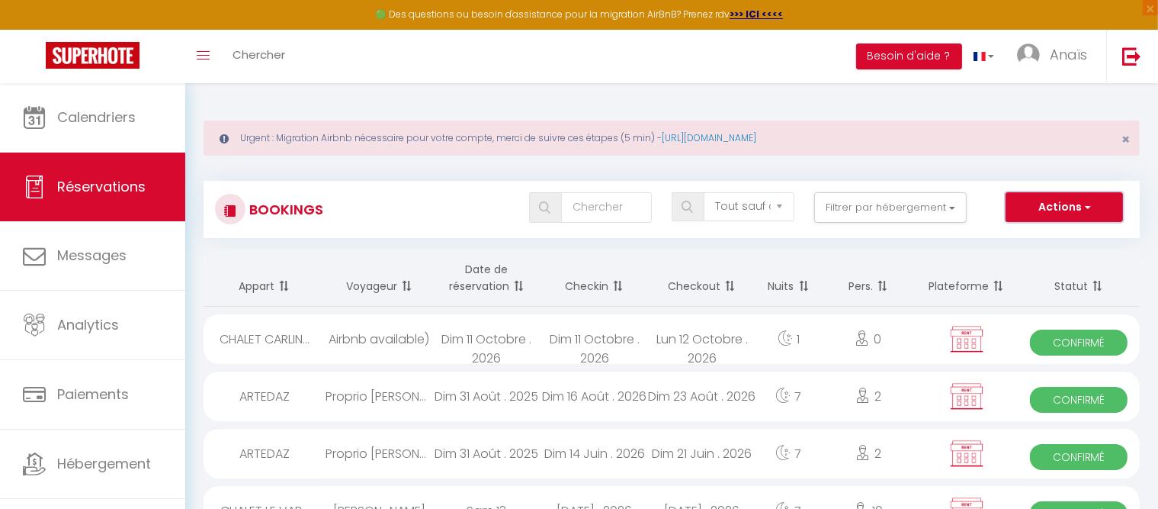
click at [1050, 201] on button "Actions" at bounding box center [1064, 207] width 117 height 31
click at [1026, 239] on link "Nouvelle Réservation" at bounding box center [1040, 240] width 163 height 20
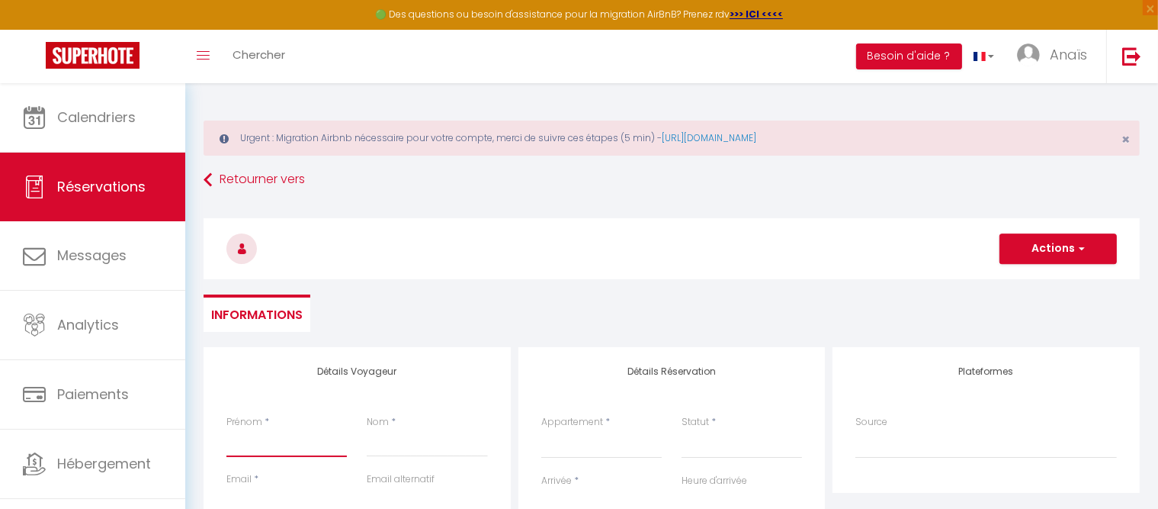
click at [278, 451] on input "Prénom" at bounding box center [286, 442] width 120 height 27
click at [404, 447] on input "Nom" at bounding box center [427, 442] width 120 height 27
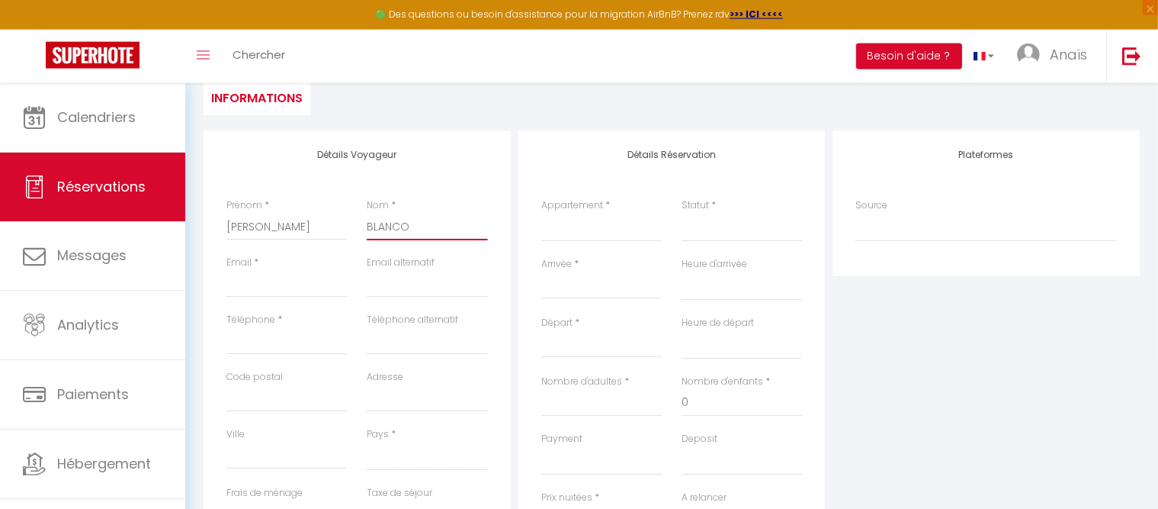
scroll to position [220, 0]
click option "CHALET LES RECORBAZ 2" at bounding box center [0, 0] width 0 height 0
click at [711, 240] on div "Statut * Confirmé Non Confirmé Annulé Annulé par le voyageur No Show Request" at bounding box center [742, 224] width 140 height 59
click option "Confirmé" at bounding box center [0, 0] width 0 height 0
click at [580, 284] on input "Arrivée" at bounding box center [601, 284] width 120 height 20
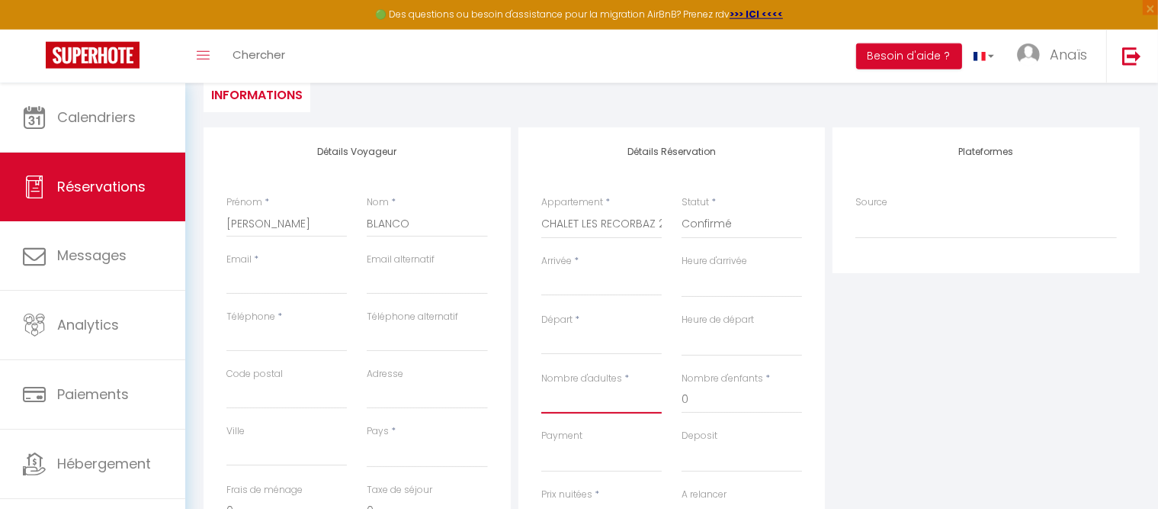
click at [617, 403] on input "Nombre d'adultes" at bounding box center [601, 399] width 120 height 27
click at [581, 275] on input "Arrivée" at bounding box center [601, 284] width 120 height 20
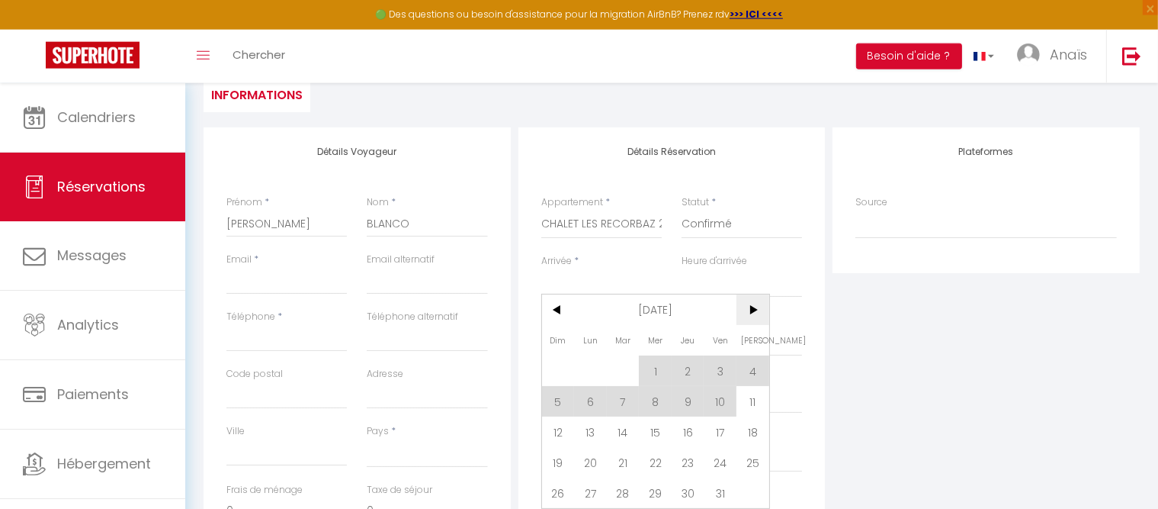
click at [750, 316] on span ">" at bounding box center [753, 309] width 33 height 31
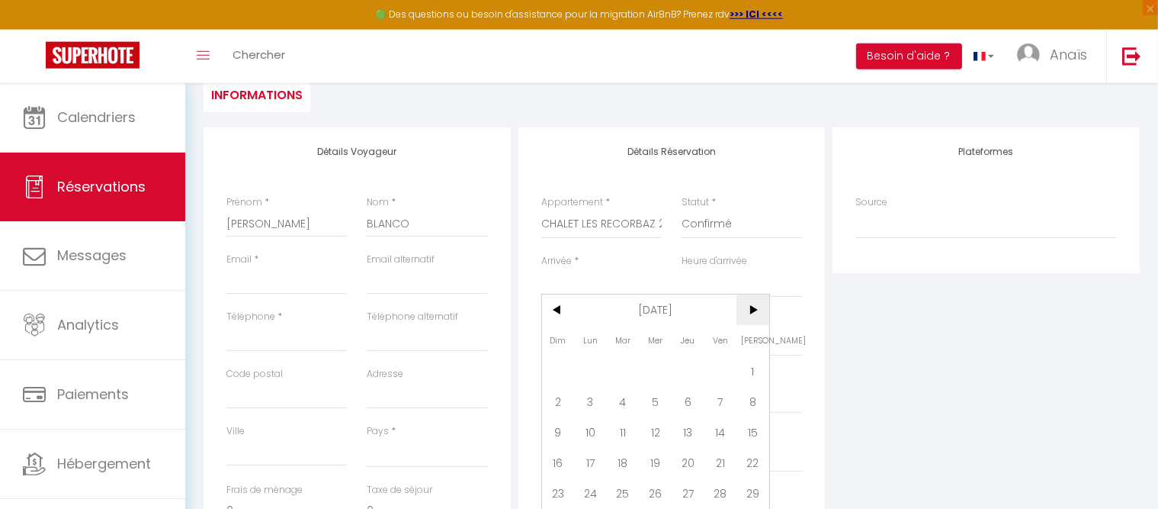
click at [750, 316] on span ">" at bounding box center [753, 309] width 33 height 31
click at [728, 488] on span "30" at bounding box center [720, 492] width 33 height 31
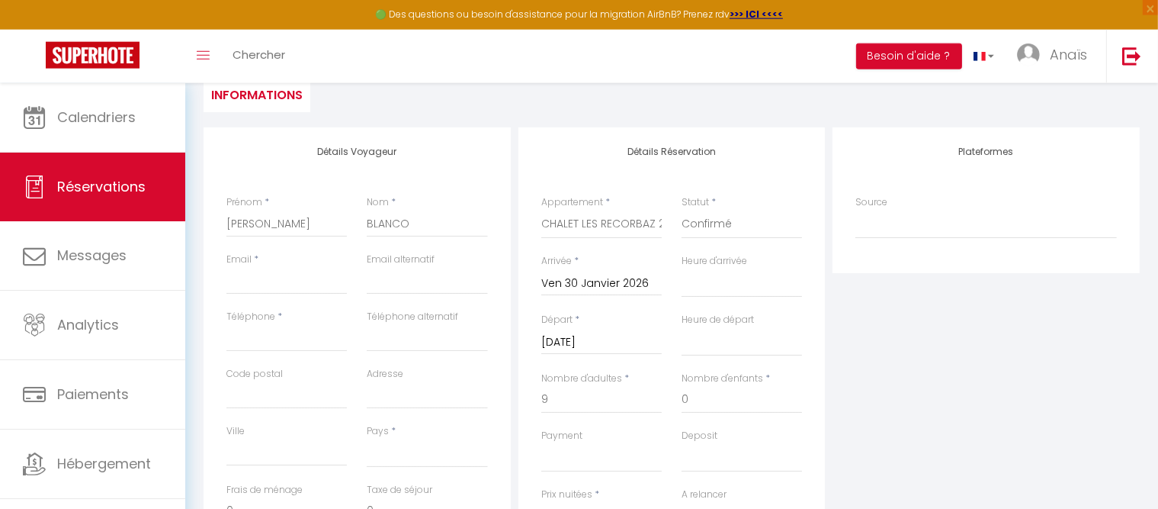
click at [618, 340] on input "[DATE]" at bounding box center [601, 342] width 120 height 20
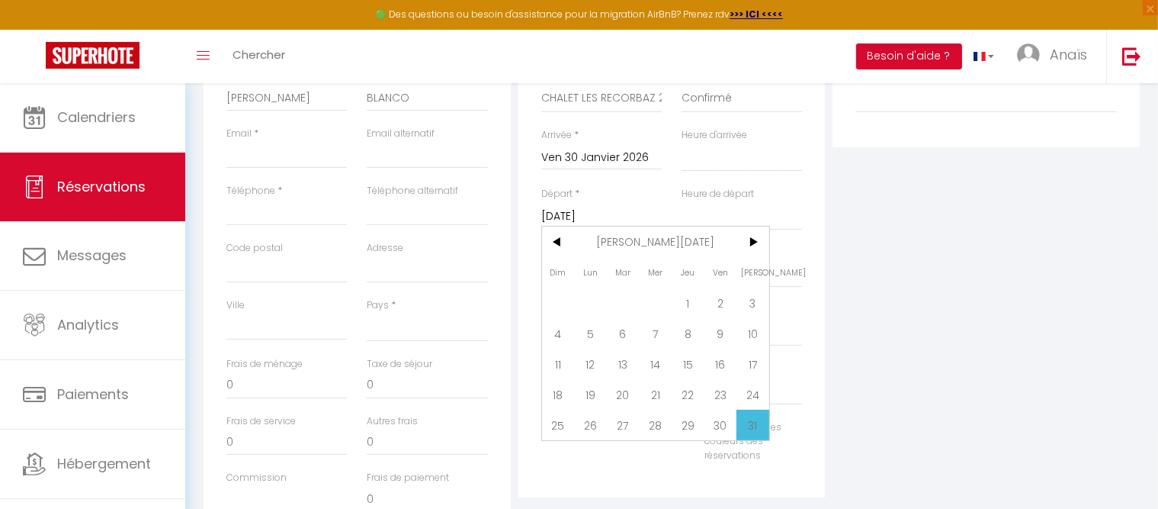
scroll to position [346, 0]
click at [749, 249] on span ">" at bounding box center [753, 241] width 33 height 31
click at [598, 300] on span "2" at bounding box center [590, 302] width 33 height 31
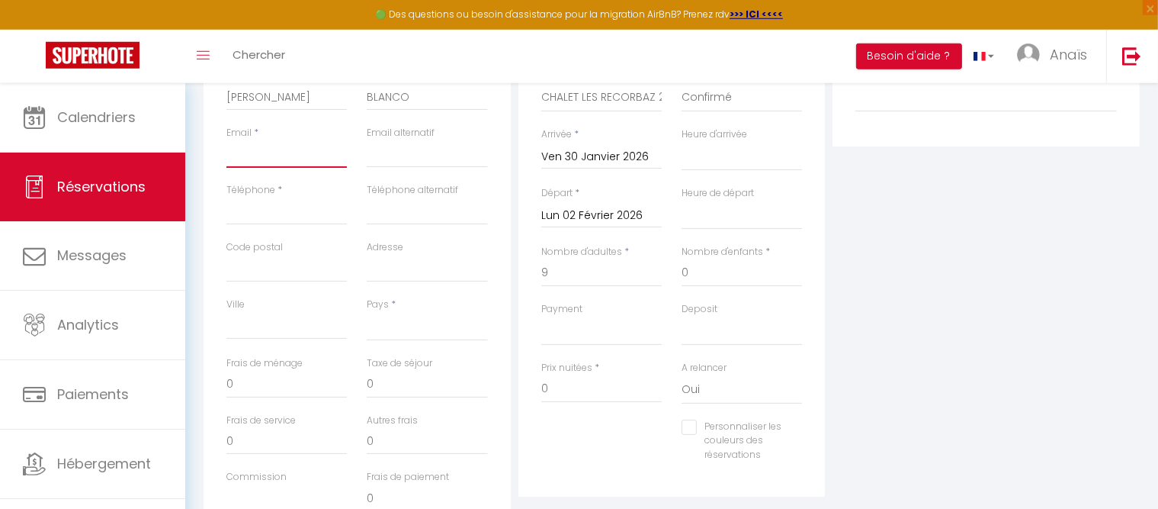
click at [287, 148] on input "Email client" at bounding box center [286, 153] width 120 height 27
paste input "[PERSON_NAME][EMAIL_ADDRESS][DOMAIN_NAME]"
click at [265, 207] on input "Téléphone" at bounding box center [286, 211] width 120 height 27
paste input "06 25 36 82 48"
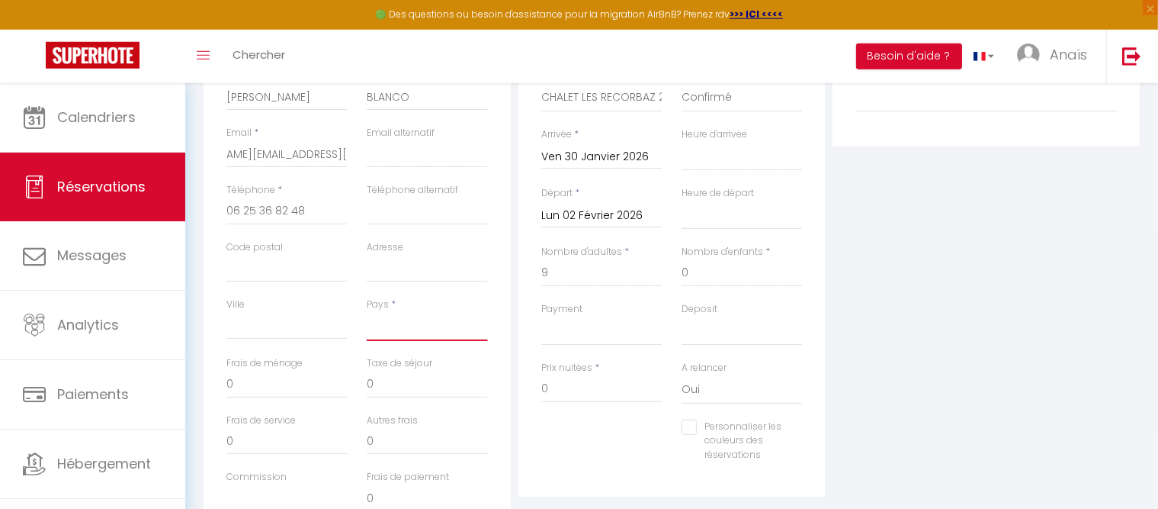
click at [367, 312] on select "[GEOGRAPHIC_DATA] [GEOGRAPHIC_DATA] [GEOGRAPHIC_DATA] [GEOGRAPHIC_DATA] [GEOGRA…" at bounding box center [427, 326] width 120 height 29
click option "[GEOGRAPHIC_DATA]" at bounding box center [0, 0] width 0 height 0
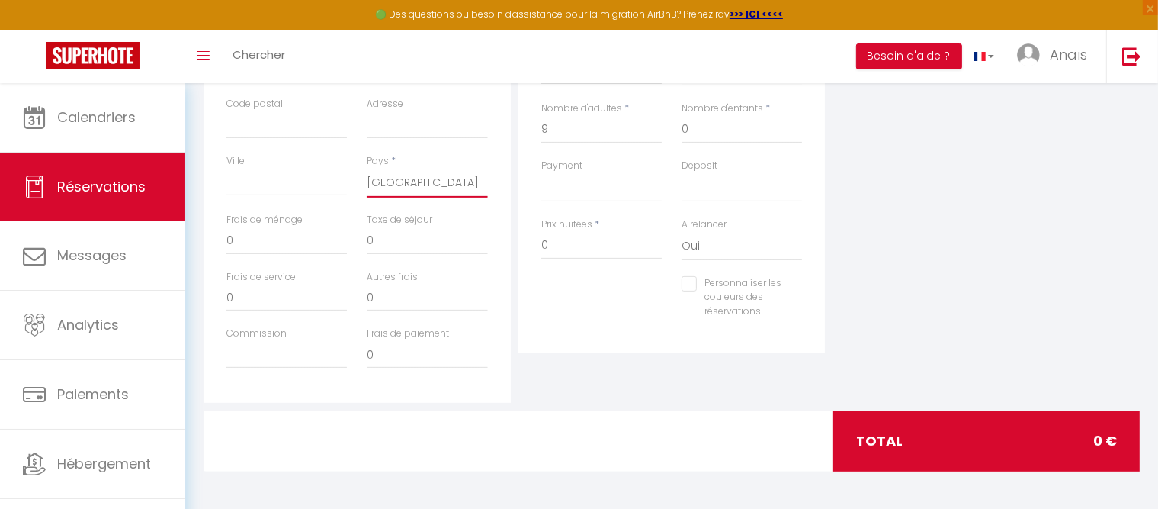
scroll to position [0, 0]
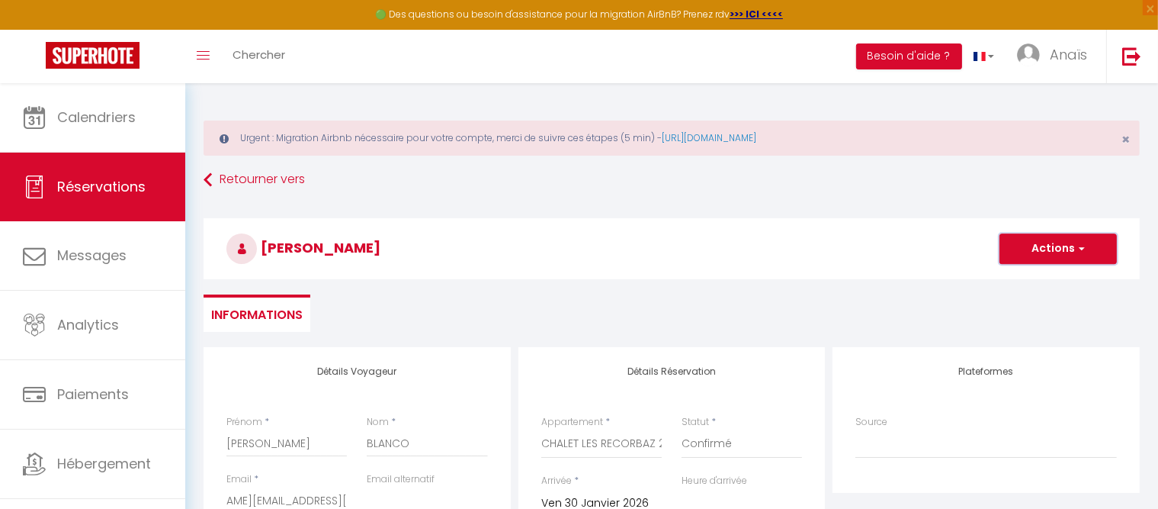
click at [1026, 259] on button "Actions" at bounding box center [1058, 248] width 117 height 31
click at [1021, 287] on link "Enregistrer" at bounding box center [1043, 282] width 120 height 20
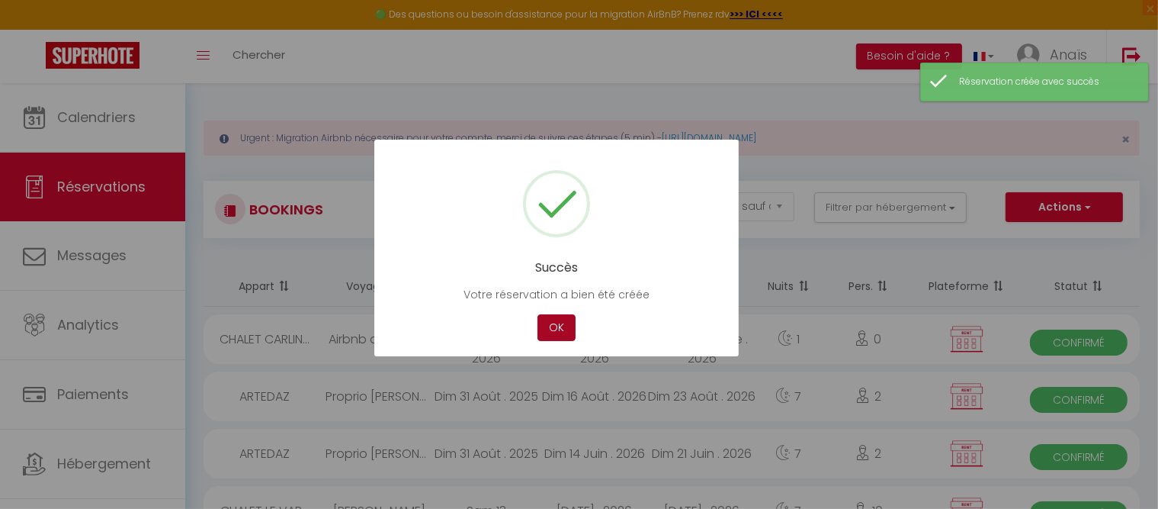
click at [563, 330] on button "OK" at bounding box center [557, 327] width 38 height 27
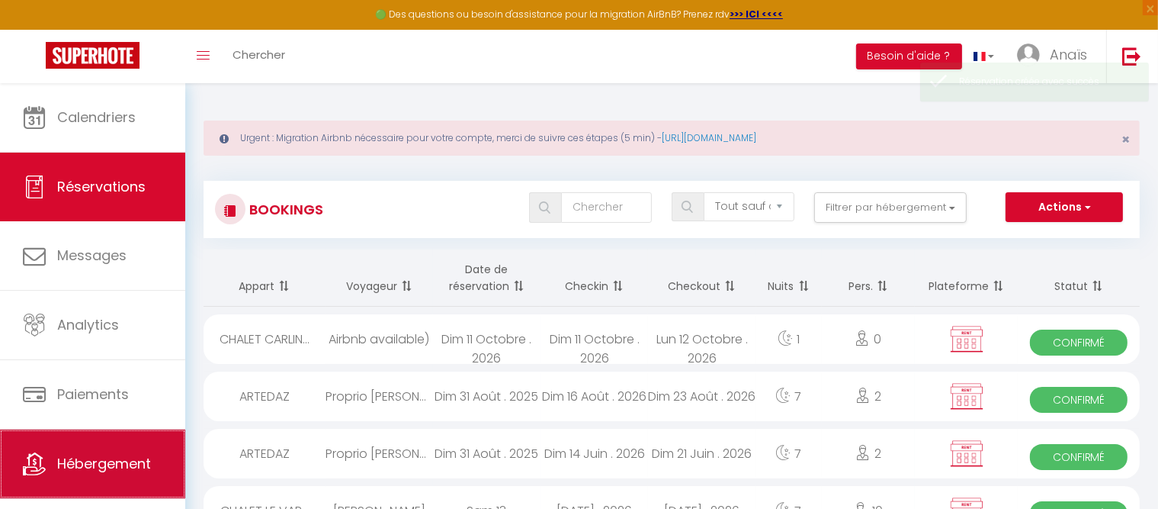
click at [93, 463] on span "Hébergement" at bounding box center [104, 463] width 94 height 19
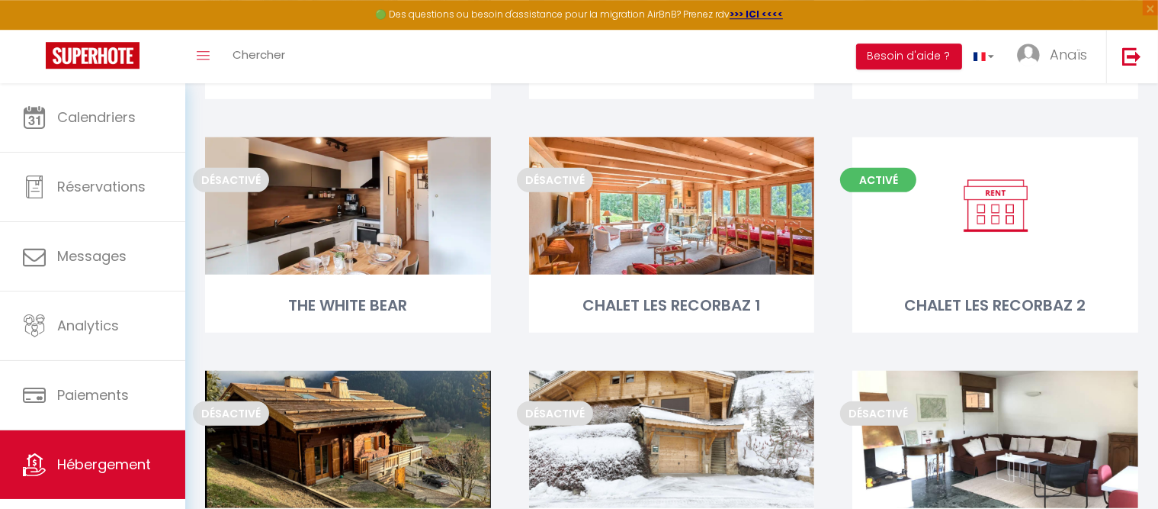
scroll to position [596, 0]
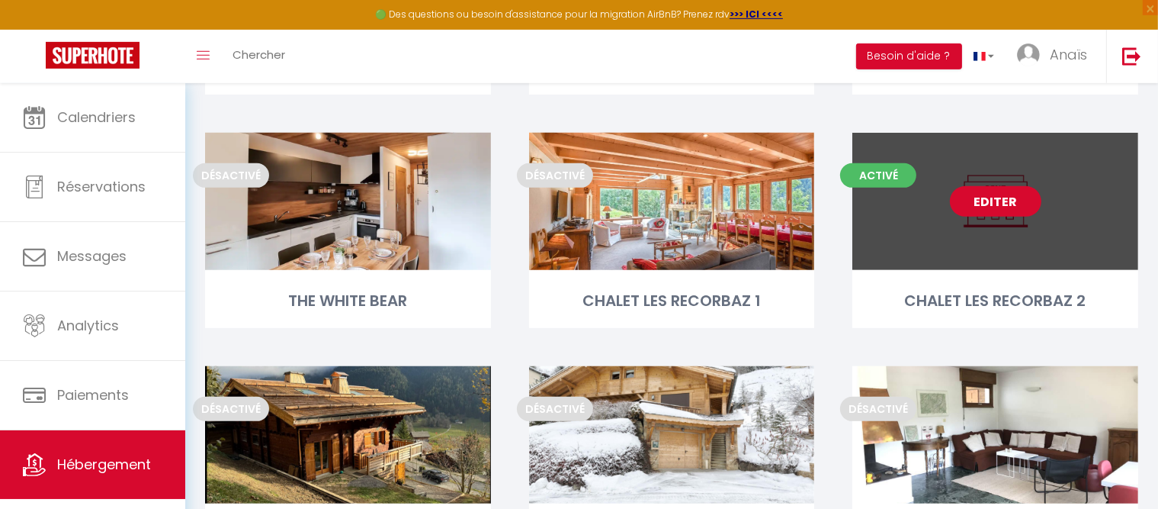
click at [1008, 198] on link "Editer" at bounding box center [996, 201] width 92 height 31
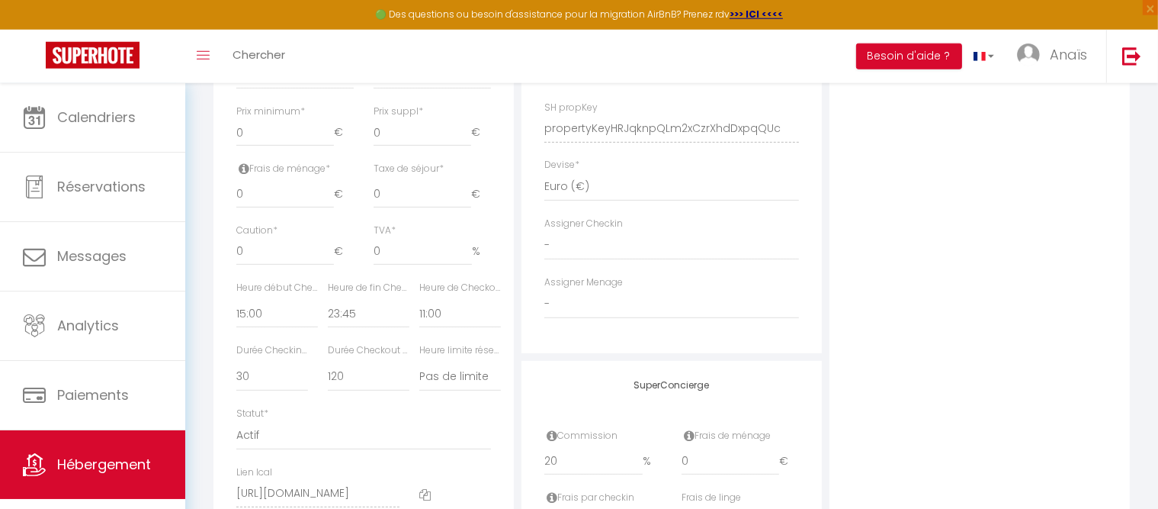
scroll to position [911, 0]
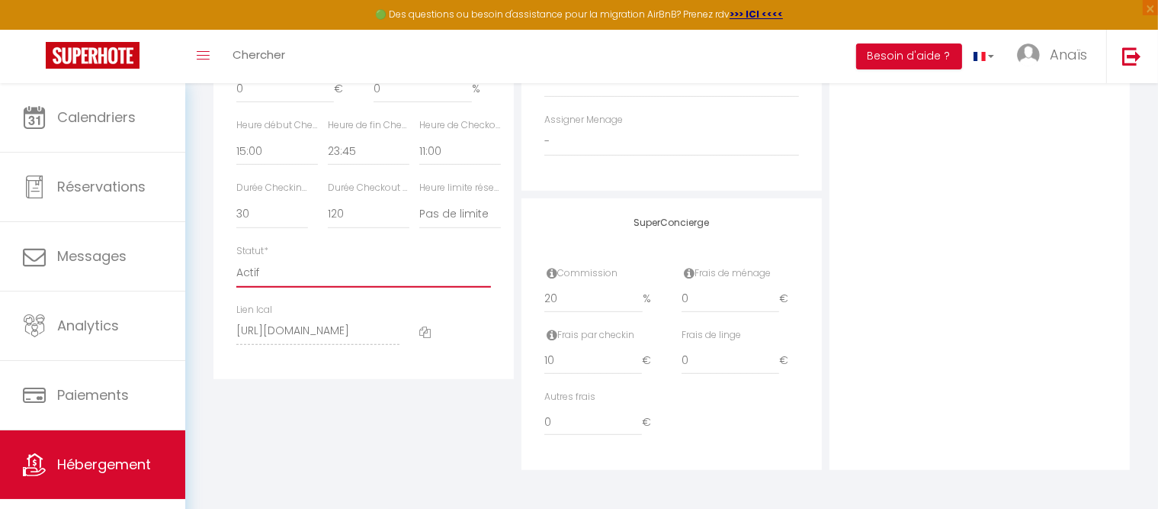
click at [236, 259] on select "Actif Pas actif" at bounding box center [363, 273] width 255 height 29
click option "Pas actif" at bounding box center [0, 0] width 0 height 0
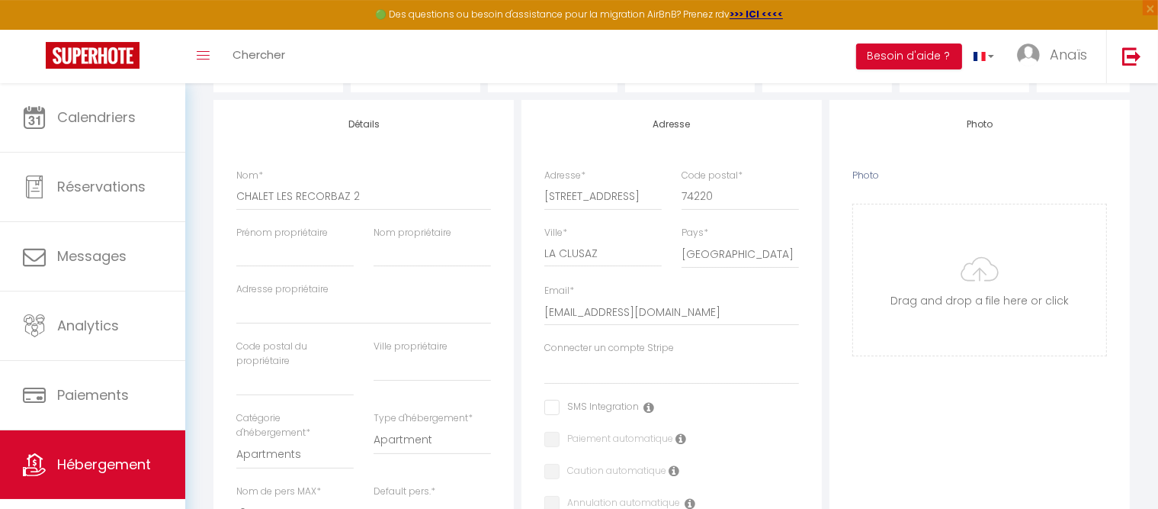
scroll to position [0, 0]
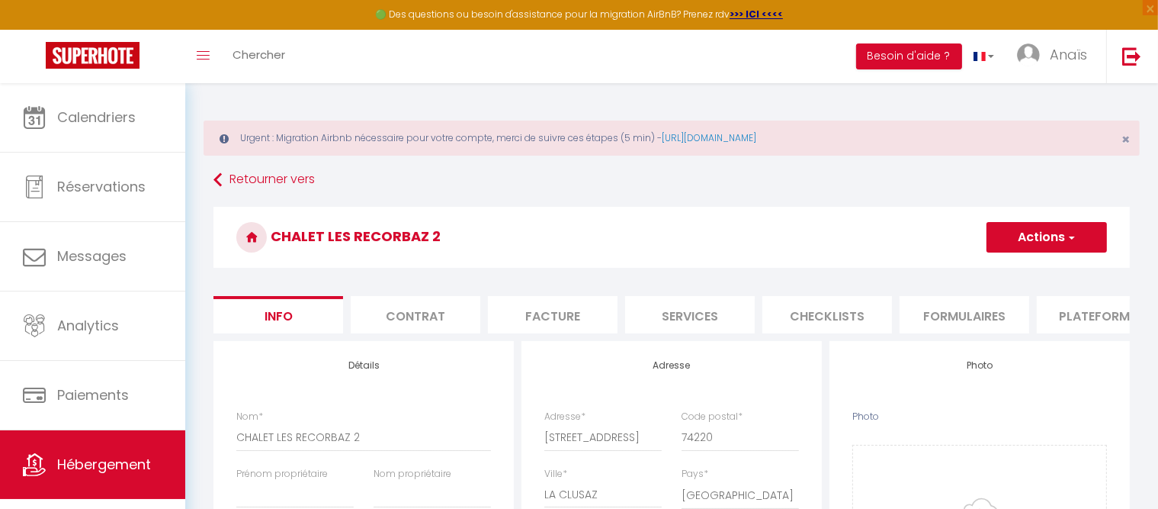
click at [1038, 234] on button "Actions" at bounding box center [1047, 237] width 120 height 31
click at [995, 270] on input "Enregistrer" at bounding box center [987, 270] width 56 height 15
